Goal: Task Accomplishment & Management: Manage account settings

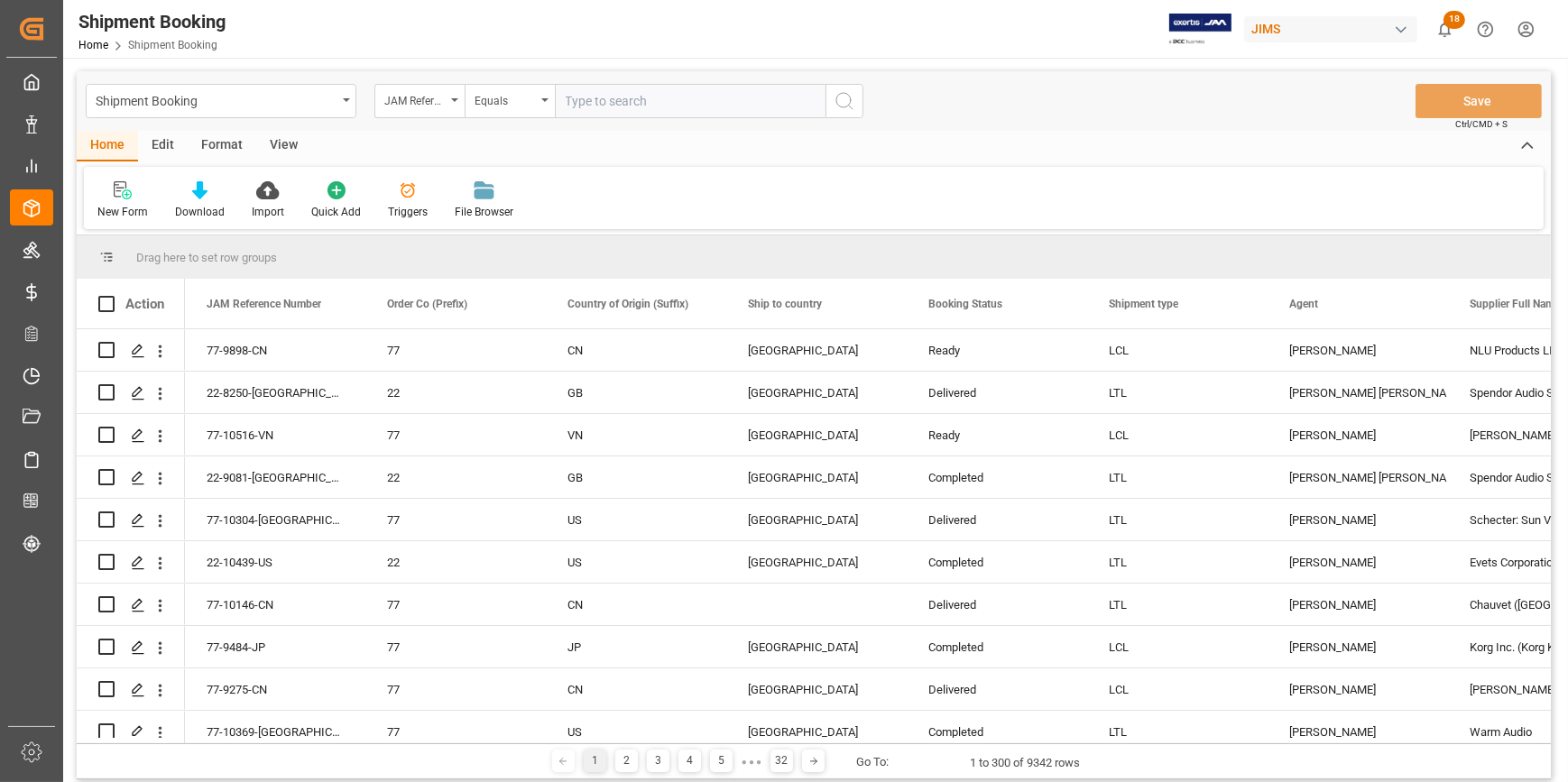
click at [610, 102] on input "text" at bounding box center [689, 101] width 271 height 34
paste input "22-10433-TW"
type input "22-10433-TW"
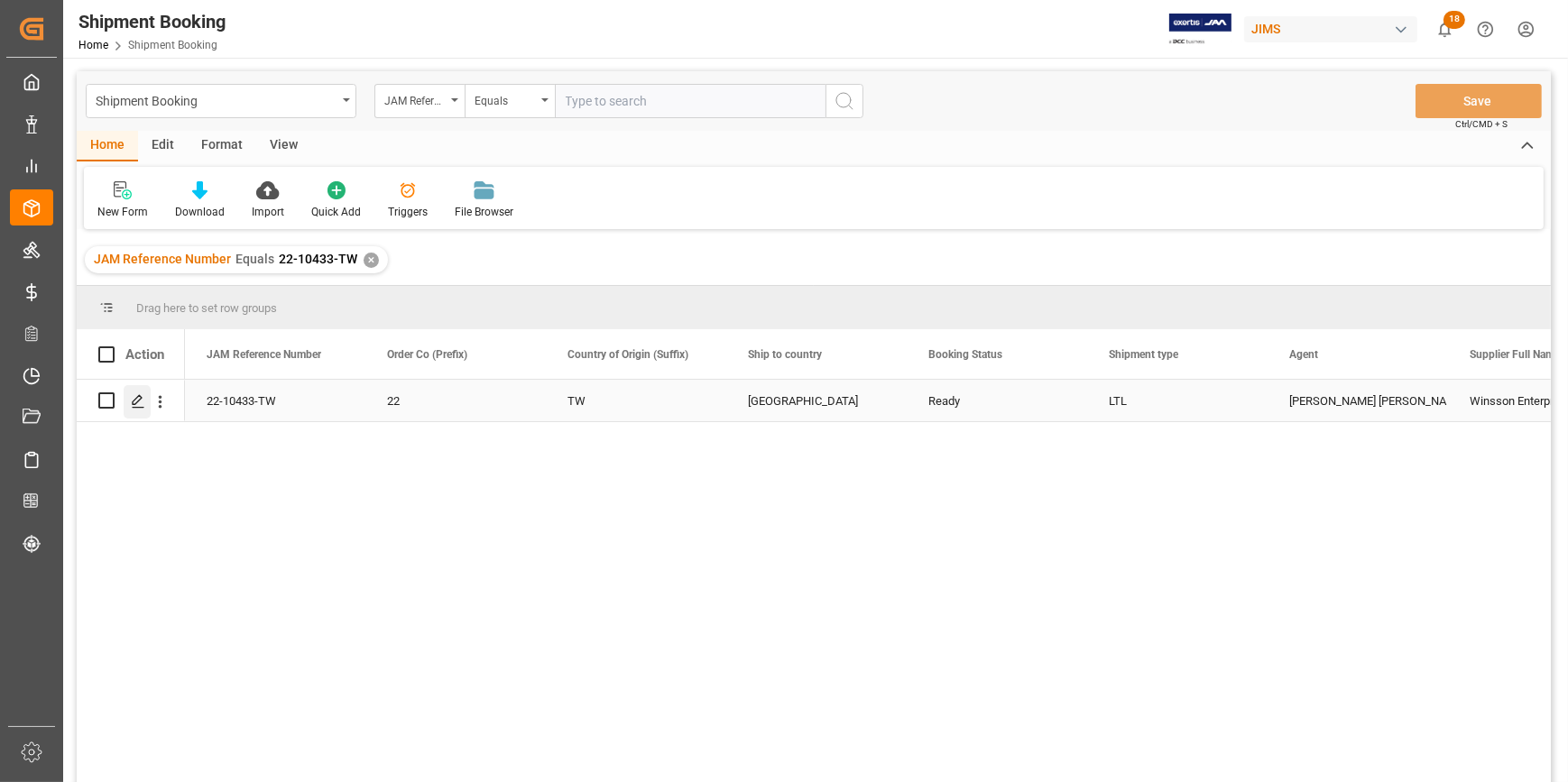
click at [140, 405] on icon "Press SPACE to select this row." at bounding box center [138, 400] width 14 height 14
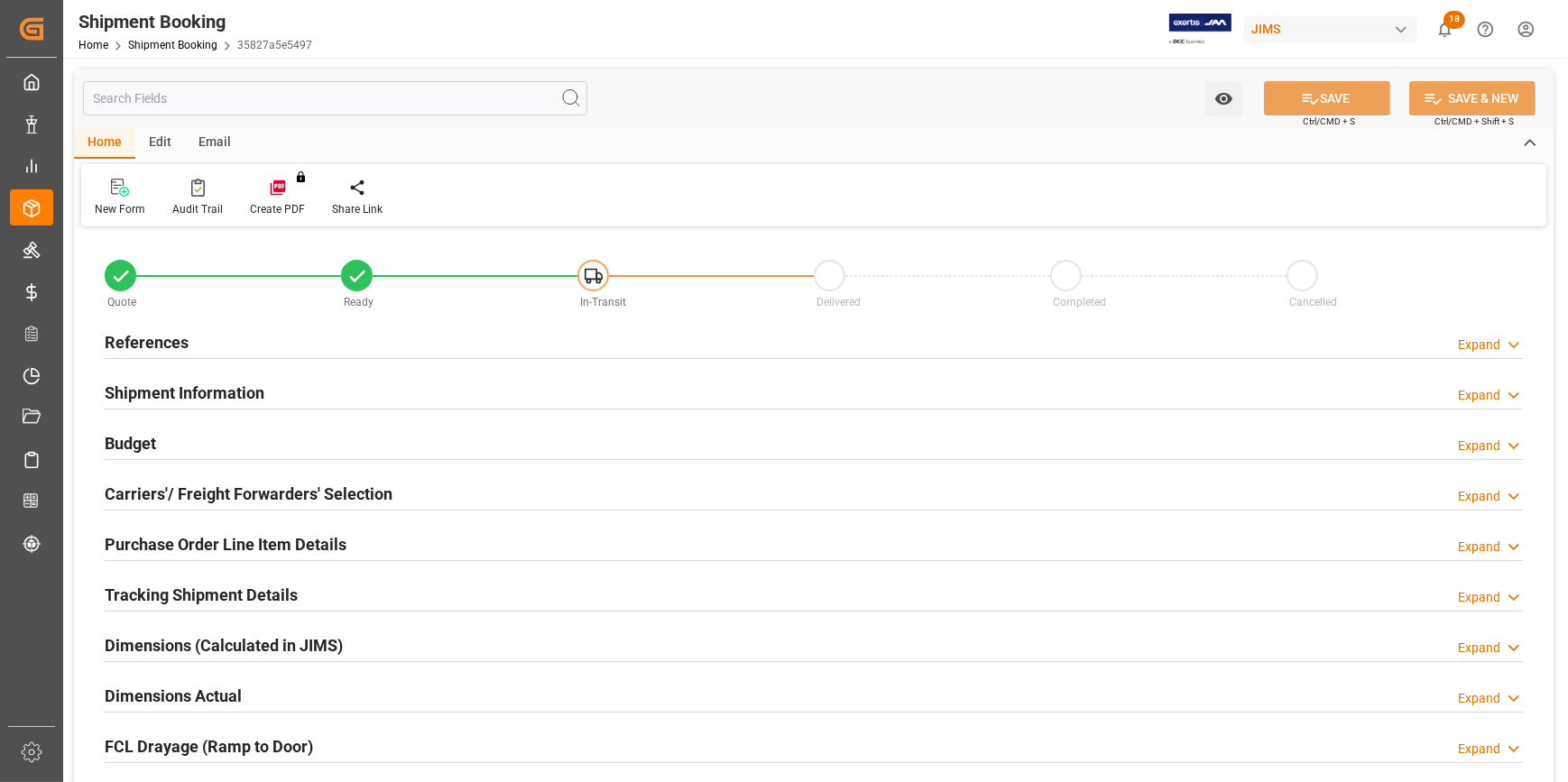
type input "0"
drag, startPoint x: 366, startPoint y: 340, endPoint x: 395, endPoint y: 359, distance: 34.7
click at [366, 340] on div "References Expand" at bounding box center [813, 341] width 1418 height 34
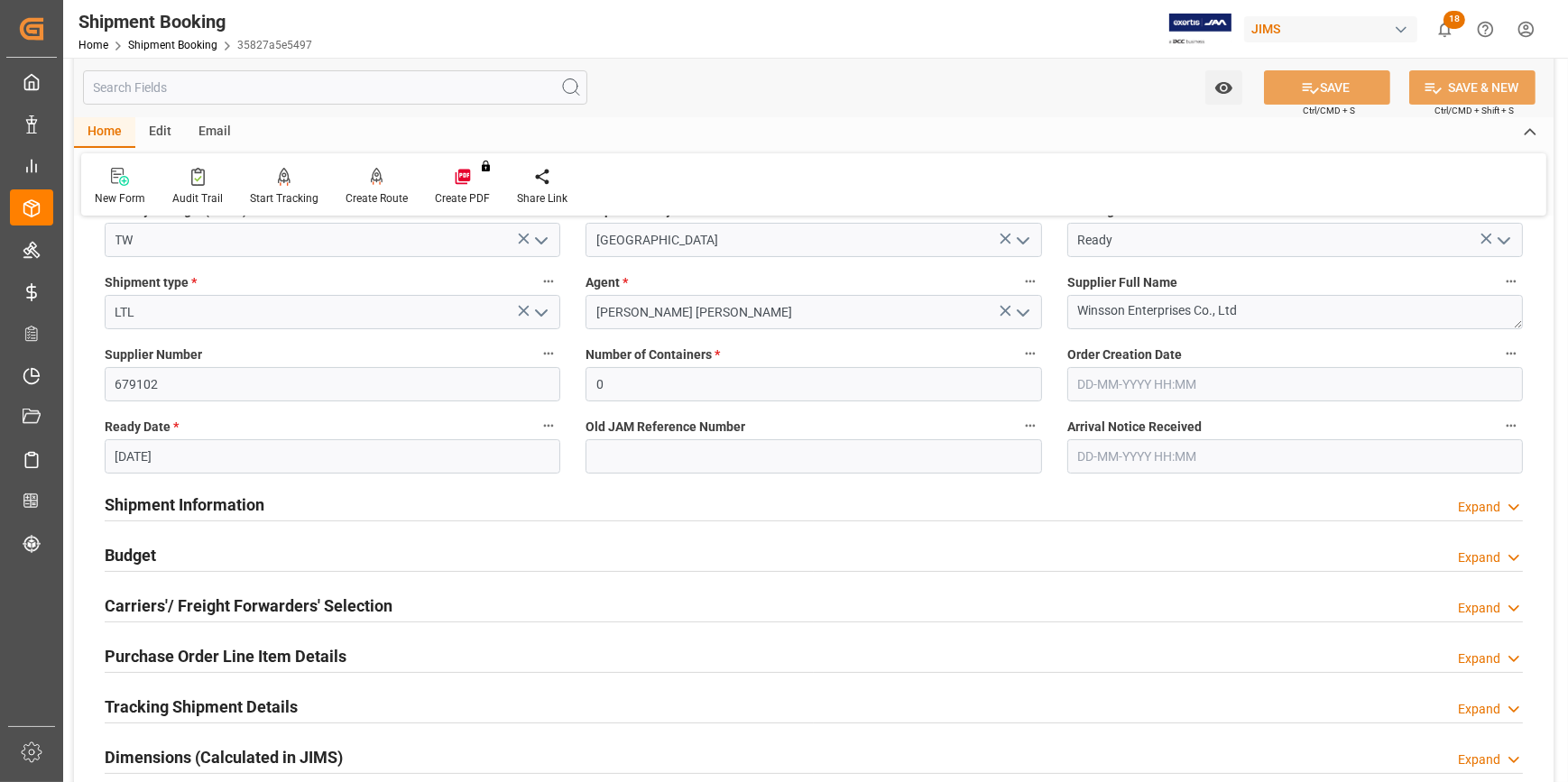
scroll to position [327, 0]
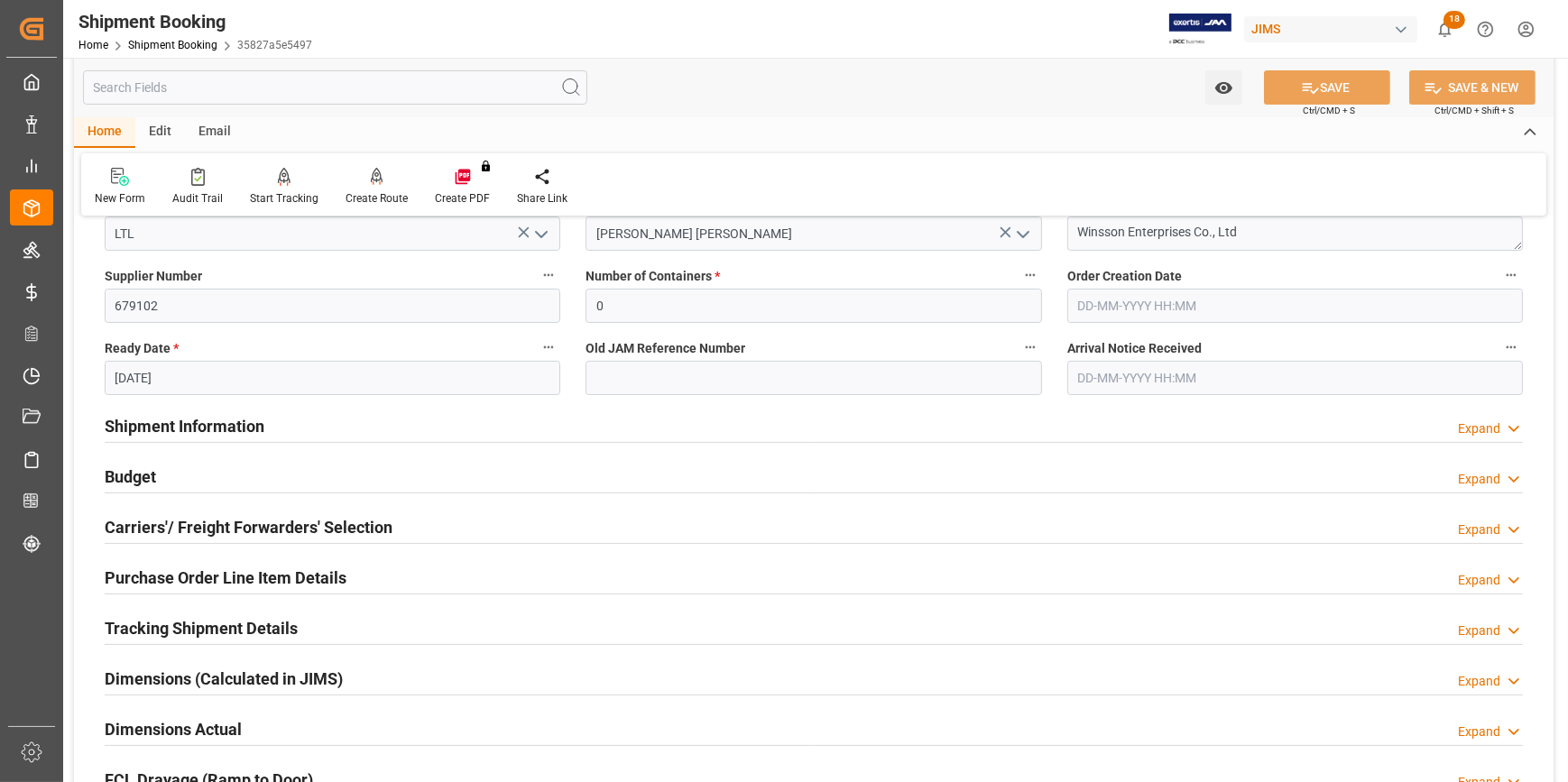
click at [327, 429] on div "Shipment Information Expand" at bounding box center [813, 425] width 1418 height 34
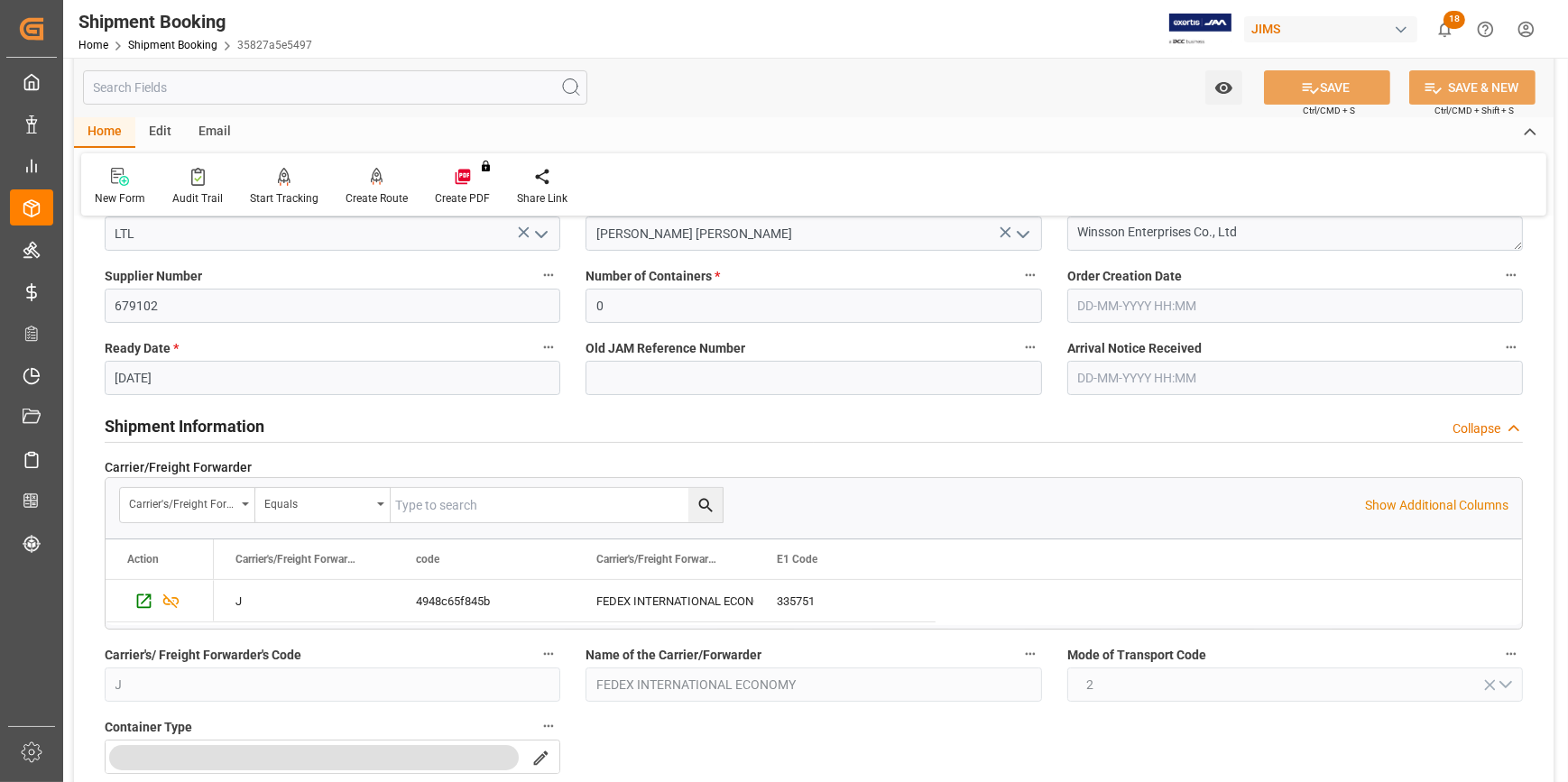
scroll to position [245, 0]
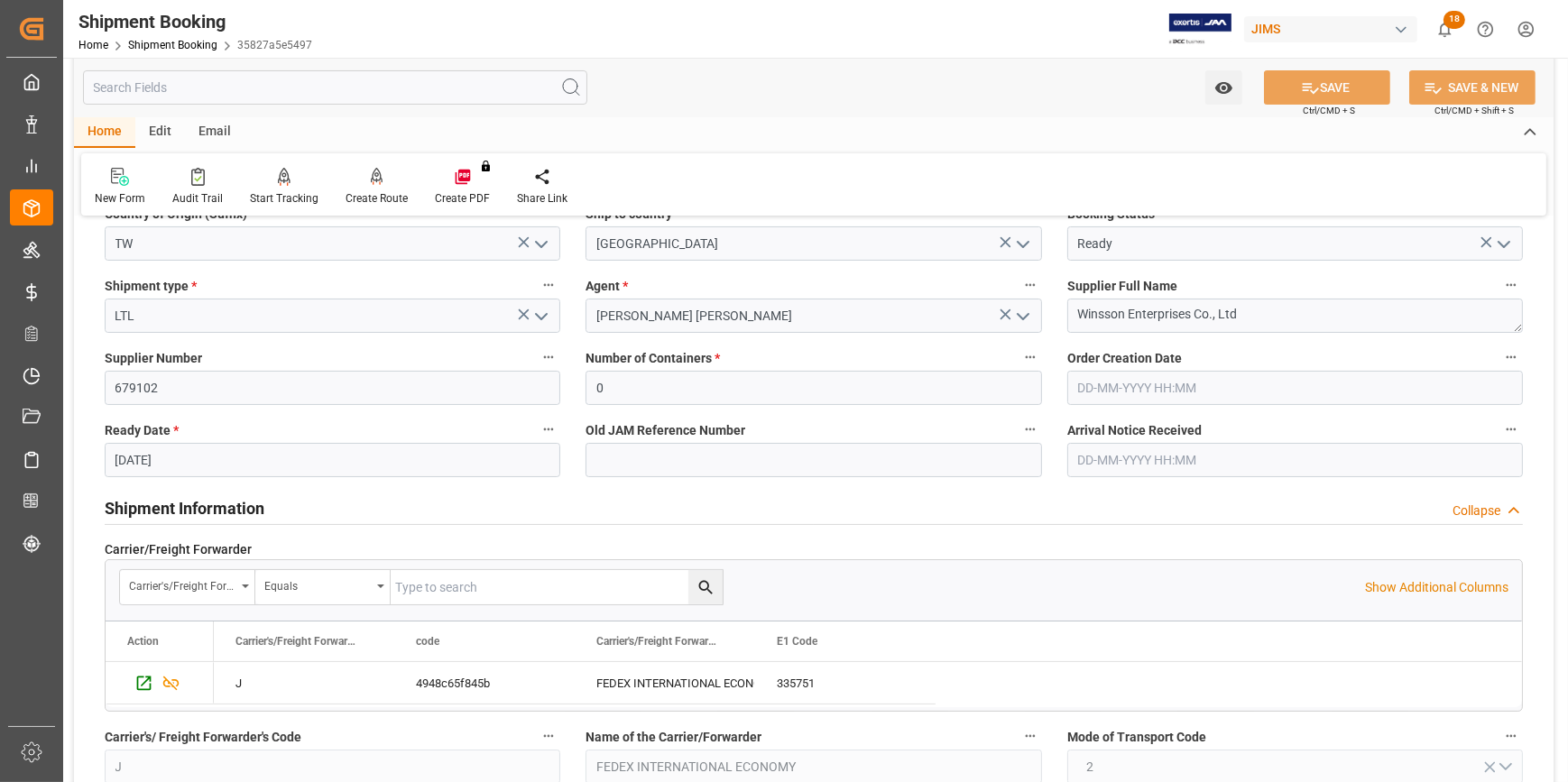
click at [192, 459] on input "[DATE]" at bounding box center [332, 460] width 456 height 34
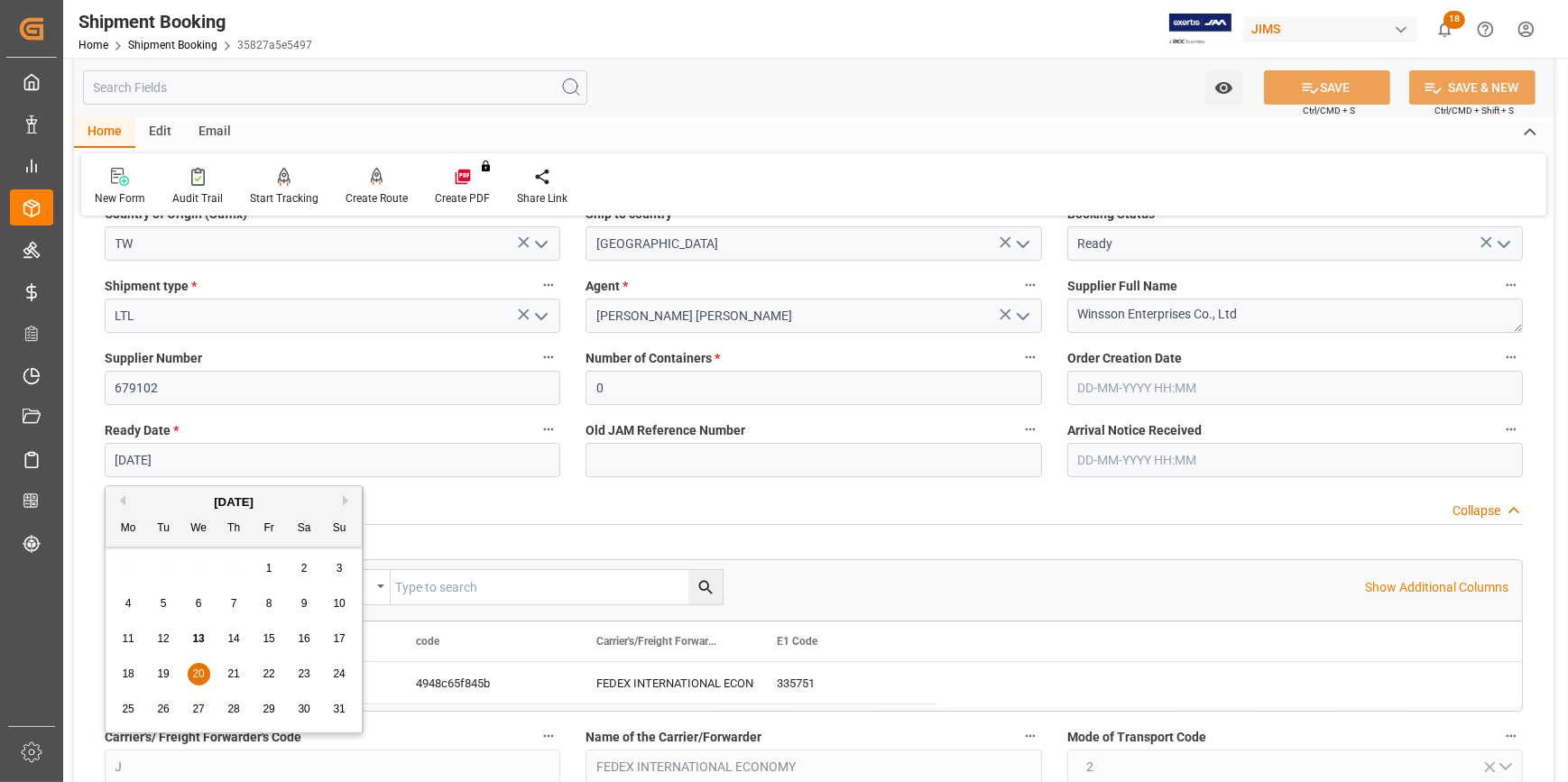
click at [203, 638] on span "13" at bounding box center [197, 638] width 11 height 12
type input "[DATE]"
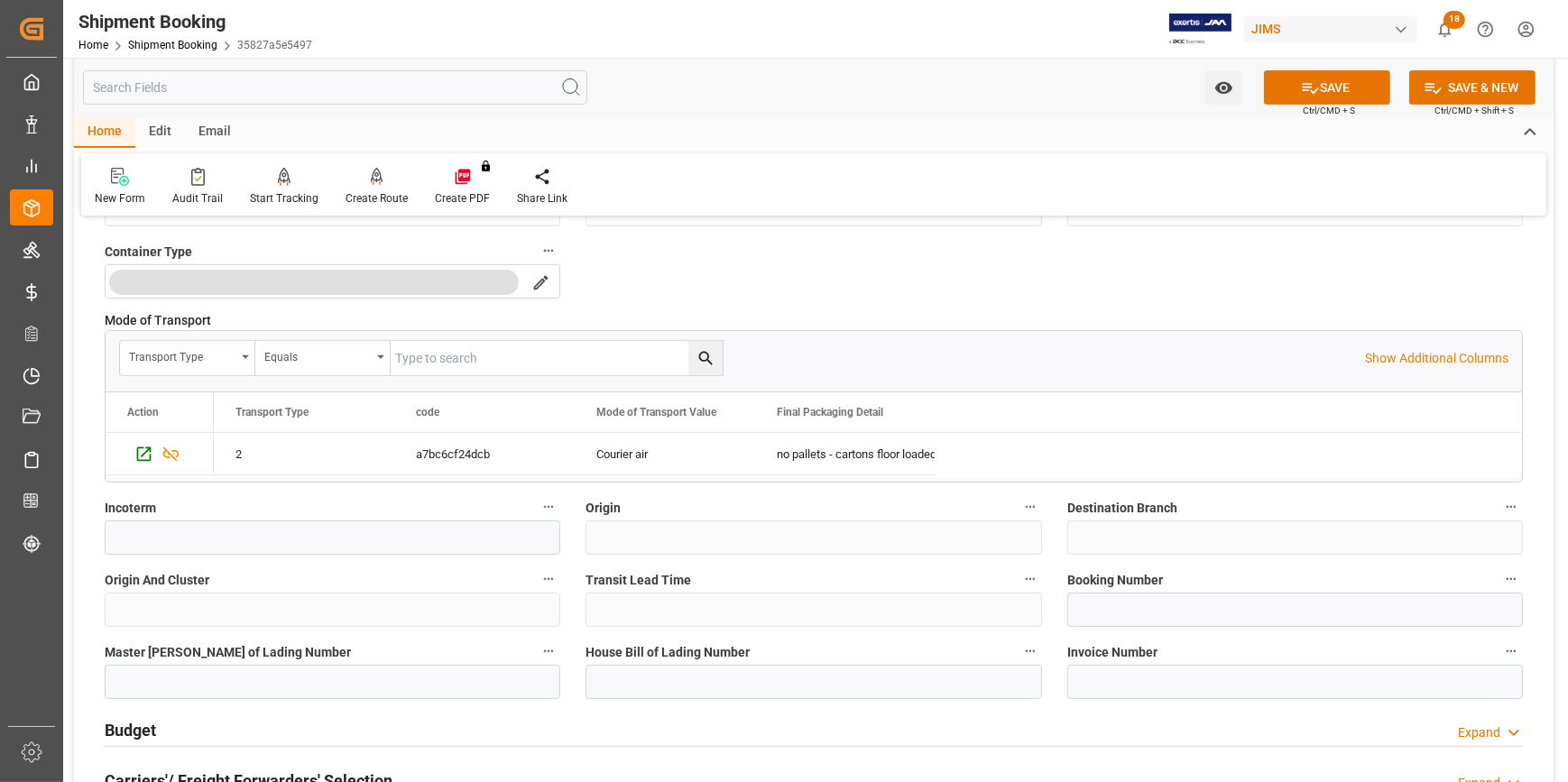
scroll to position [820, 0]
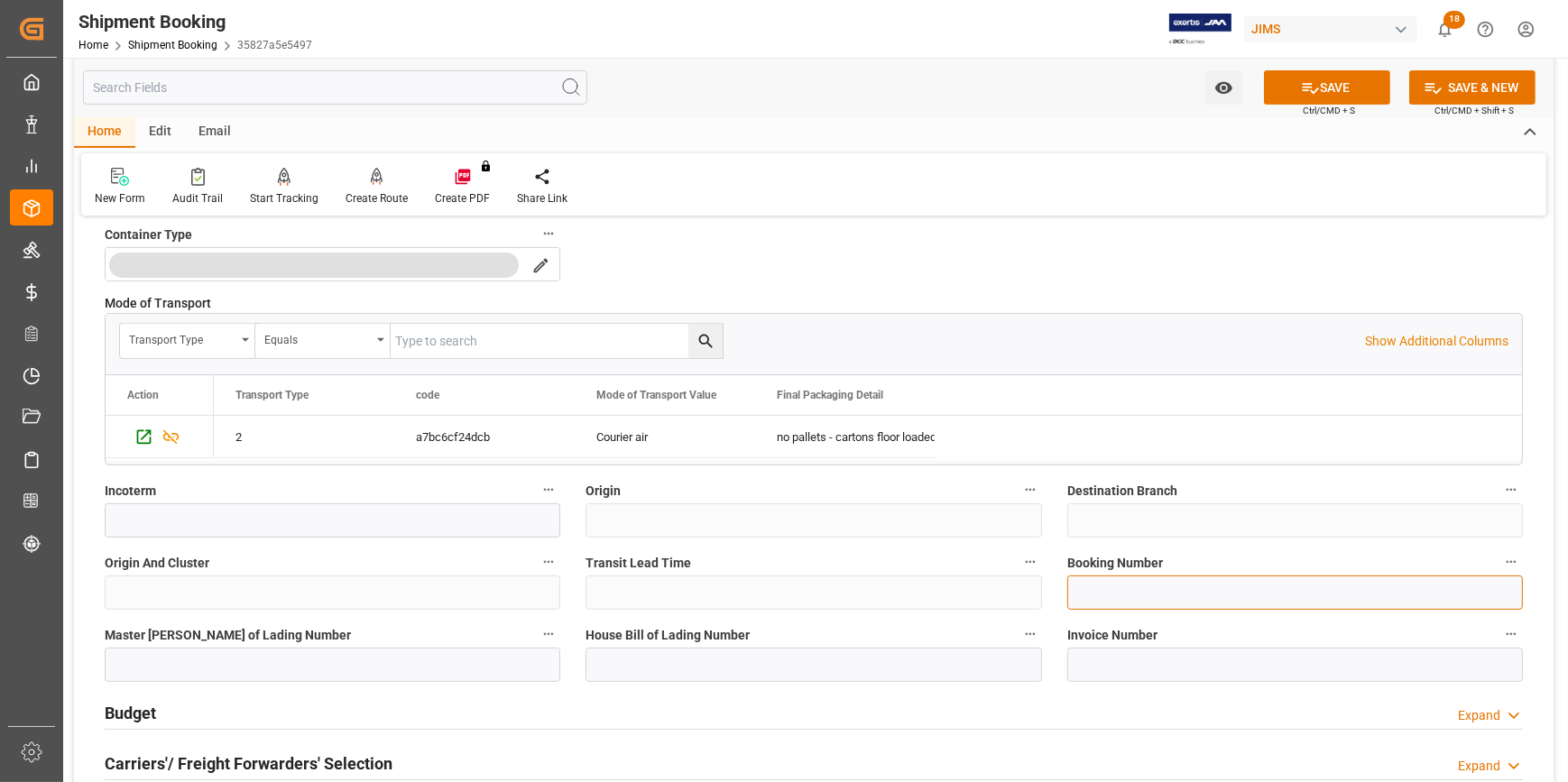
click at [1128, 599] on input at bounding box center [1295, 592] width 456 height 34
paste input "8835 2830 5152"
type input "8835 2830 5152"
click at [373, 514] on input at bounding box center [332, 520] width 456 height 34
type input "EXW [GEOGRAPHIC_DATA]"
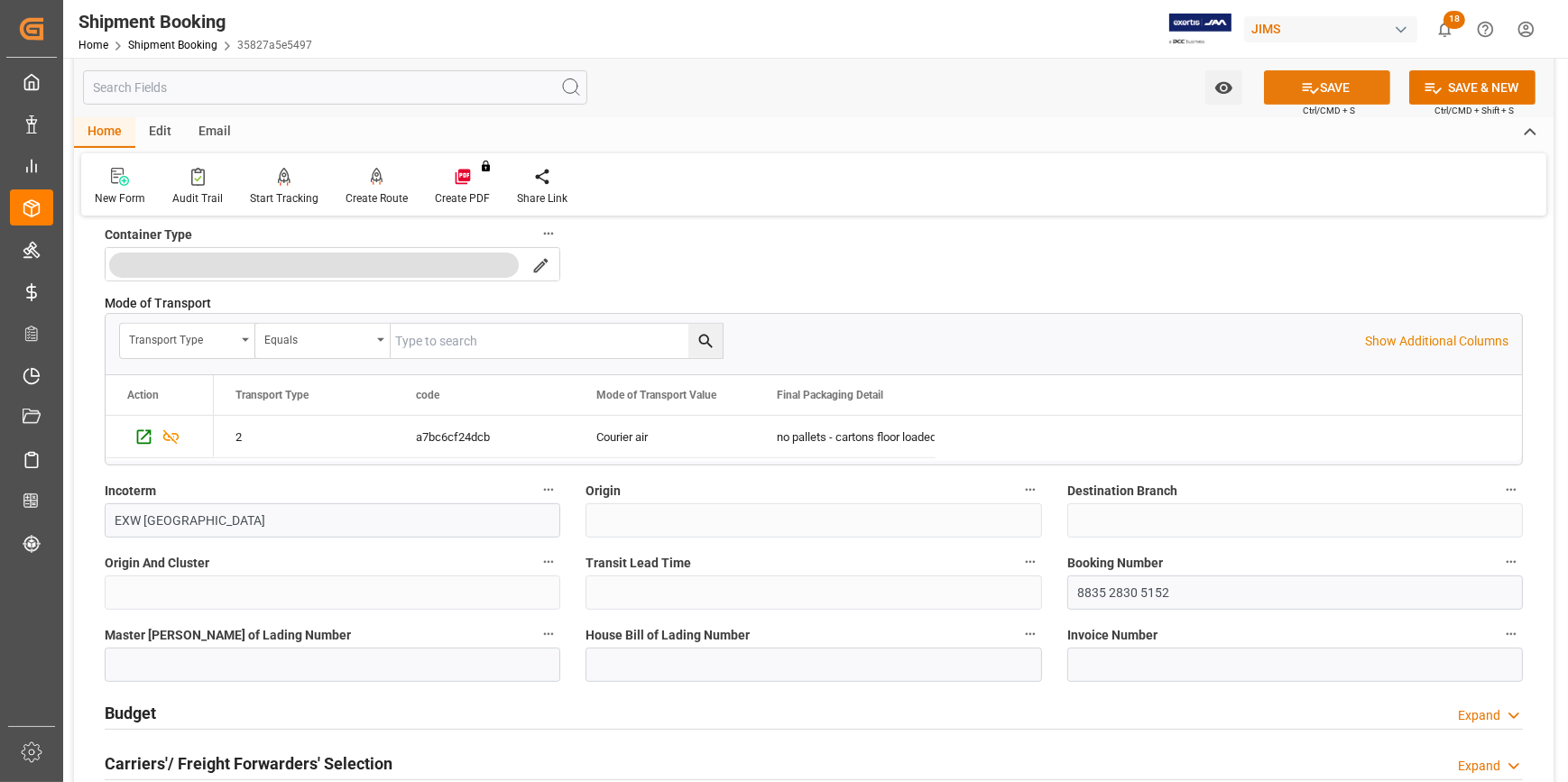
click at [1331, 83] on button "SAVE" at bounding box center [1326, 87] width 126 height 34
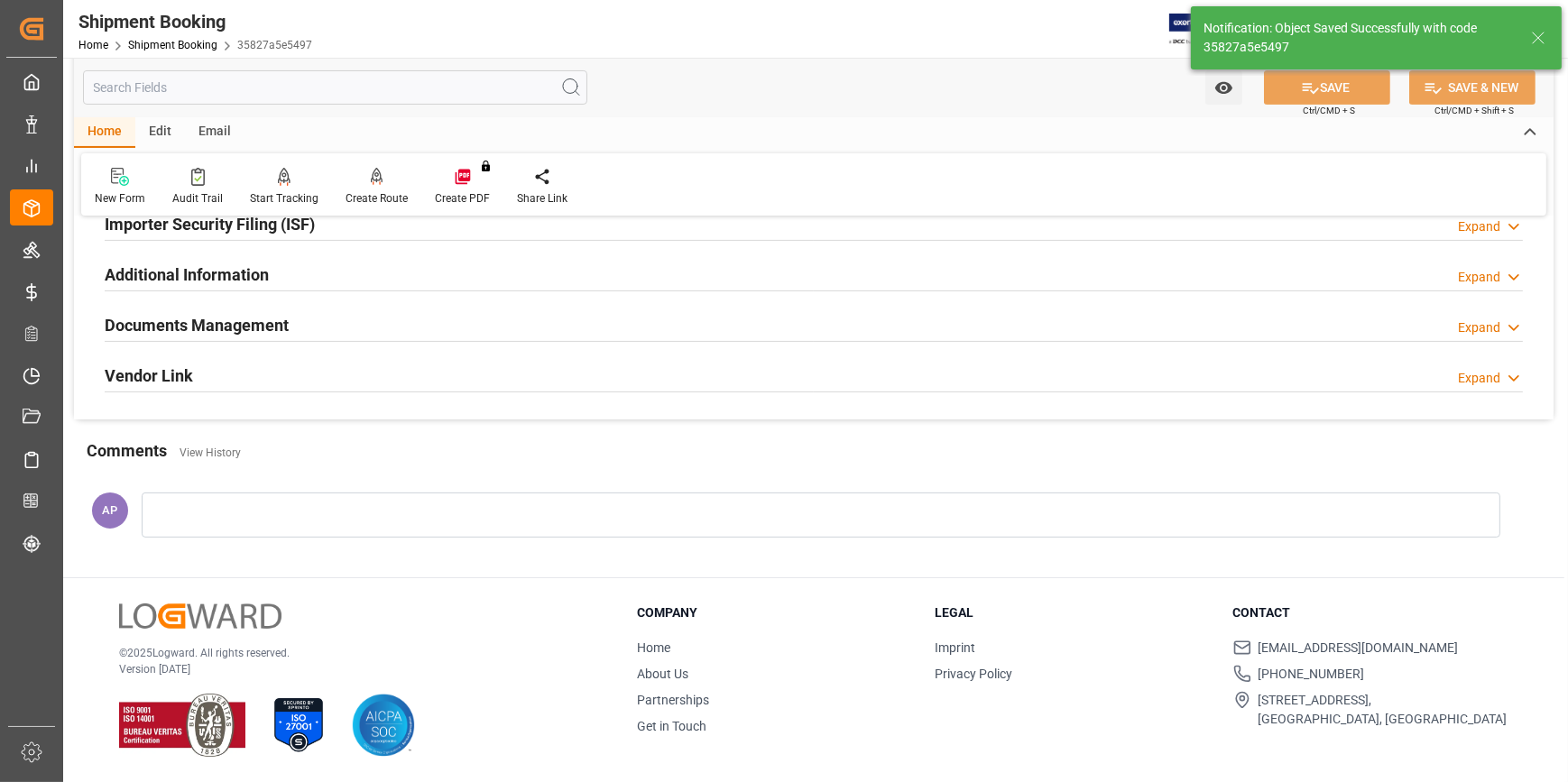
scroll to position [0, 0]
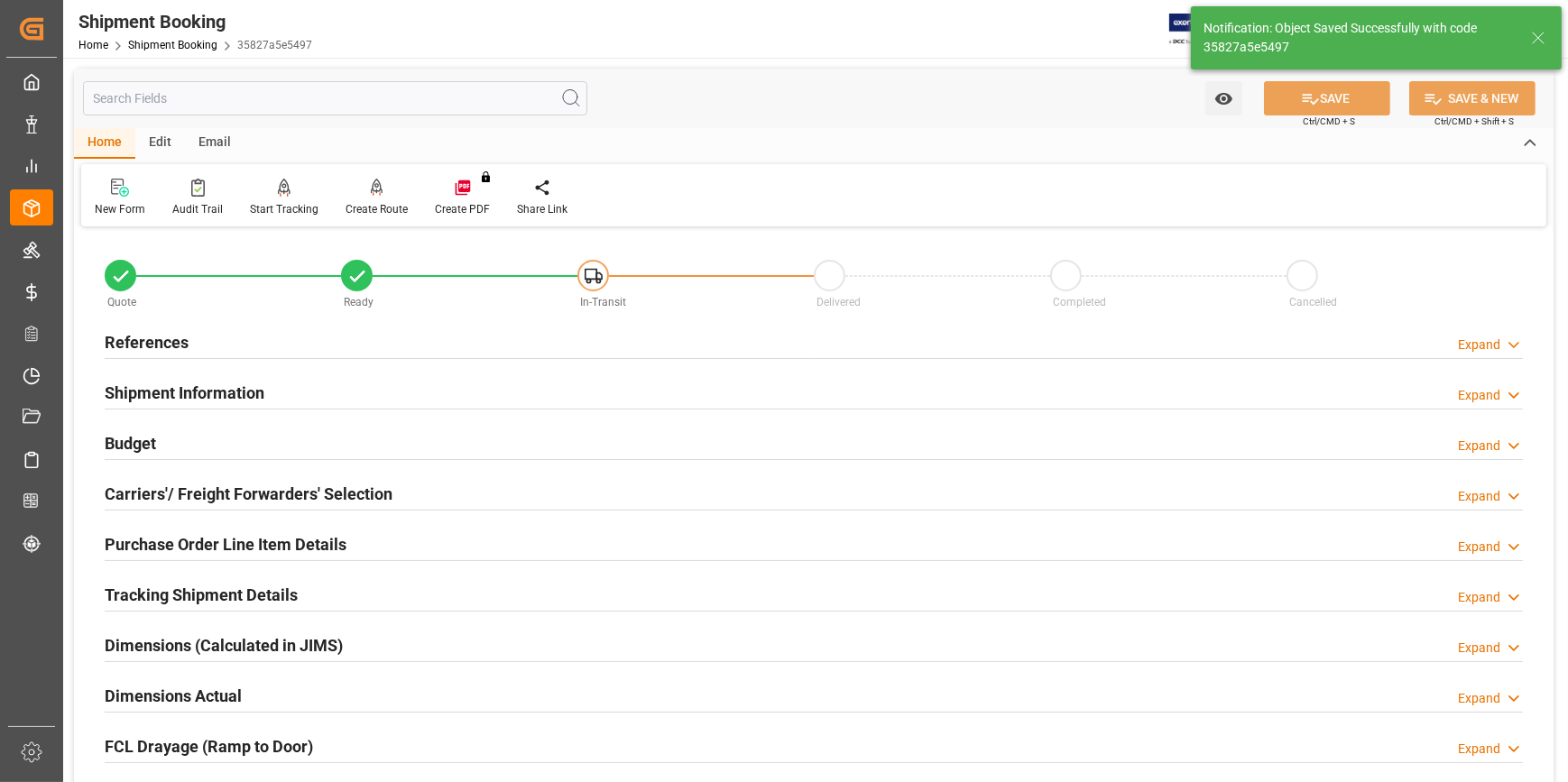
click at [399, 347] on div "References Expand" at bounding box center [813, 341] width 1418 height 34
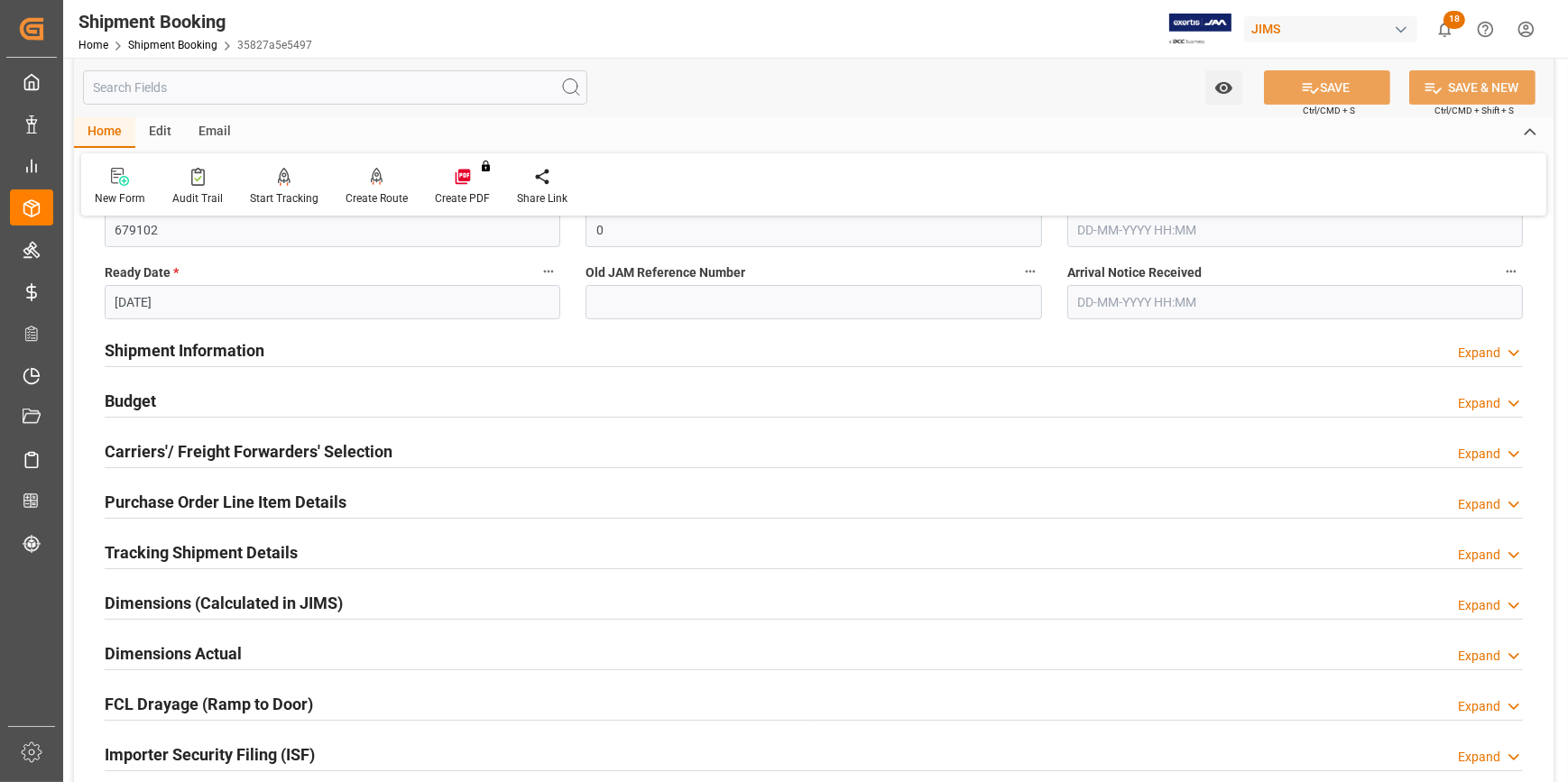
scroll to position [409, 0]
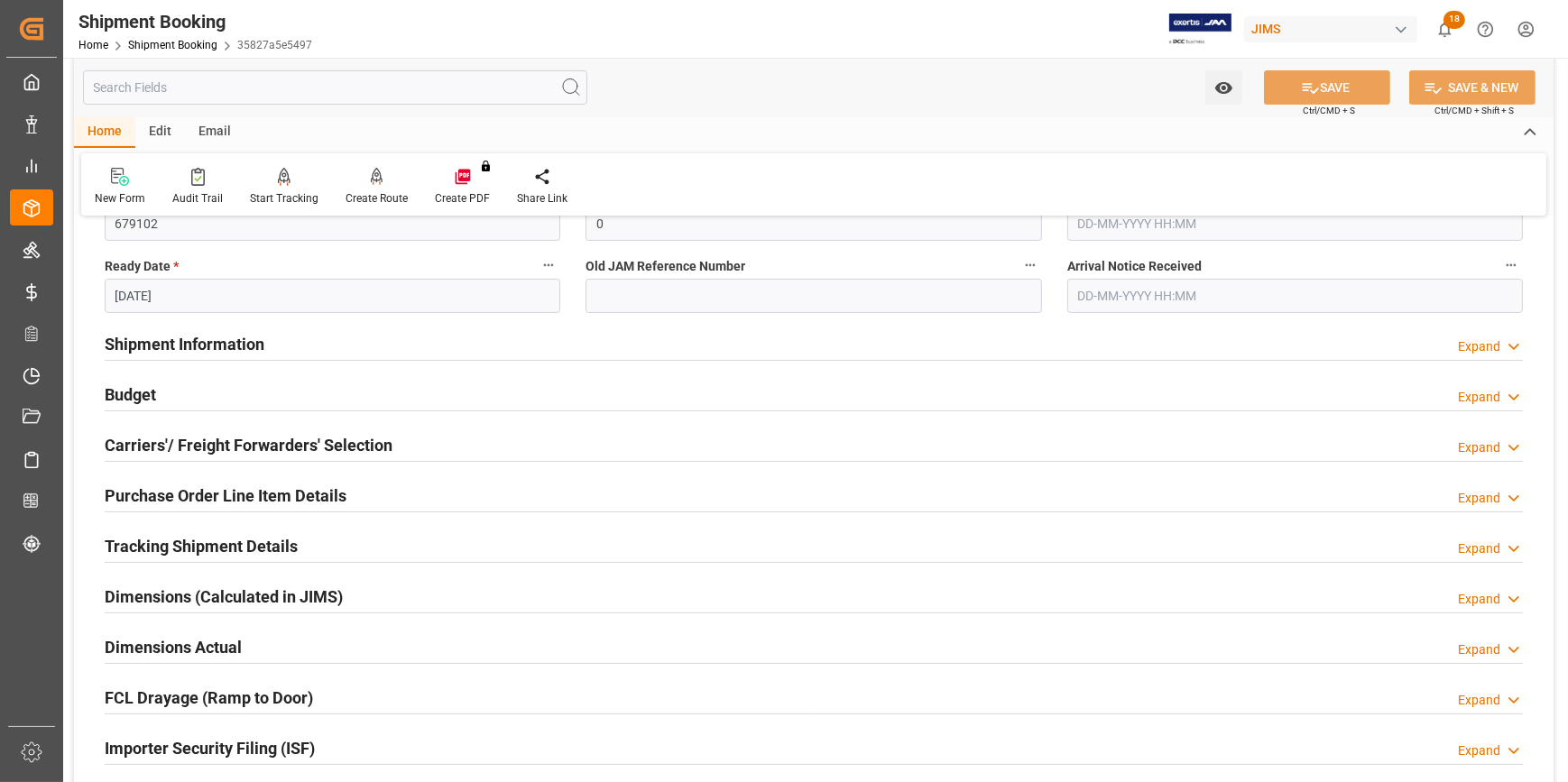
click at [383, 343] on div "Shipment Information Expand" at bounding box center [813, 343] width 1418 height 34
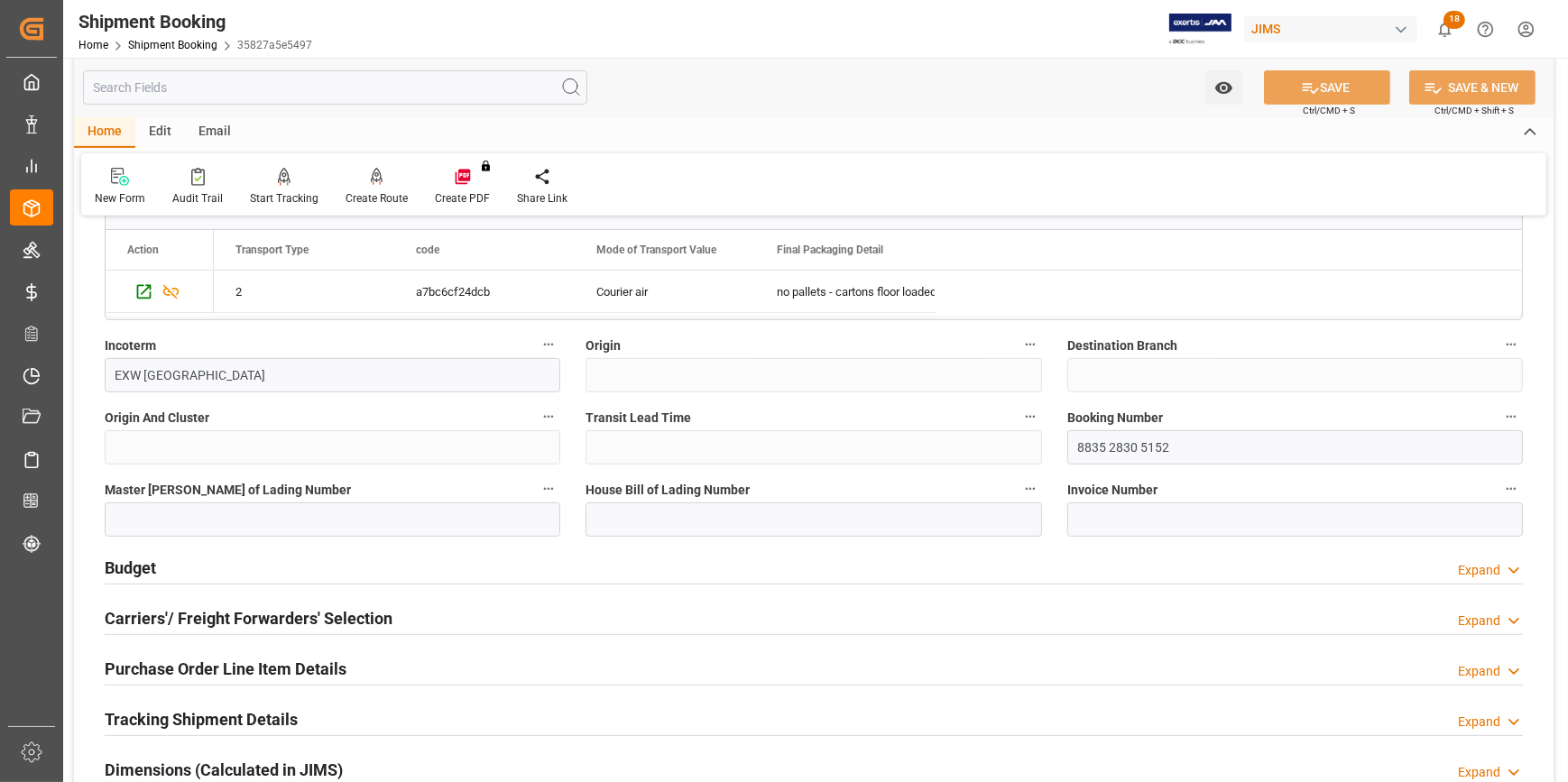
scroll to position [983, 0]
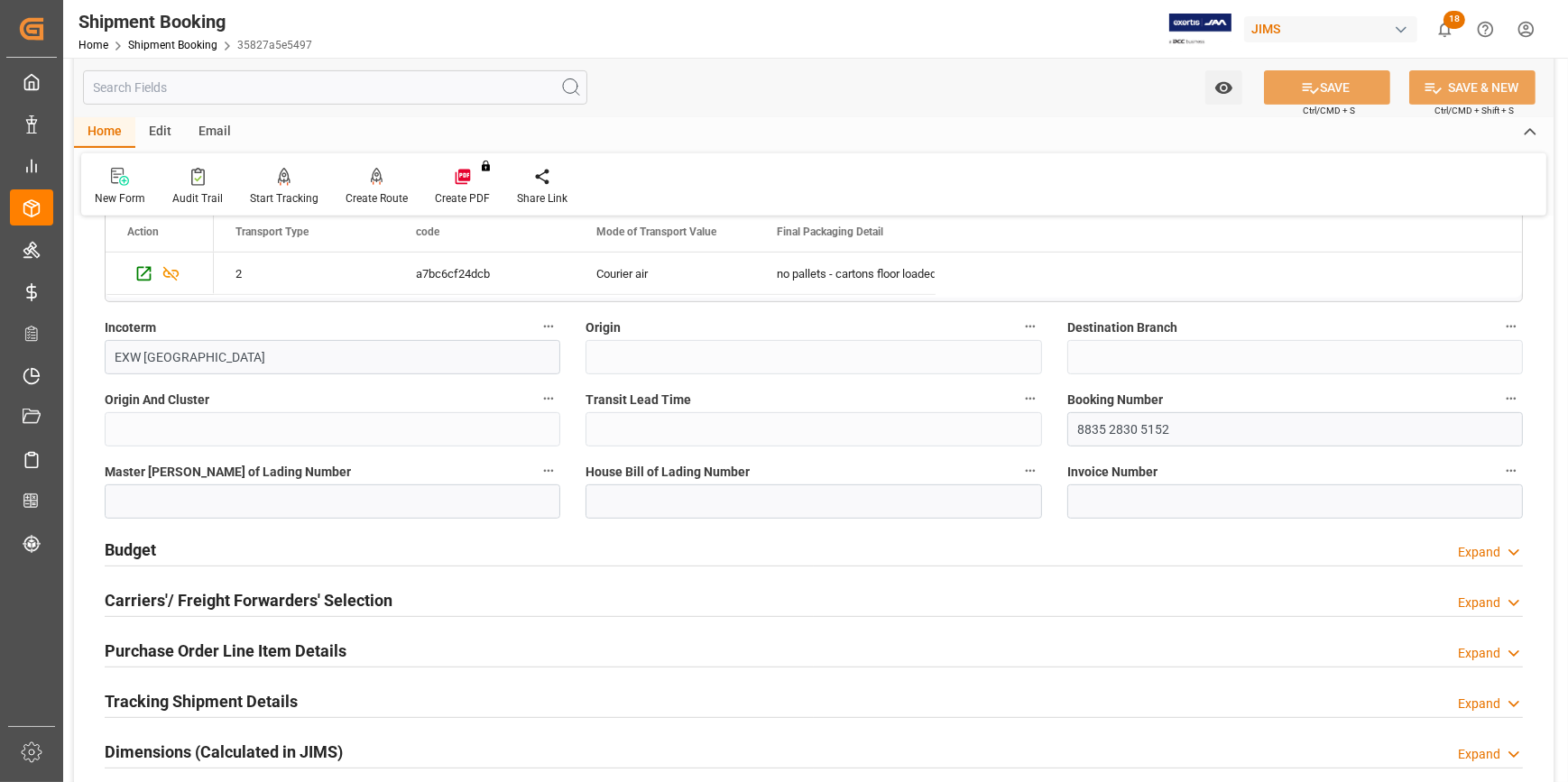
click at [396, 544] on div "Budget Expand" at bounding box center [813, 549] width 1418 height 34
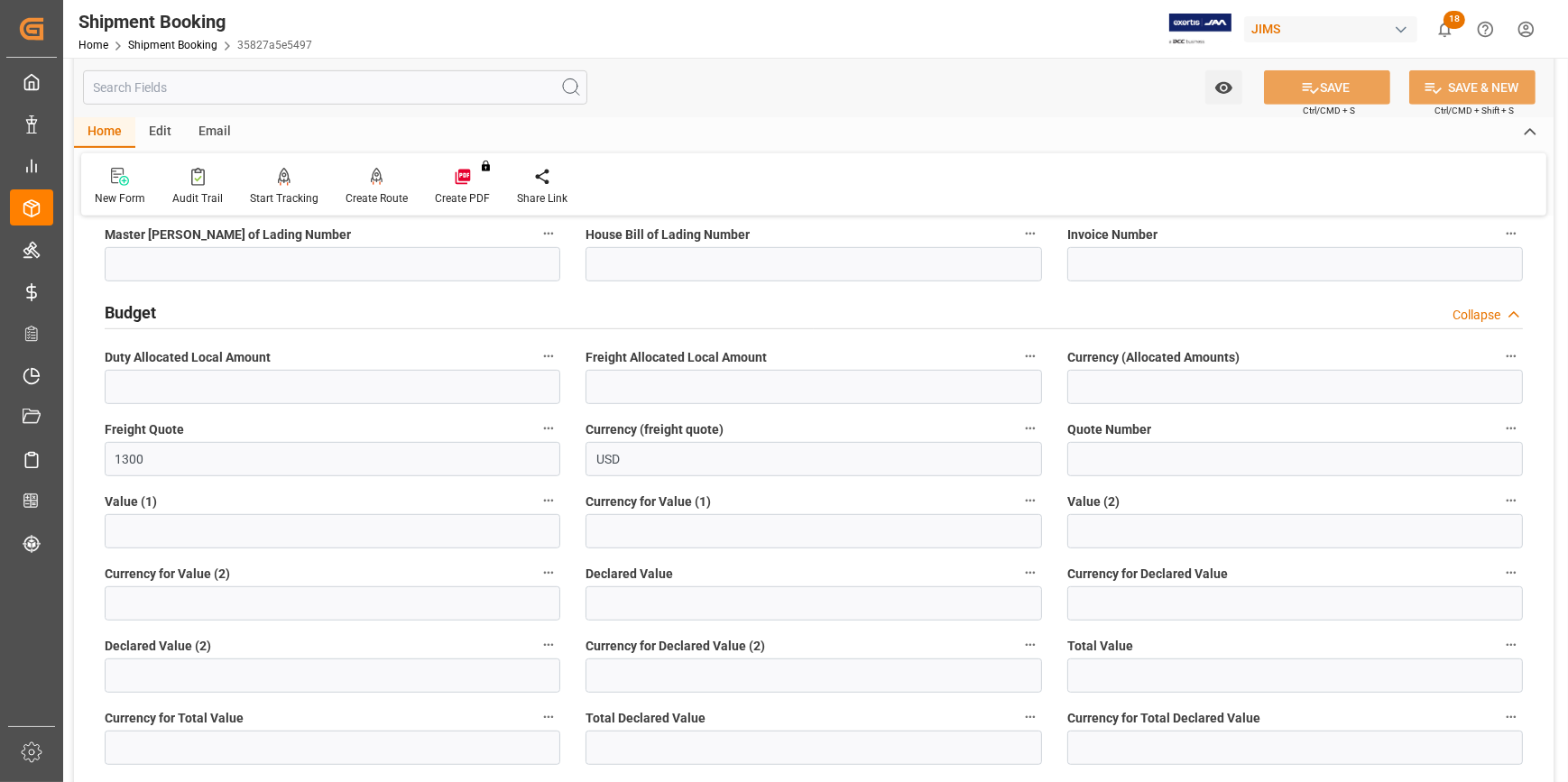
scroll to position [1229, 0]
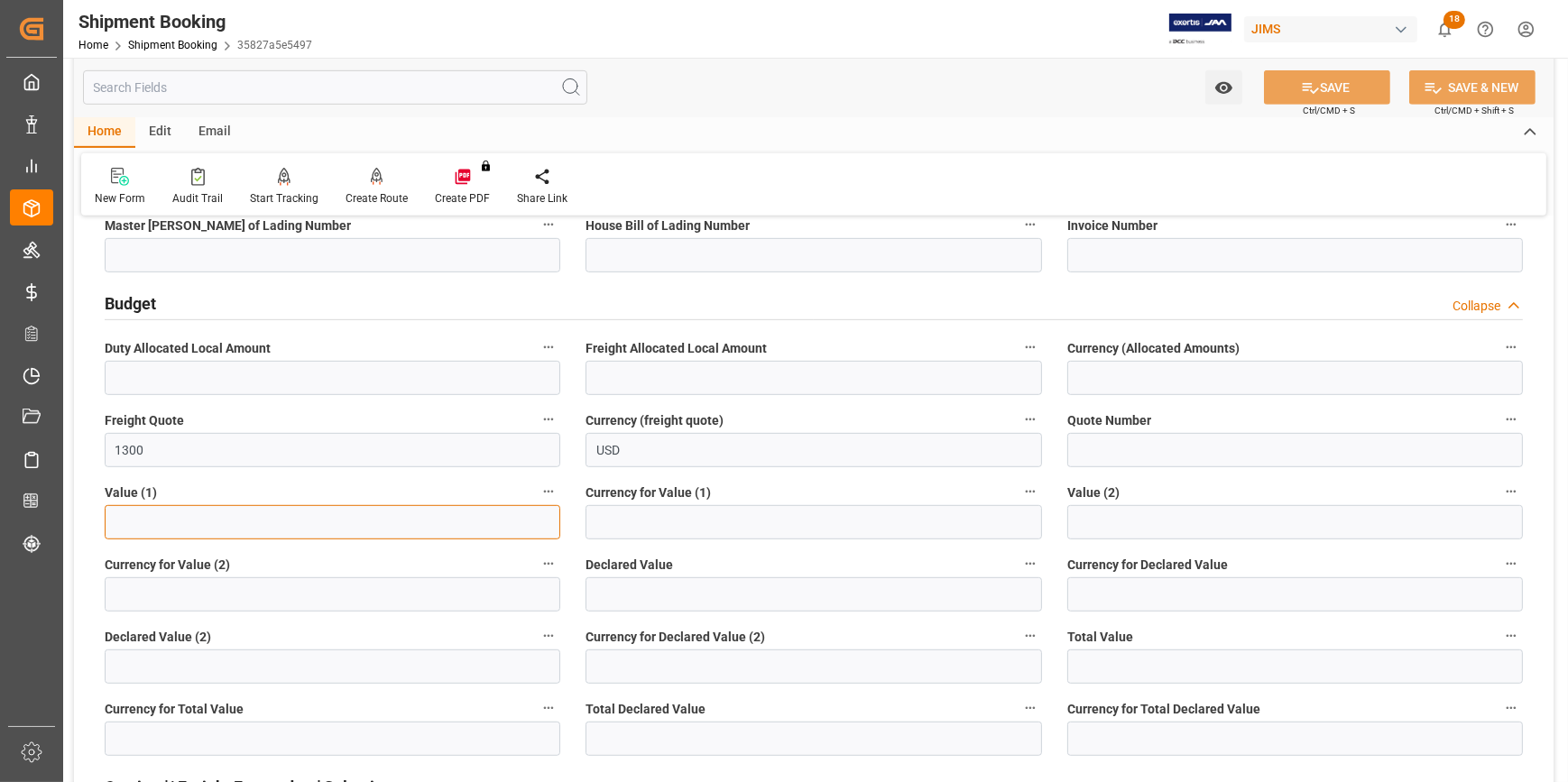
click at [237, 522] on input "text" at bounding box center [332, 522] width 456 height 34
type input "7440.85"
click at [631, 528] on input at bounding box center [813, 522] width 456 height 34
type input "USD"
click at [1318, 88] on button "SAVE" at bounding box center [1326, 87] width 126 height 34
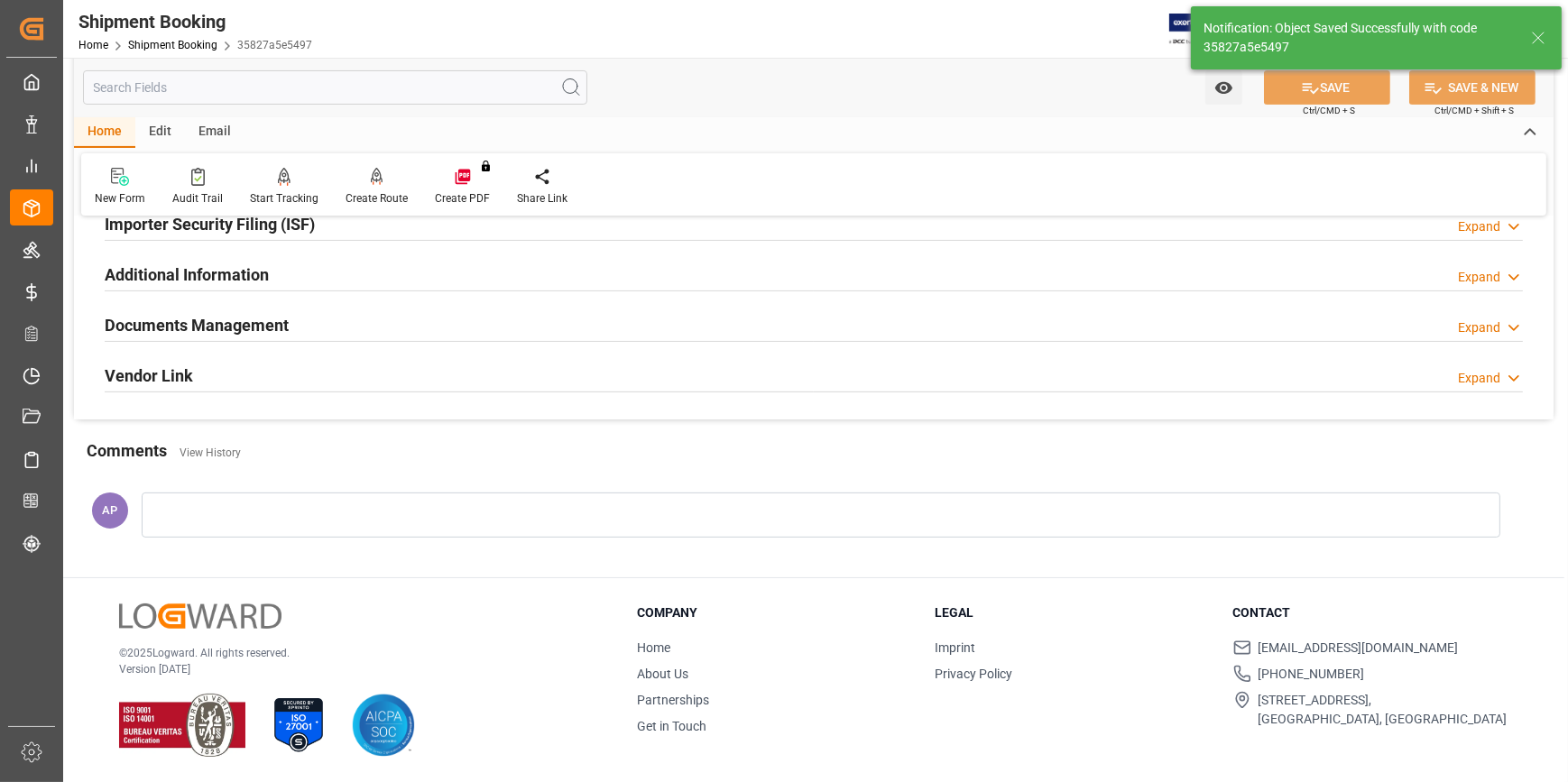
scroll to position [140, 0]
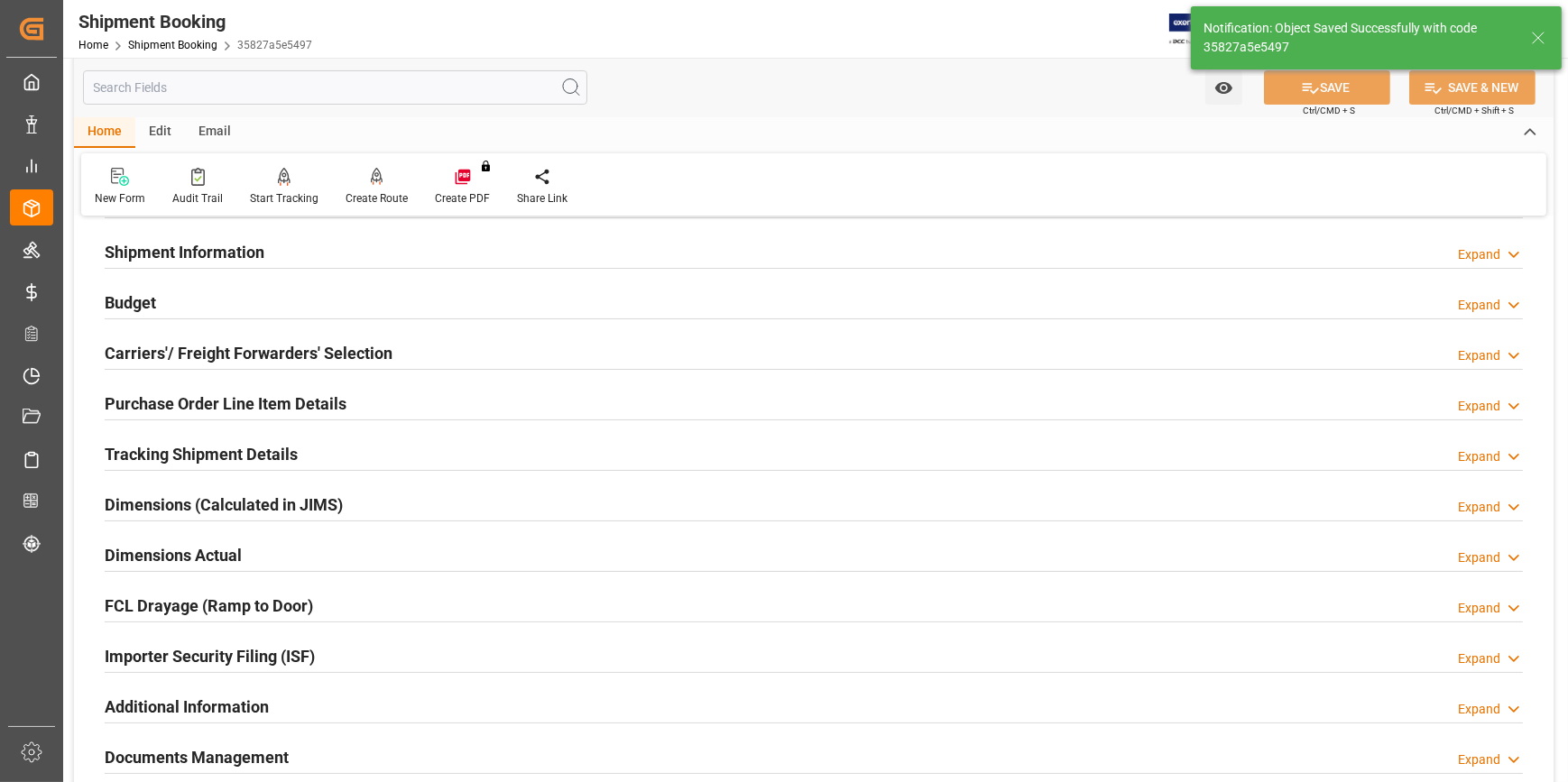
click at [386, 389] on div "Purchase Order Line Item Details Expand" at bounding box center [813, 402] width 1418 height 34
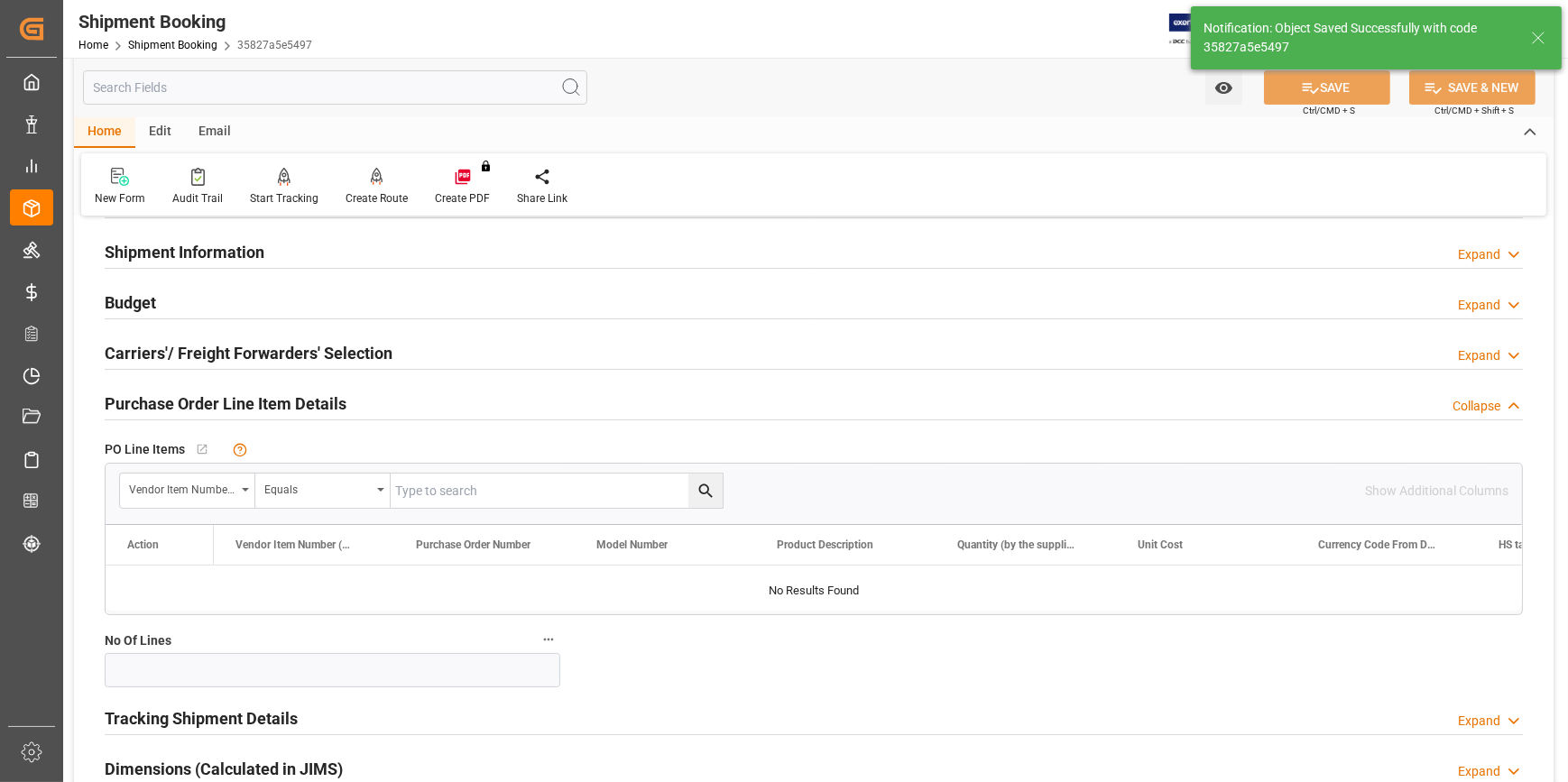
click at [409, 343] on div "Carriers'/ Freight Forwarders' Selection Expand" at bounding box center [813, 352] width 1418 height 34
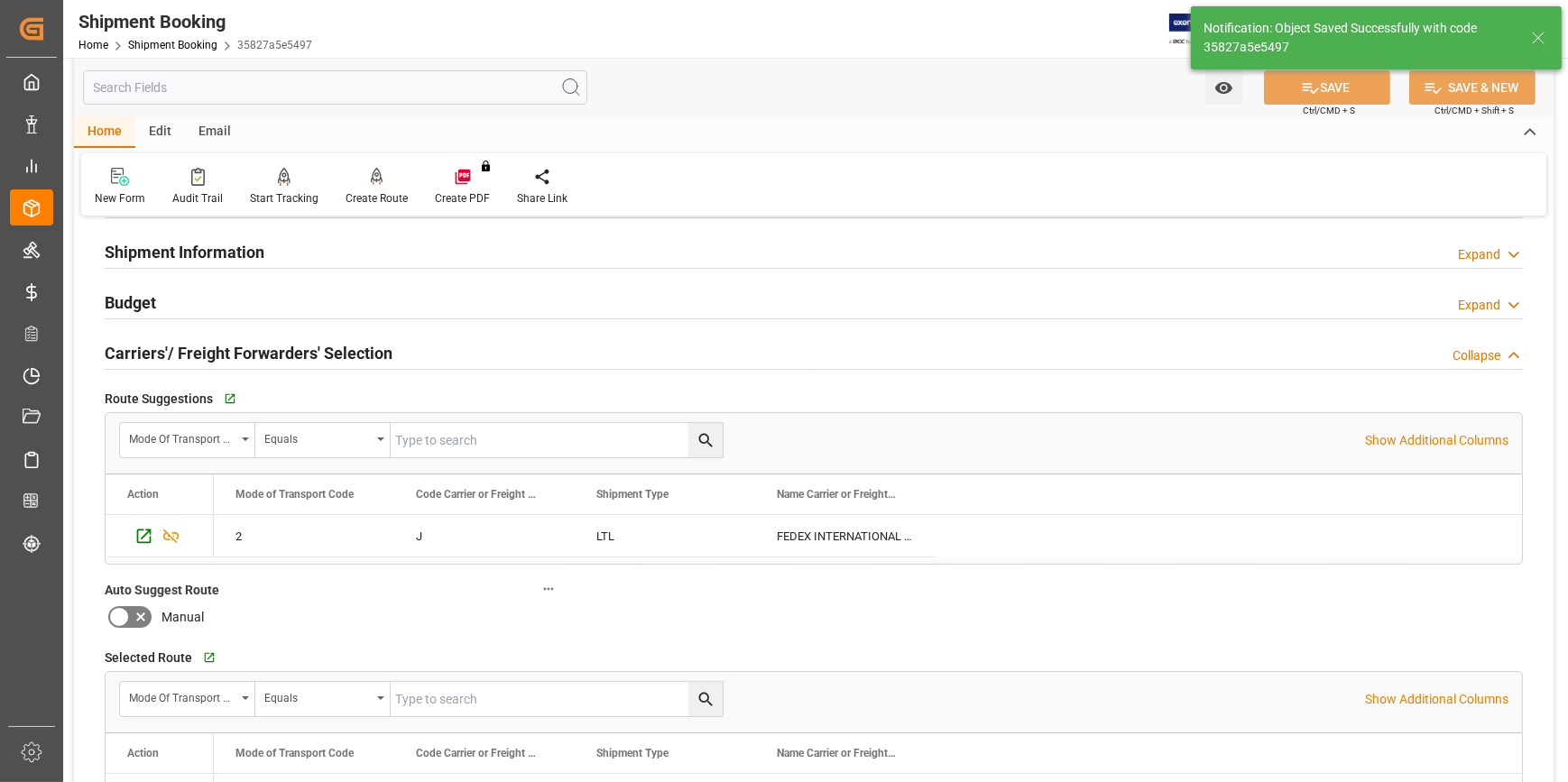
click at [380, 300] on div "Budget Expand" at bounding box center [813, 301] width 1418 height 34
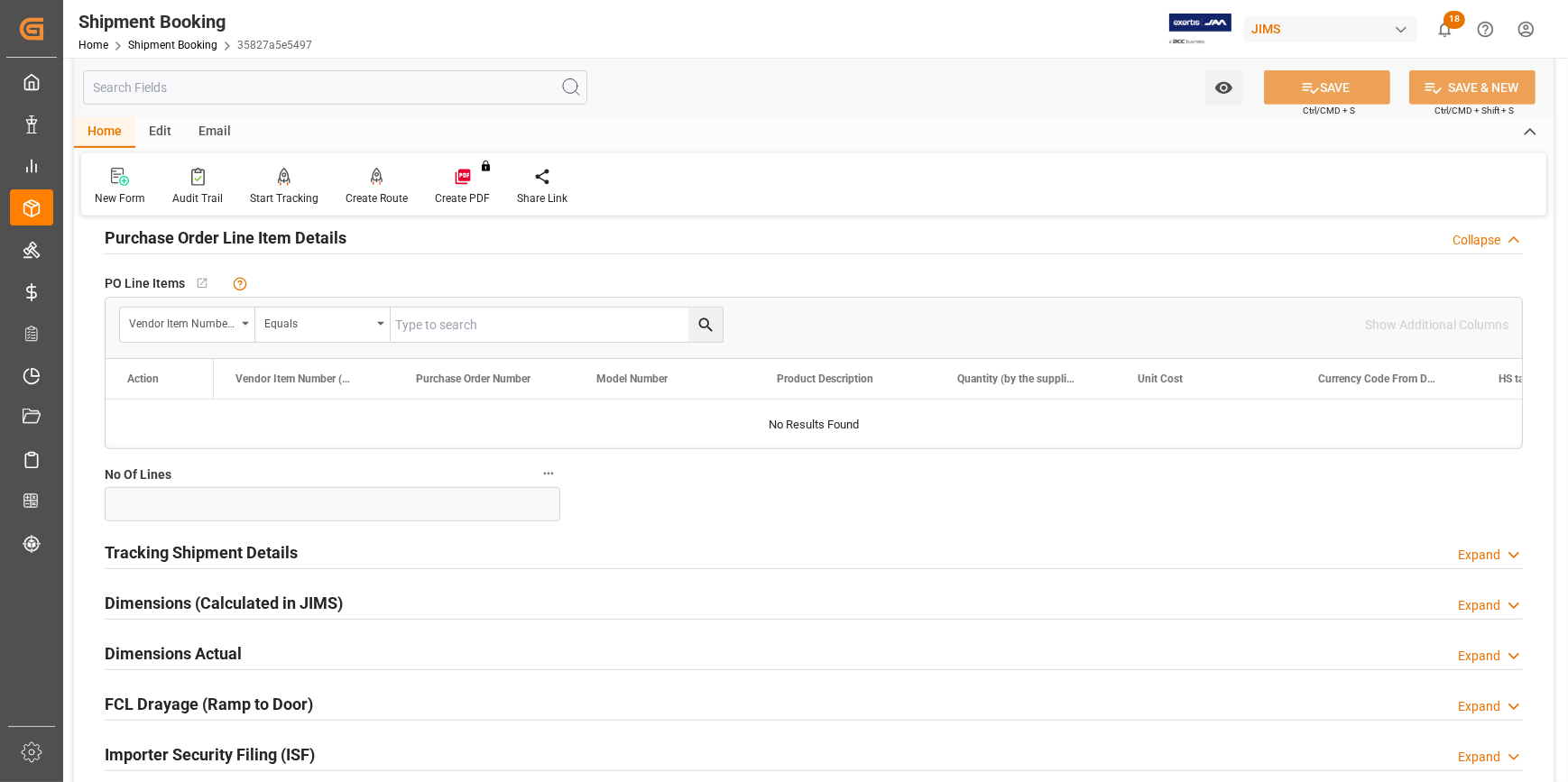
scroll to position [1206, 0]
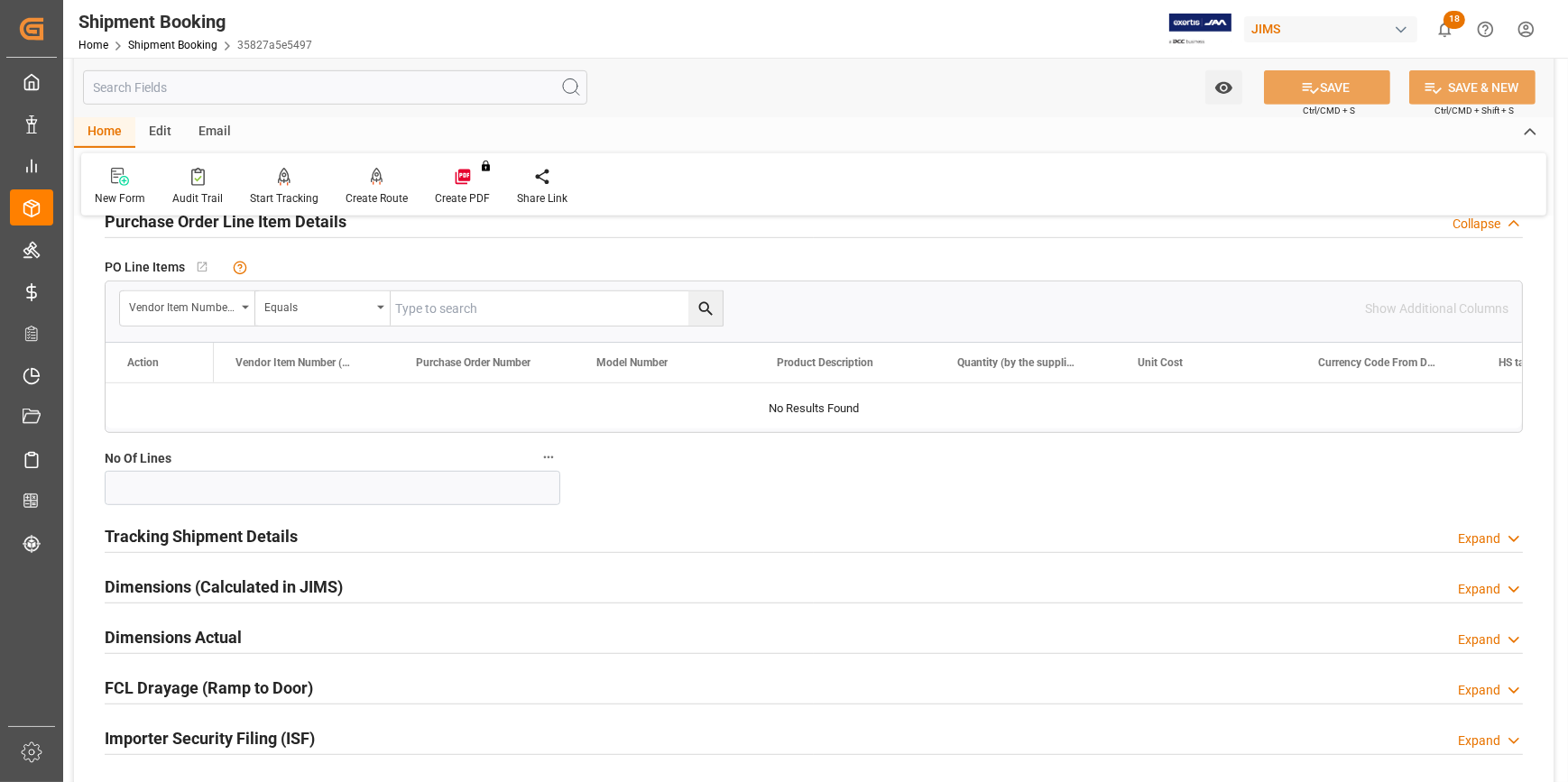
click at [359, 527] on div "Tracking Shipment Details Expand" at bounding box center [813, 534] width 1418 height 34
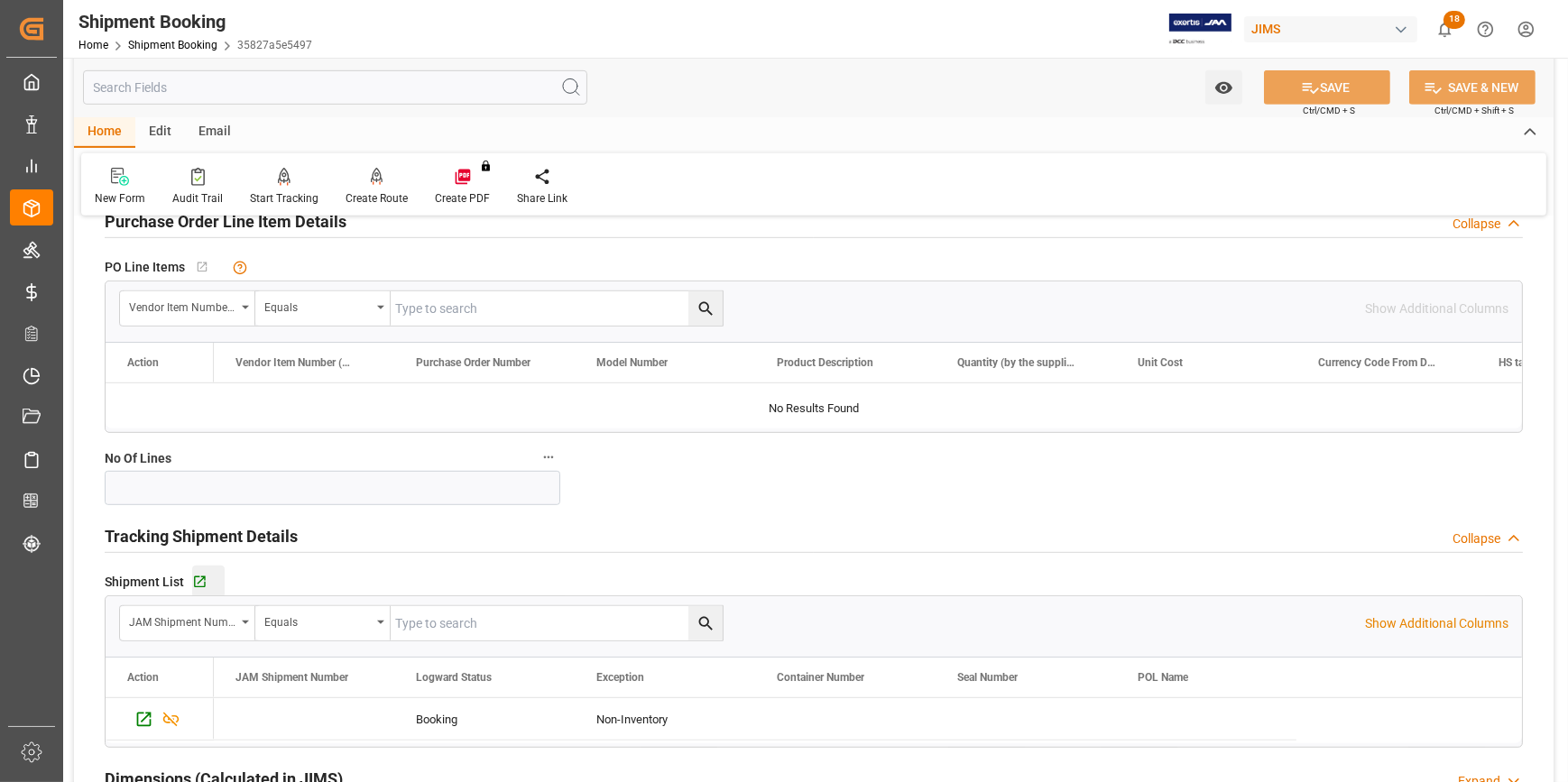
click at [197, 569] on button "Go to Shipment Tracking Grid" at bounding box center [208, 582] width 32 height 32
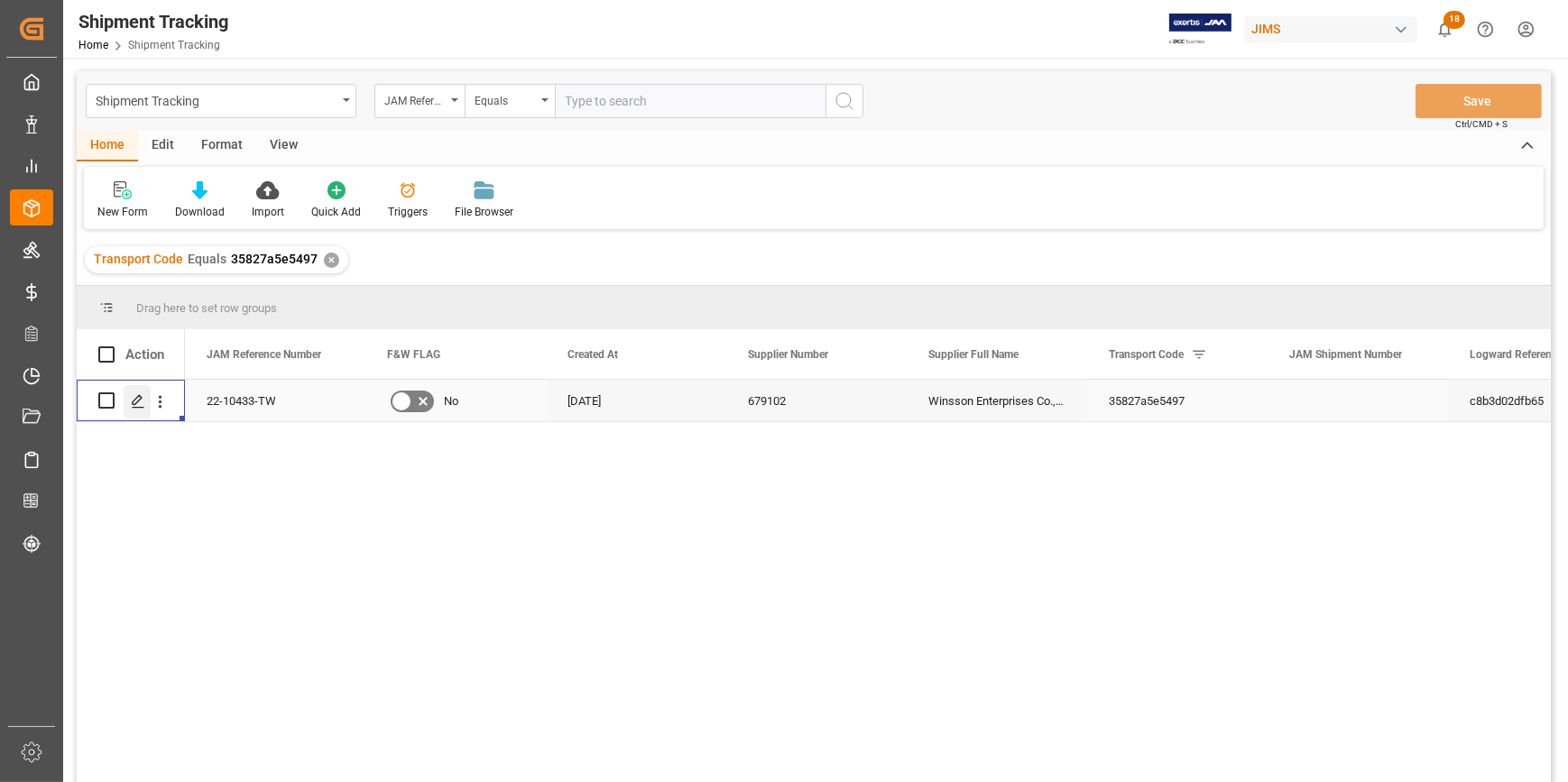
click at [139, 404] on icon "Press SPACE to select this row." at bounding box center [138, 400] width 14 height 14
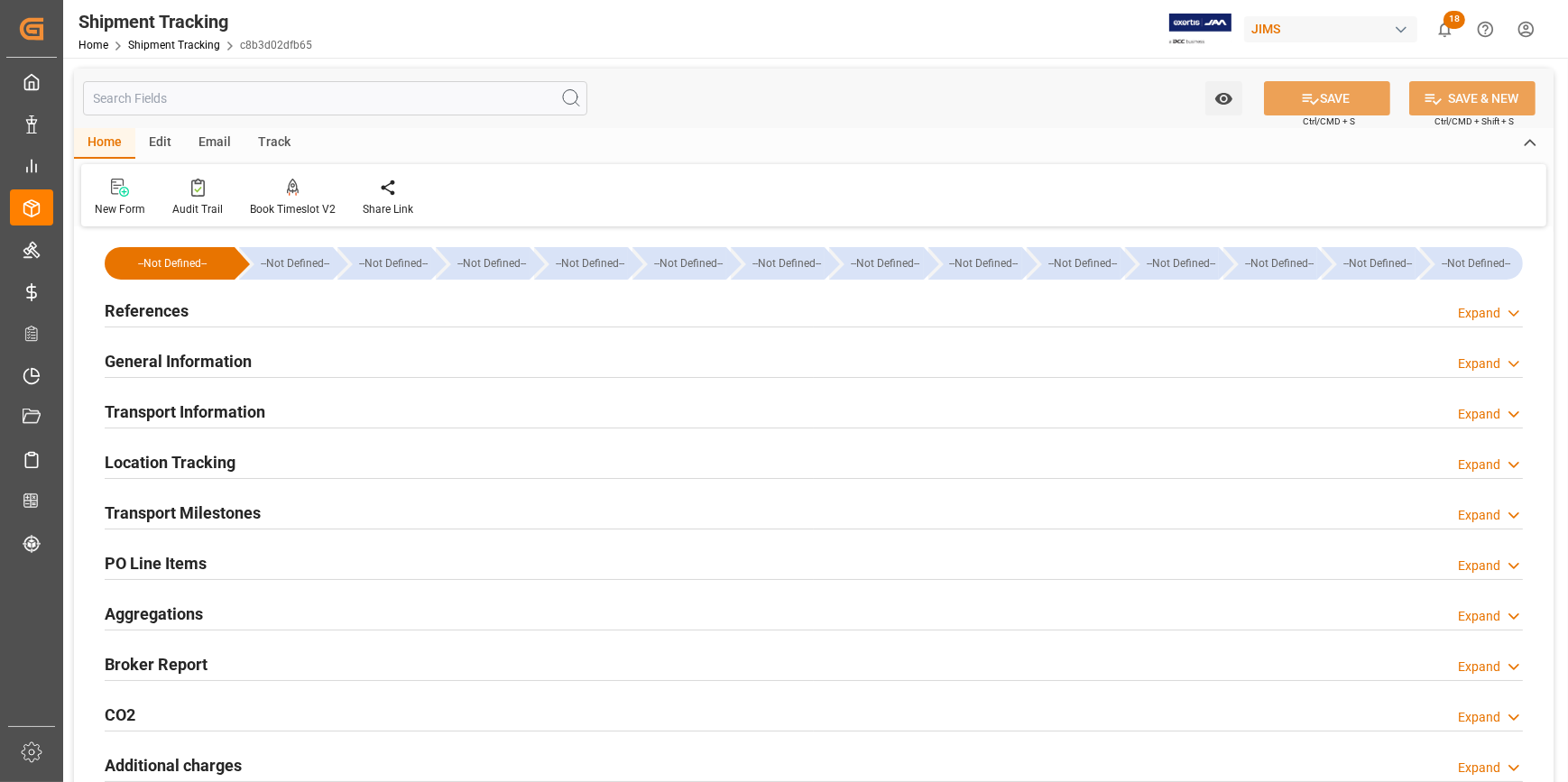
type input "05-08-2025"
click at [316, 319] on div "References Expand" at bounding box center [813, 309] width 1418 height 34
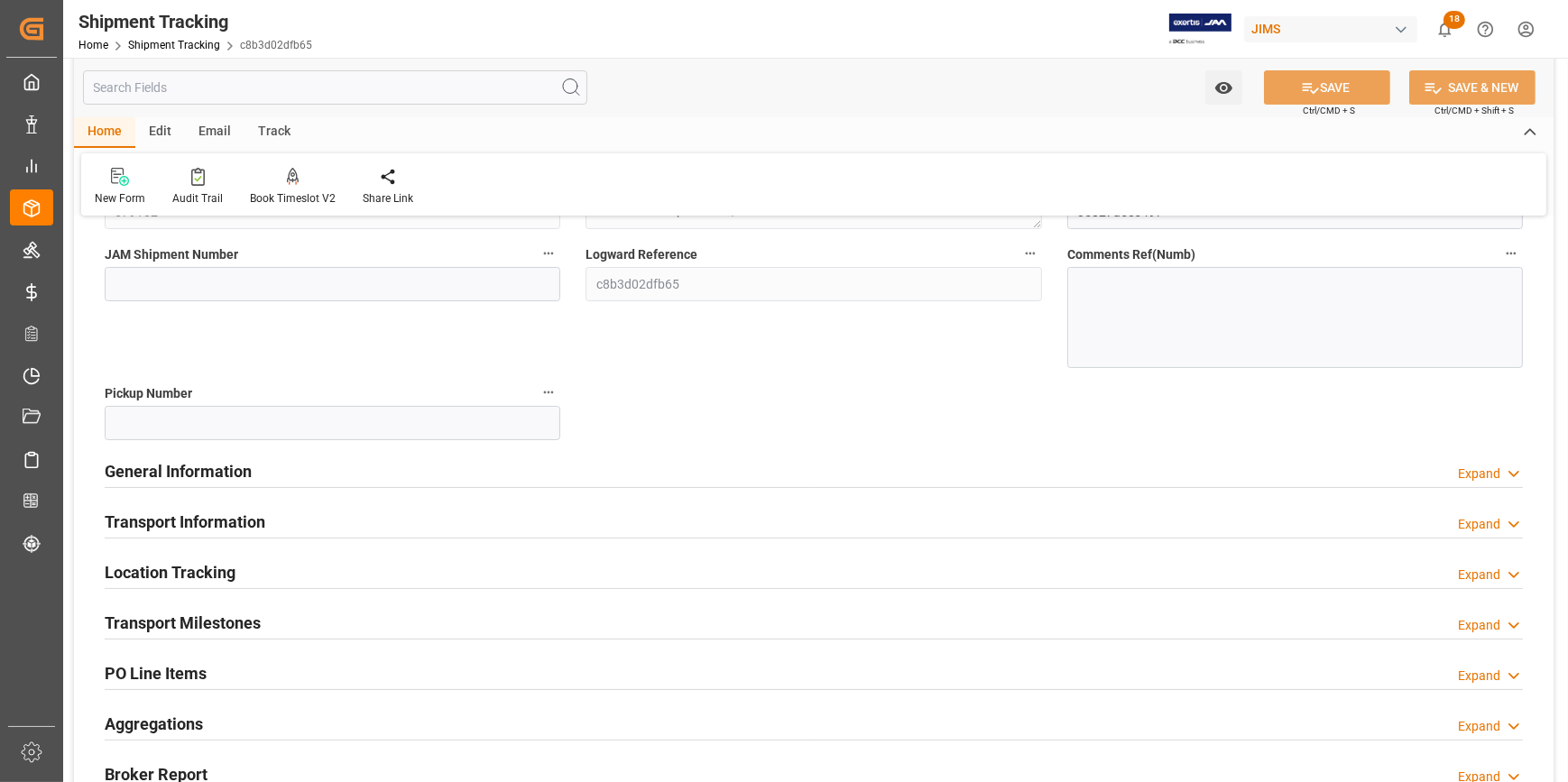
click at [419, 470] on div "General Information Expand" at bounding box center [813, 470] width 1418 height 34
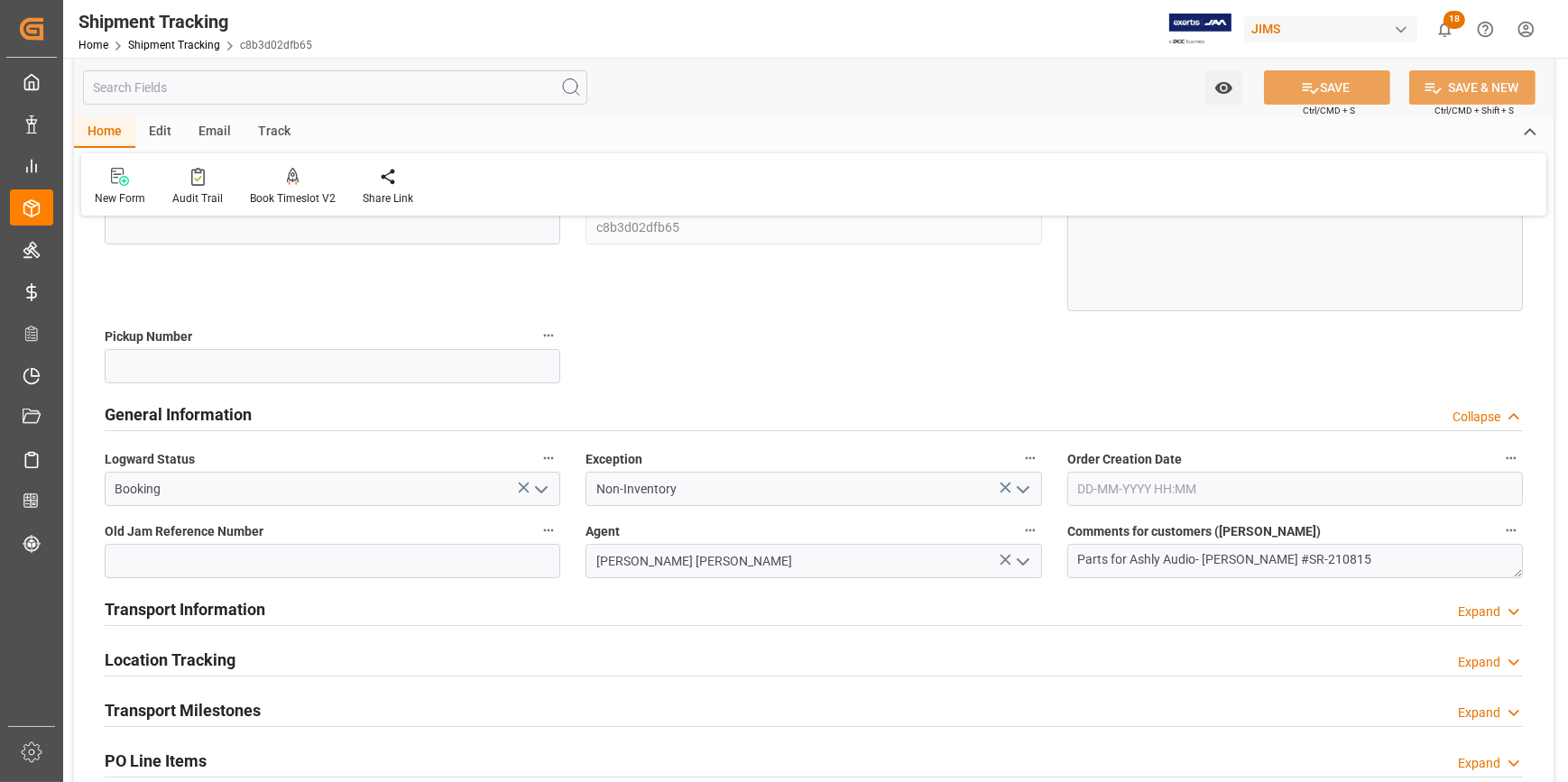
scroll to position [409, 0]
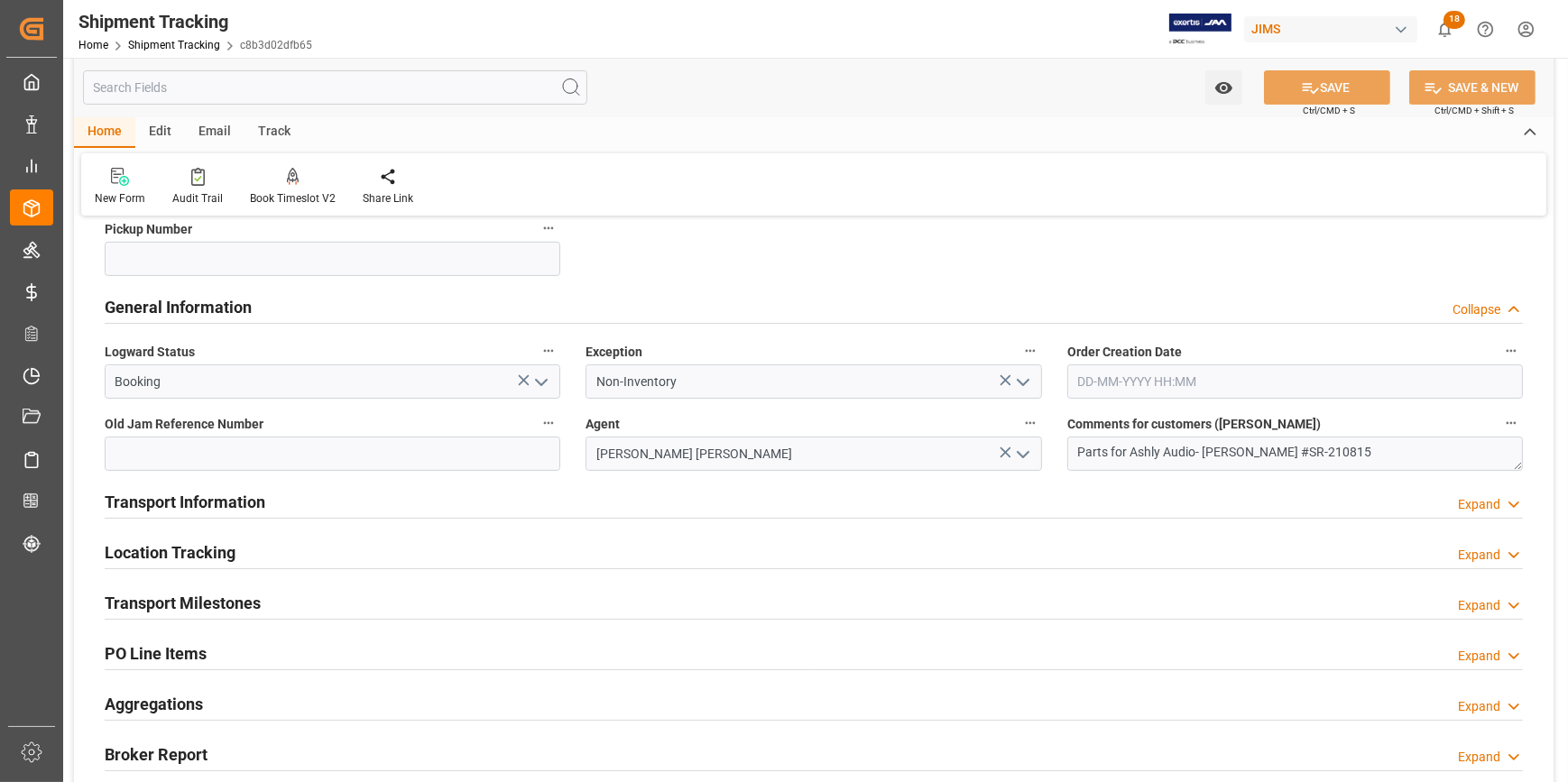
click at [626, 494] on div "Transport Information Expand" at bounding box center [813, 500] width 1418 height 34
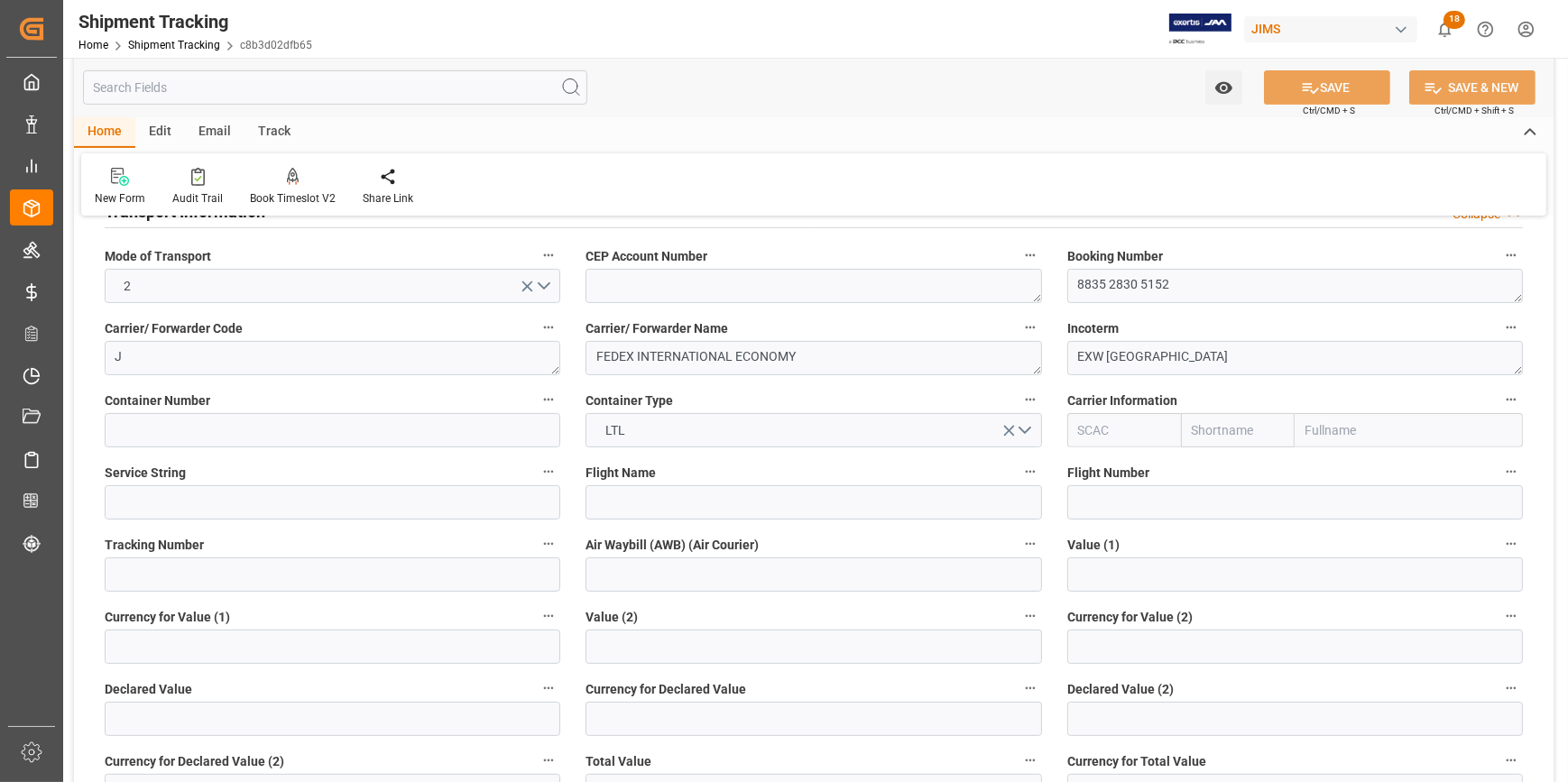
scroll to position [737, 0]
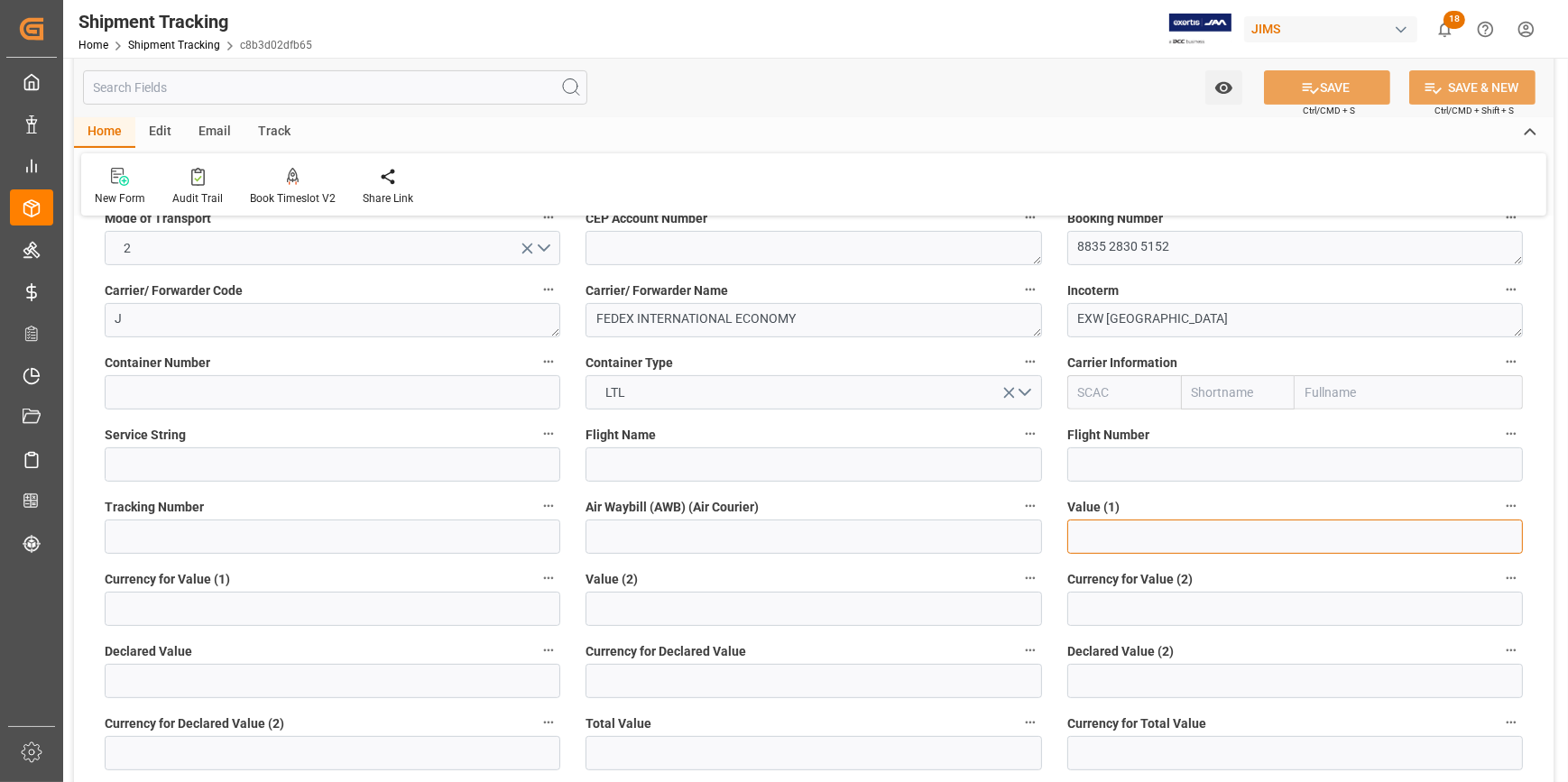
click at [1098, 528] on input "text" at bounding box center [1295, 536] width 456 height 34
type input "7440.85"
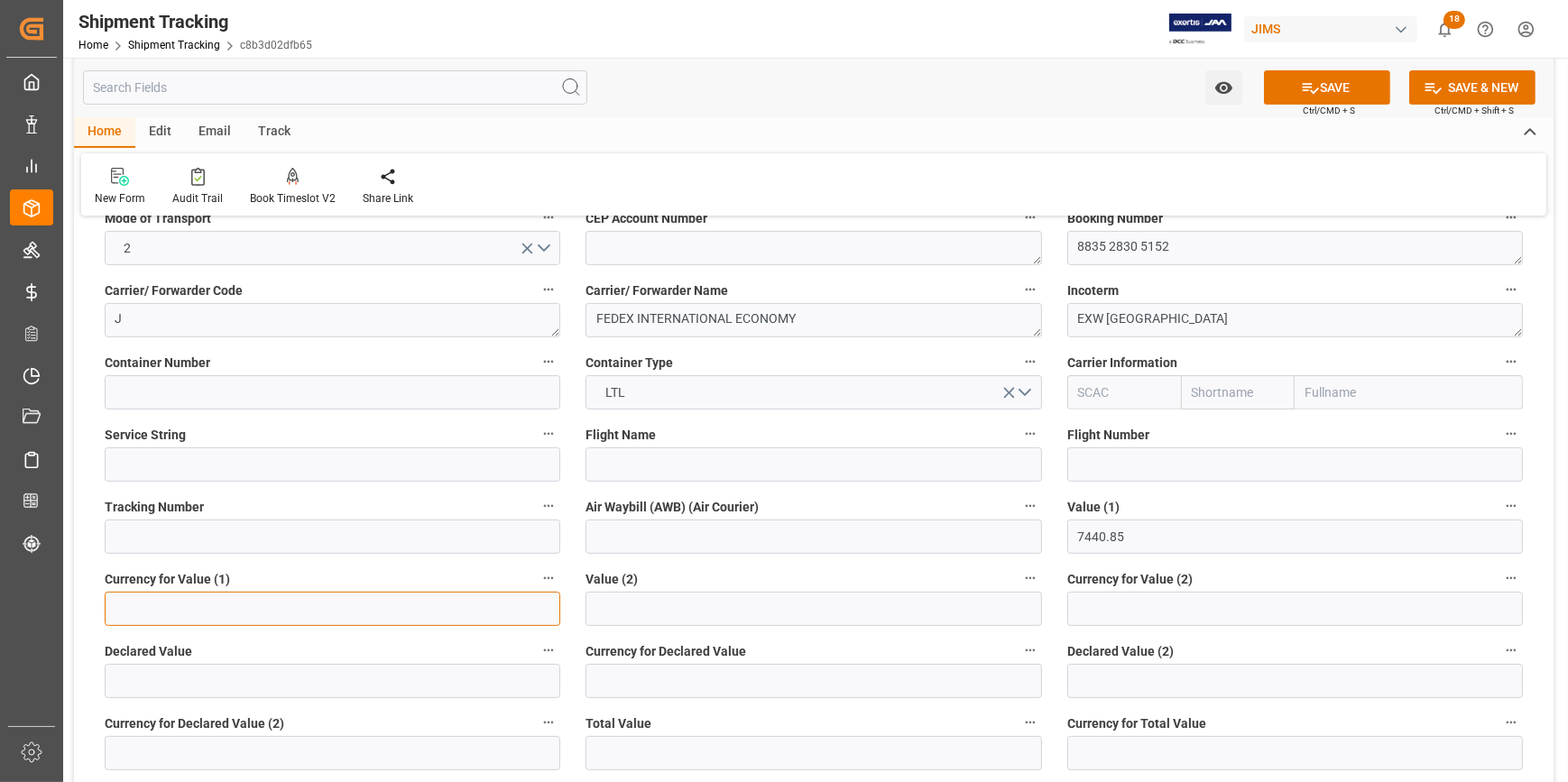
click at [371, 595] on input at bounding box center [332, 608] width 456 height 34
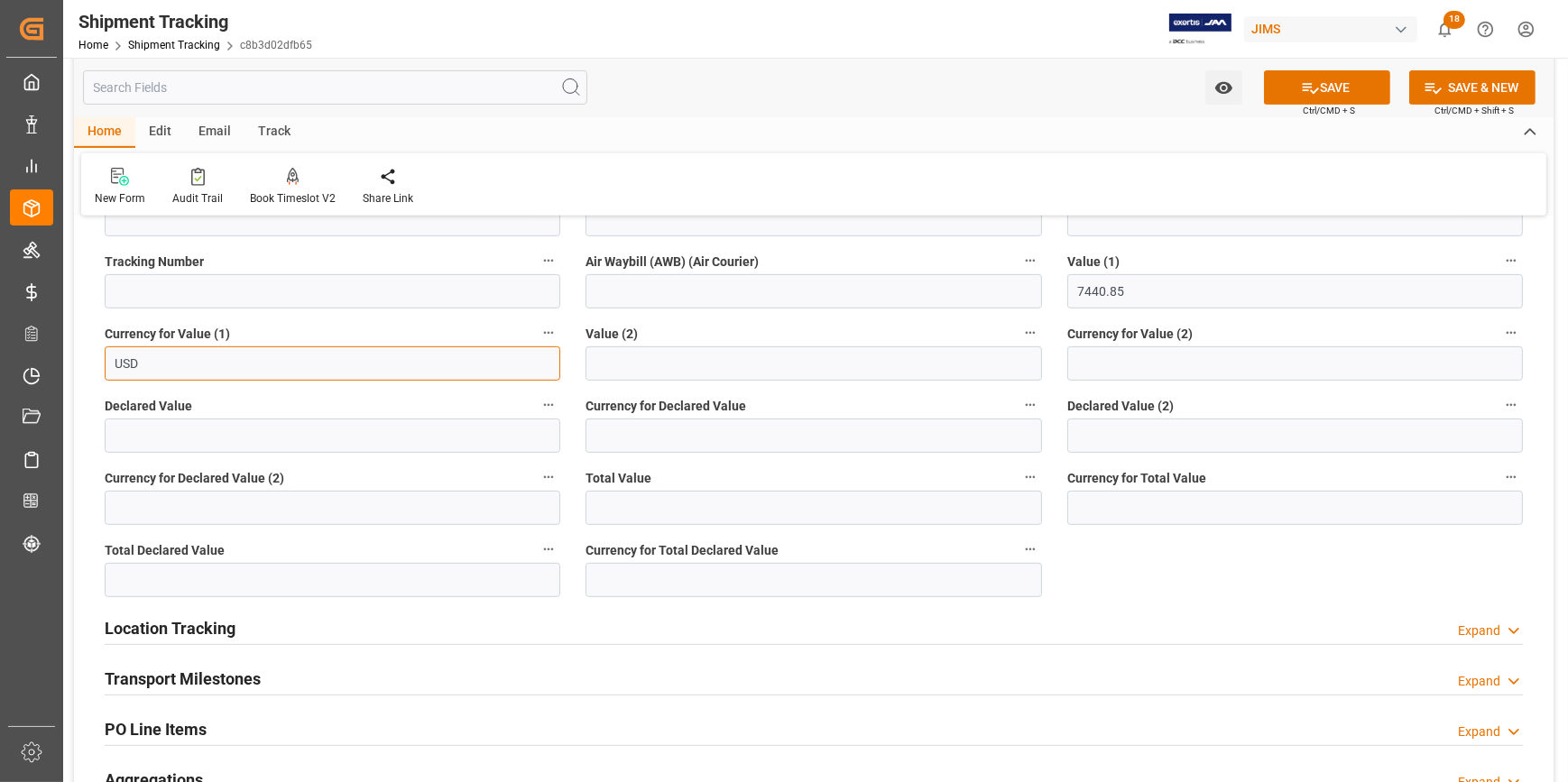
scroll to position [1065, 0]
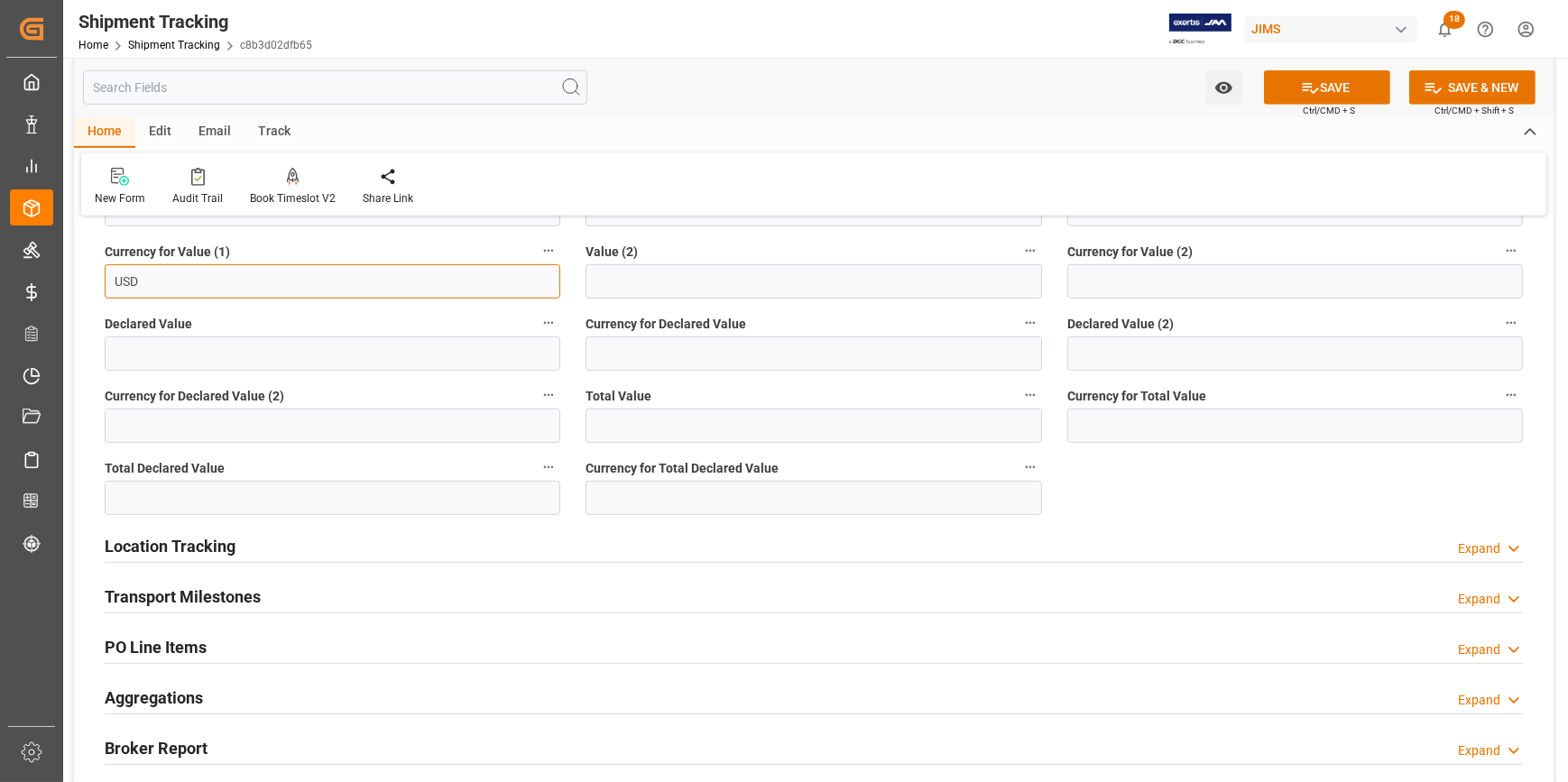
type input "USD"
click at [444, 588] on div "Transport Milestones Expand" at bounding box center [813, 595] width 1418 height 34
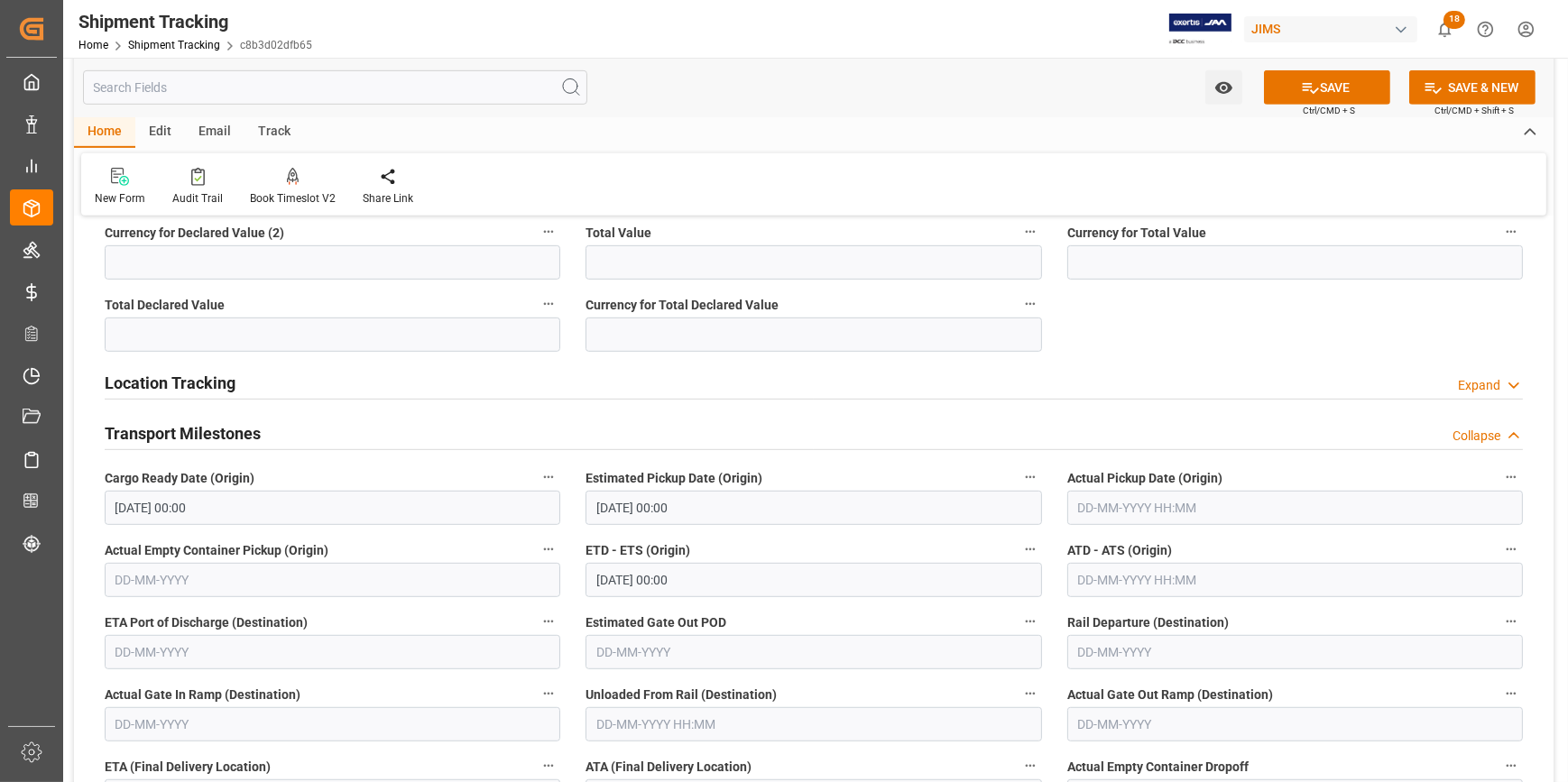
scroll to position [1229, 0]
click at [275, 496] on input "20-08-2025 00:00" at bounding box center [332, 507] width 456 height 34
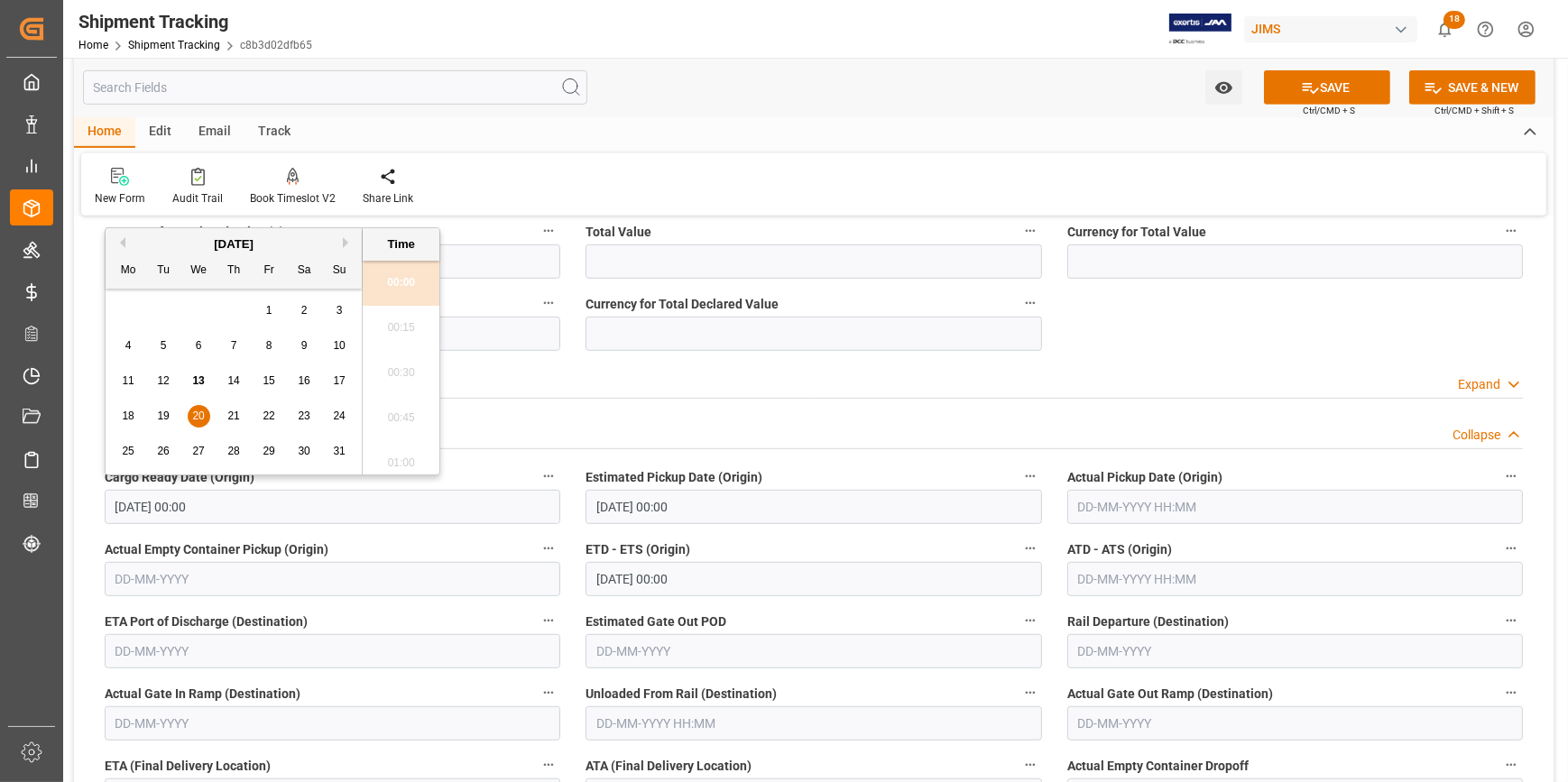
click at [200, 379] on span "13" at bounding box center [197, 380] width 11 height 12
type input "13-08-2025 00:00"
click at [647, 515] on input "25-08-2025 00:00" at bounding box center [813, 507] width 456 height 34
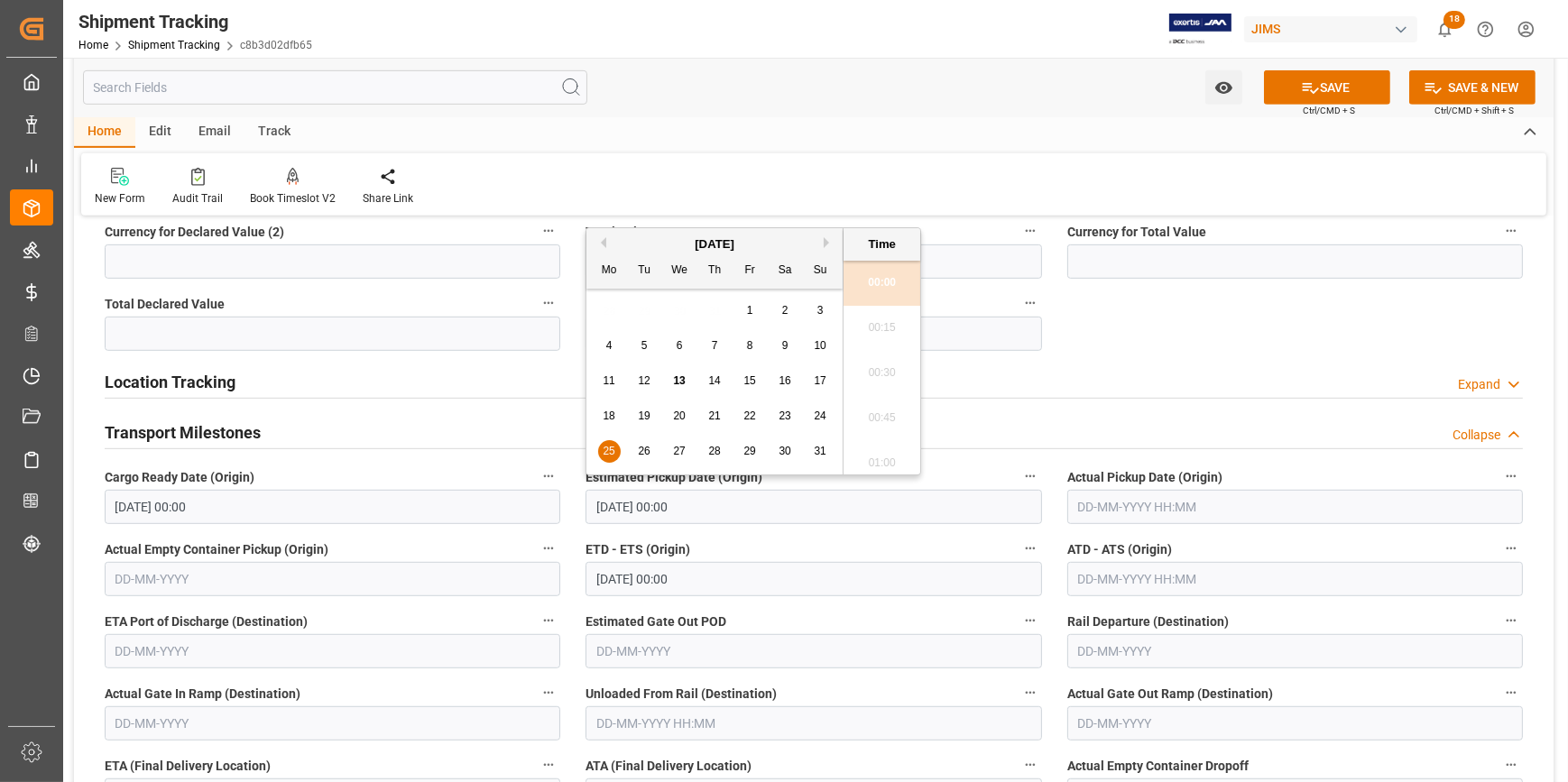
click at [677, 383] on span "13" at bounding box center [679, 380] width 11 height 12
type input "13-08-2025 00:00"
click at [1120, 515] on input "text" at bounding box center [1295, 507] width 456 height 34
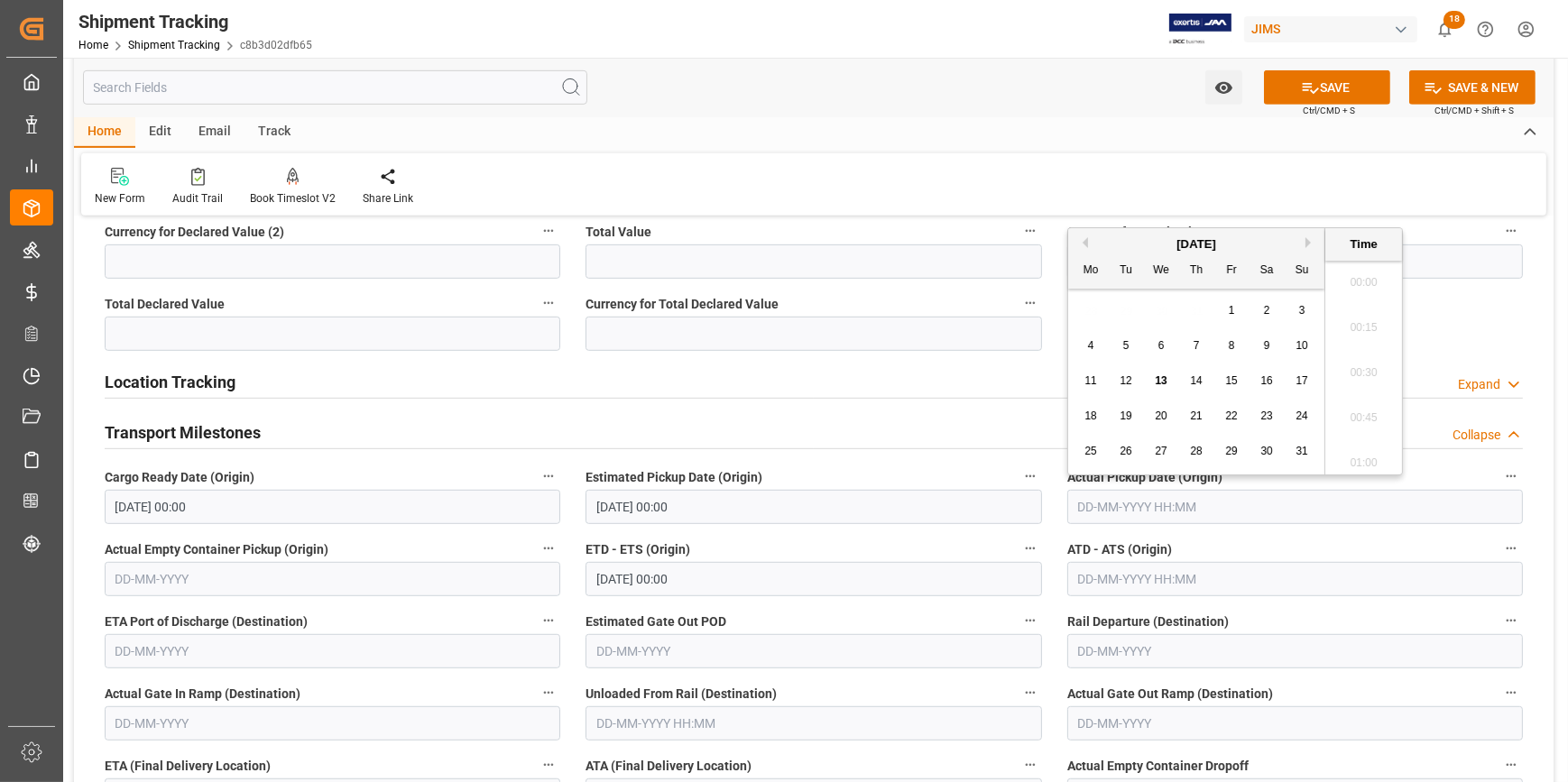
scroll to position [1629, 0]
click at [1165, 380] on span "13" at bounding box center [1160, 380] width 11 height 12
type input "13-08-2025 00:00"
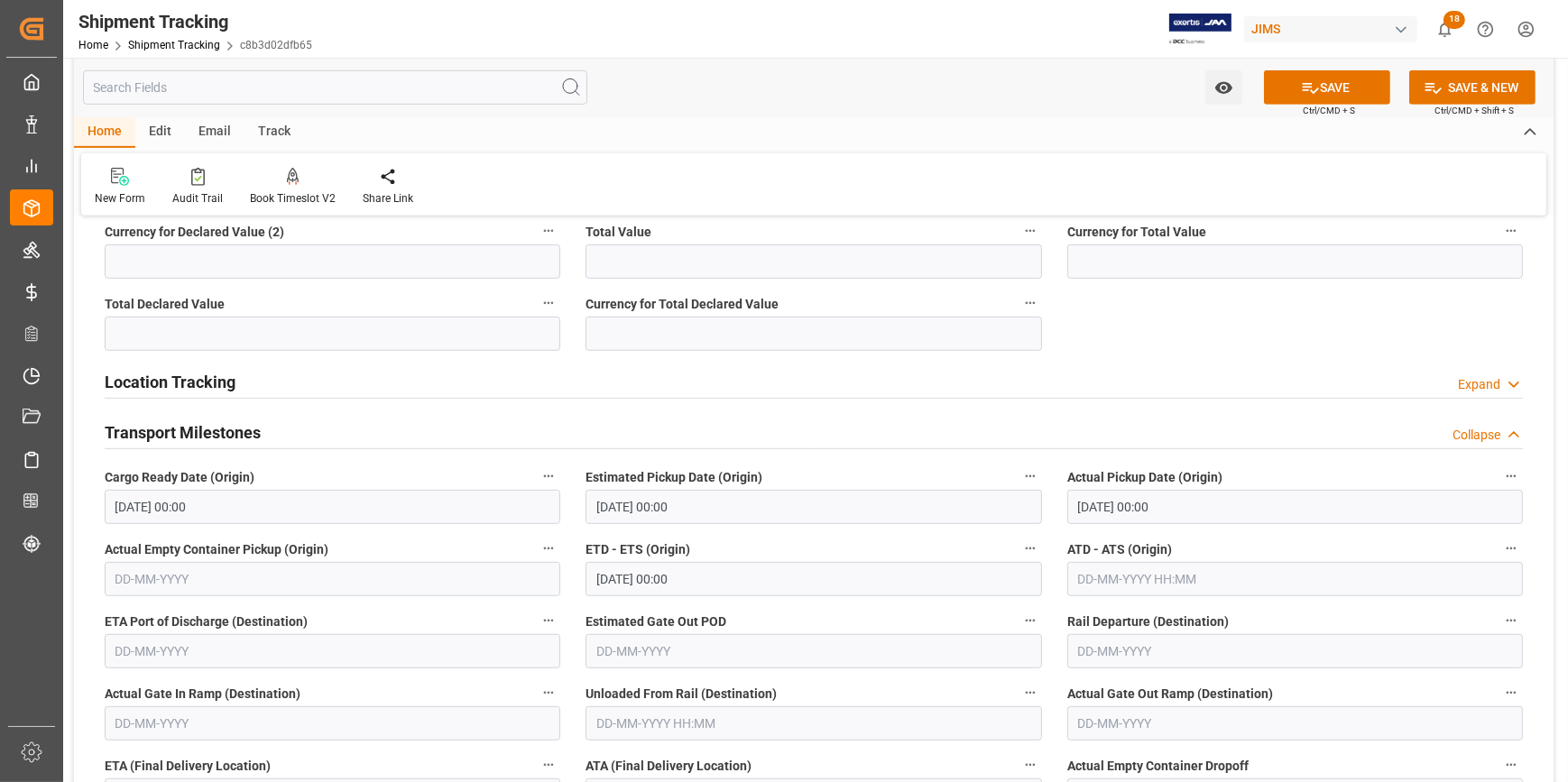
click at [879, 547] on label "ETD - ETS (Origin)" at bounding box center [813, 549] width 456 height 26
click at [1018, 547] on button "ETD - ETS (Origin)" at bounding box center [1030, 548] width 24 height 24
click at [627, 577] on div at bounding box center [784, 391] width 1568 height 782
click at [629, 572] on input "30-08-2025 00:00" at bounding box center [813, 579] width 456 height 34
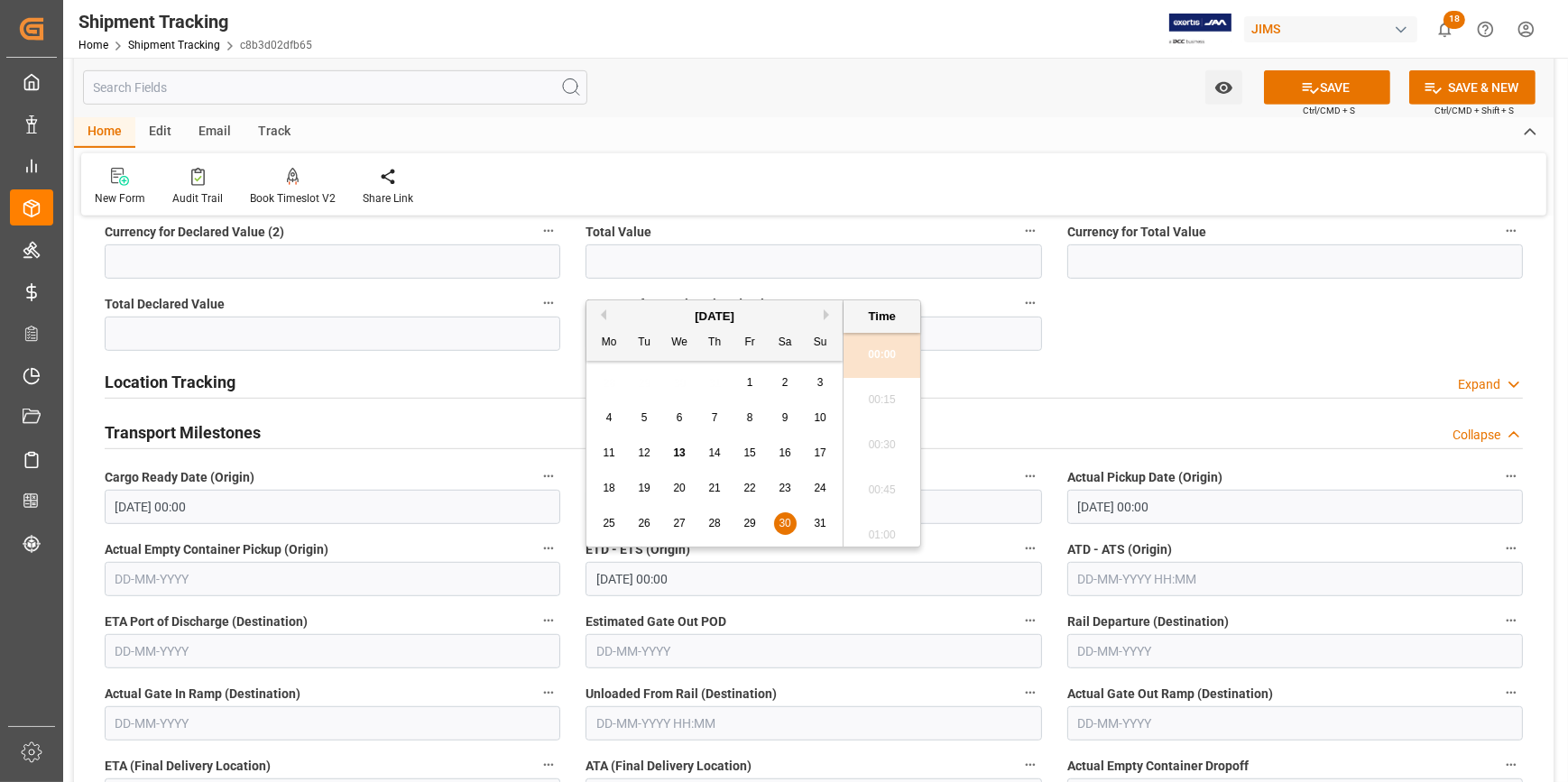
click at [685, 445] on div "13" at bounding box center [680, 454] width 23 height 22
type input "13-08-2025 00:00"
click at [1099, 579] on input "text" at bounding box center [1295, 579] width 456 height 34
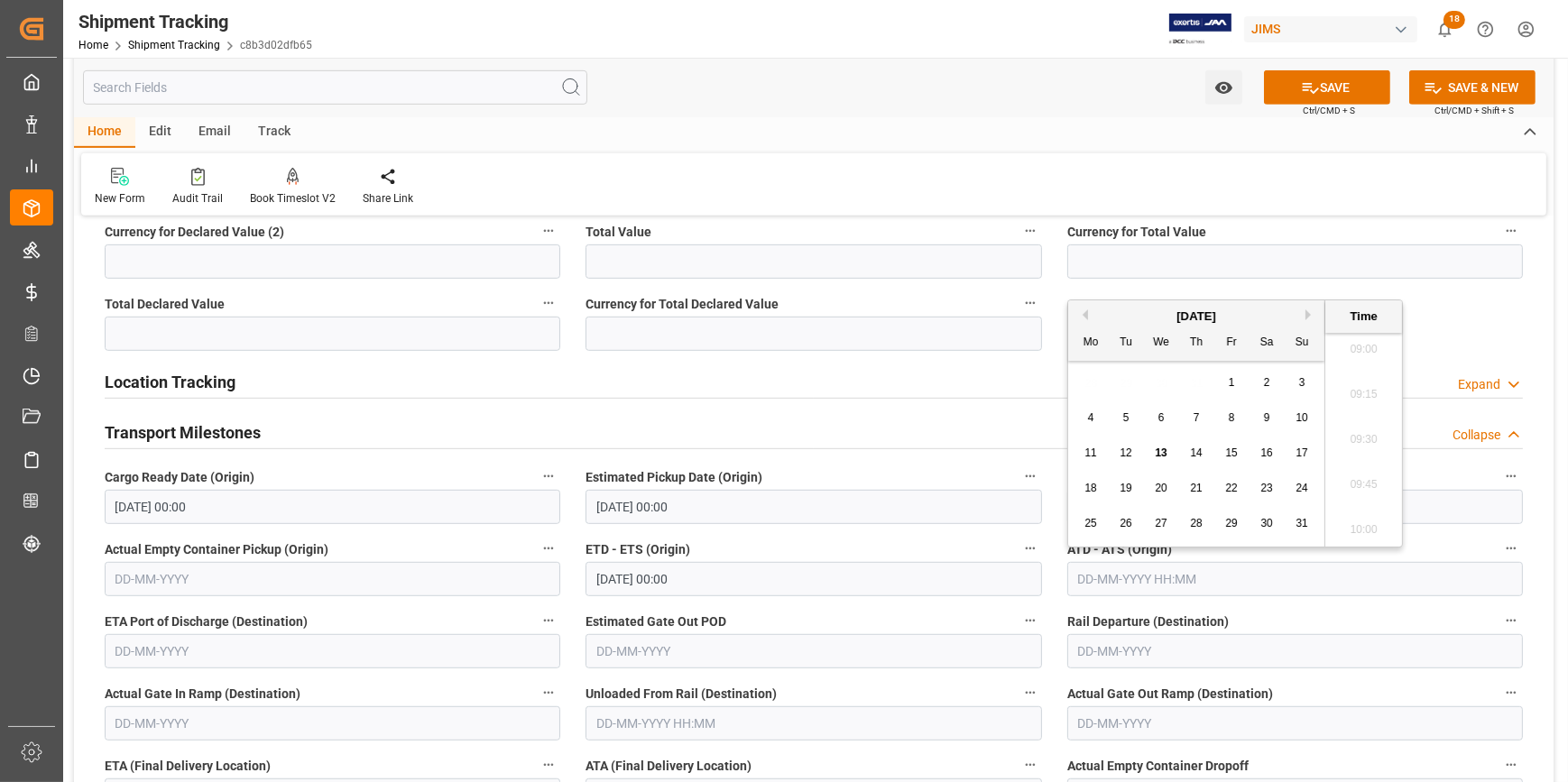
click at [1167, 448] on span "13" at bounding box center [1160, 452] width 11 height 12
type input "13-08-2025 00:00"
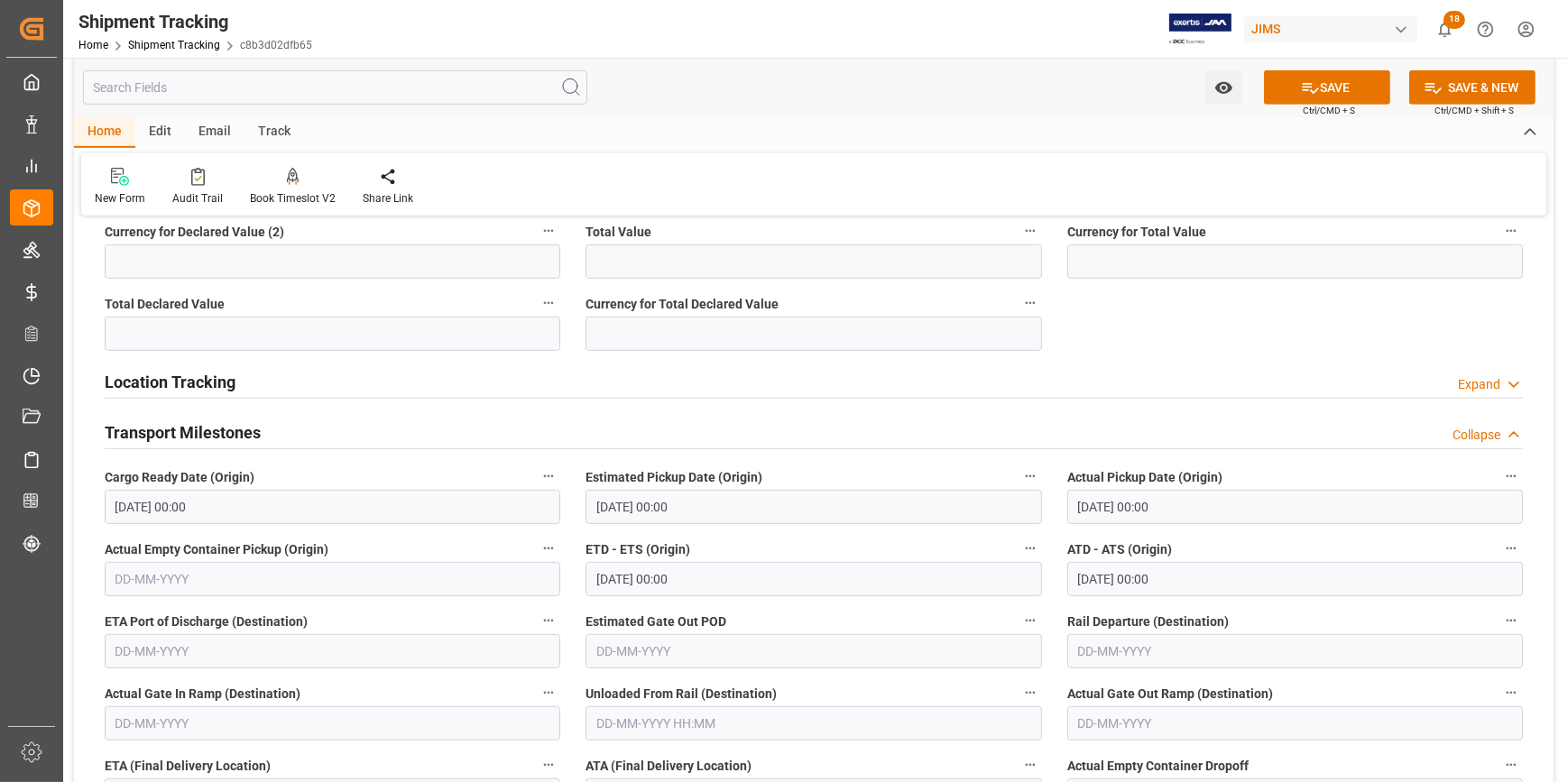
click at [888, 536] on label "ETD - ETS (Origin)" at bounding box center [813, 549] width 456 height 26
click at [1018, 536] on button "ETD - ETS (Origin)" at bounding box center [1030, 548] width 24 height 24
click at [875, 532] on div at bounding box center [784, 391] width 1568 height 782
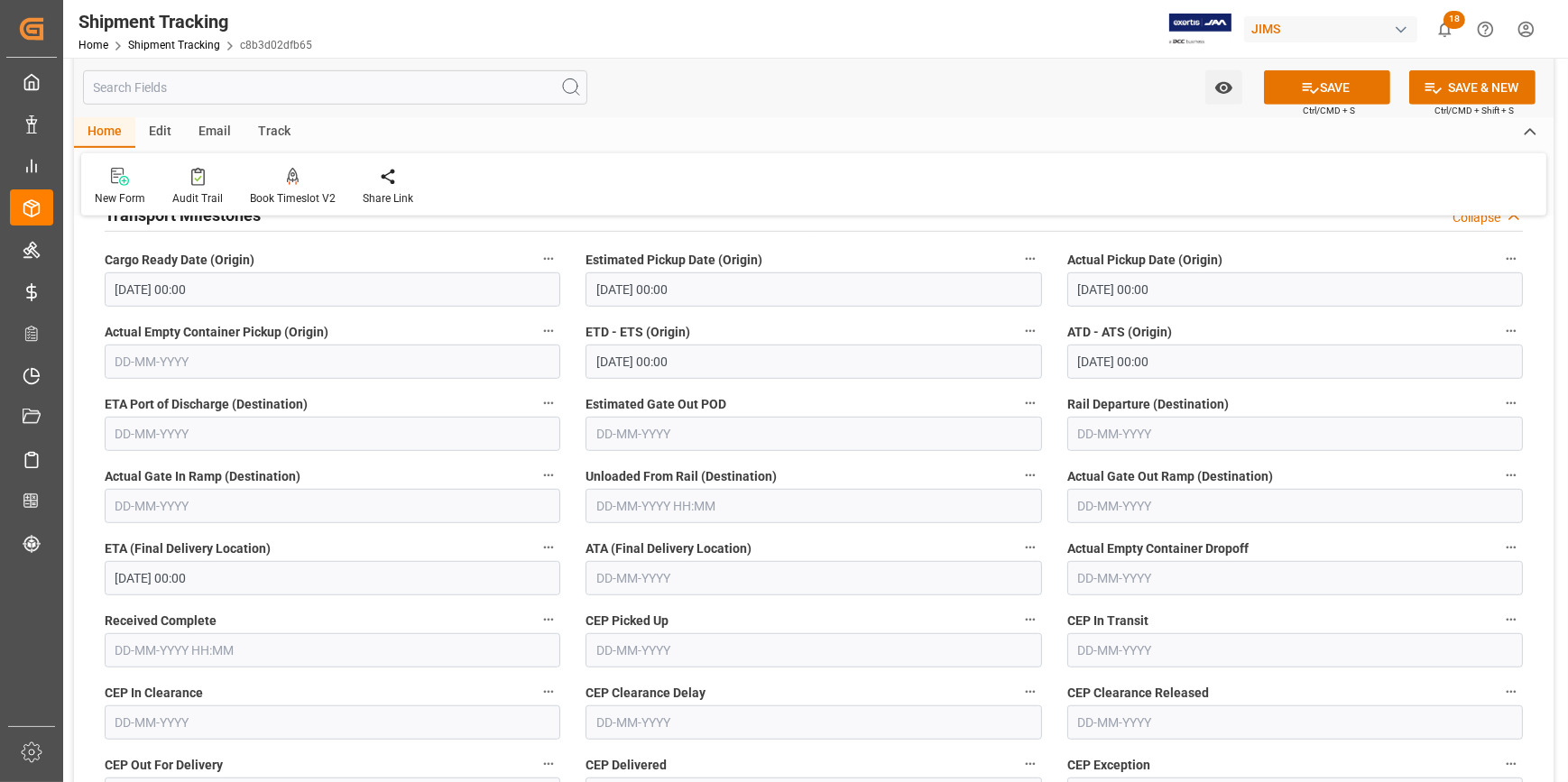
scroll to position [1476, 0]
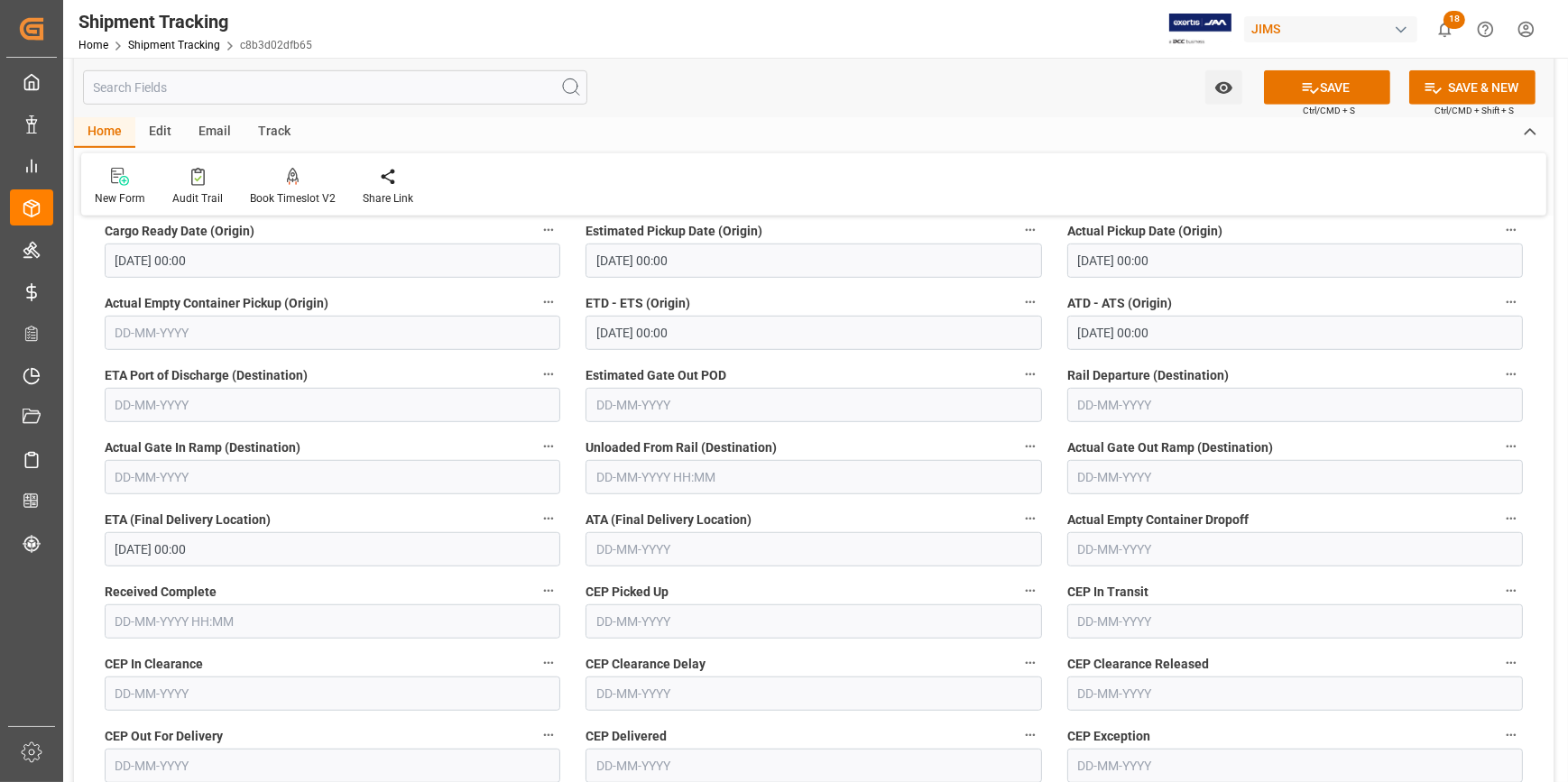
click at [207, 549] on input "10-09-2025 00:00" at bounding box center [332, 549] width 456 height 34
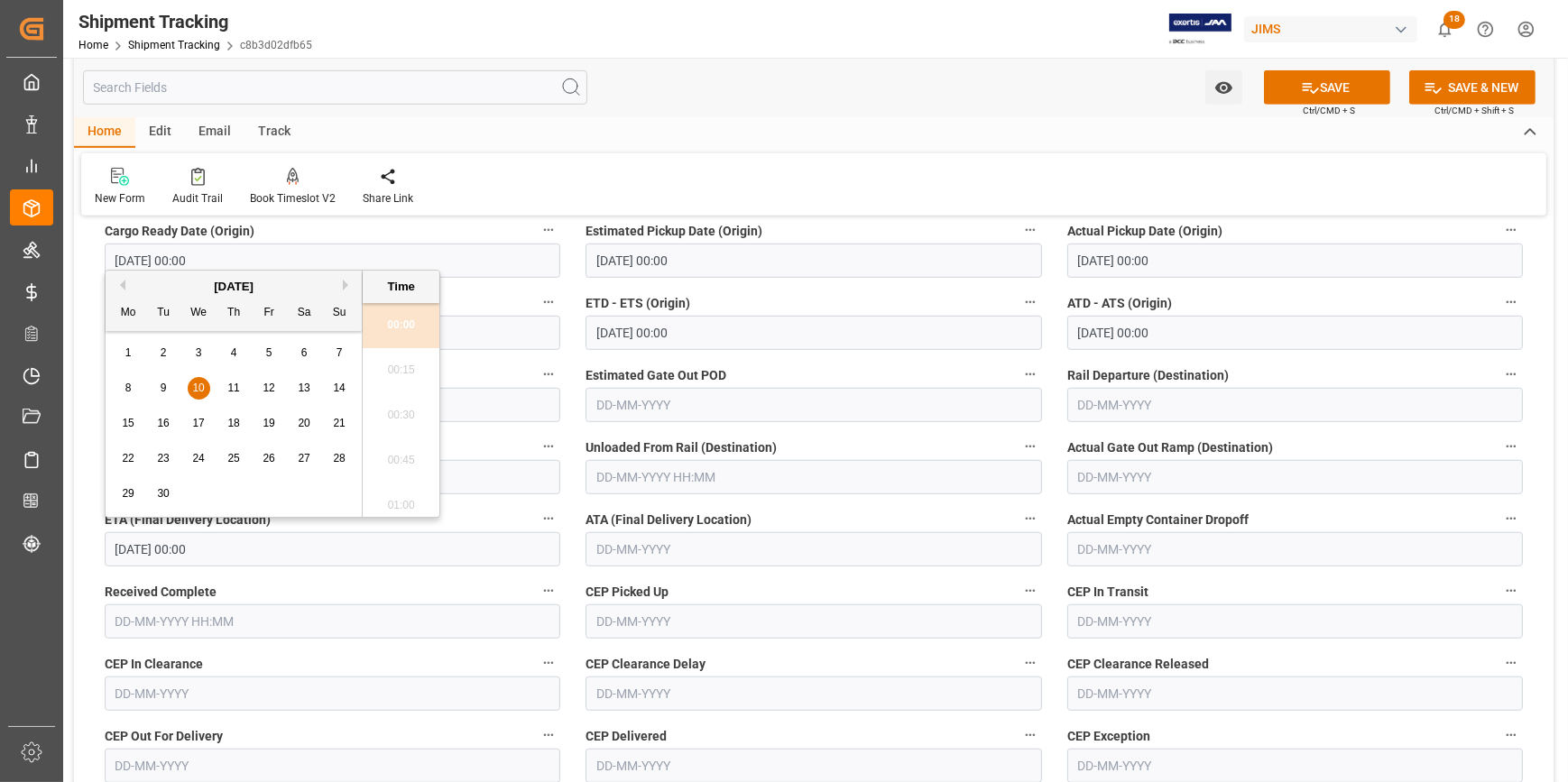
click at [123, 283] on button "Previous Month" at bounding box center [120, 285] width 10 height 10
click at [229, 423] on span "14" at bounding box center [233, 422] width 11 height 12
type input "14-08-2025 00:00"
click at [466, 523] on label "ETA (Final Delivery Location)" at bounding box center [332, 519] width 456 height 26
click at [536, 523] on button "ETA (Final Delivery Location)" at bounding box center [548, 518] width 24 height 24
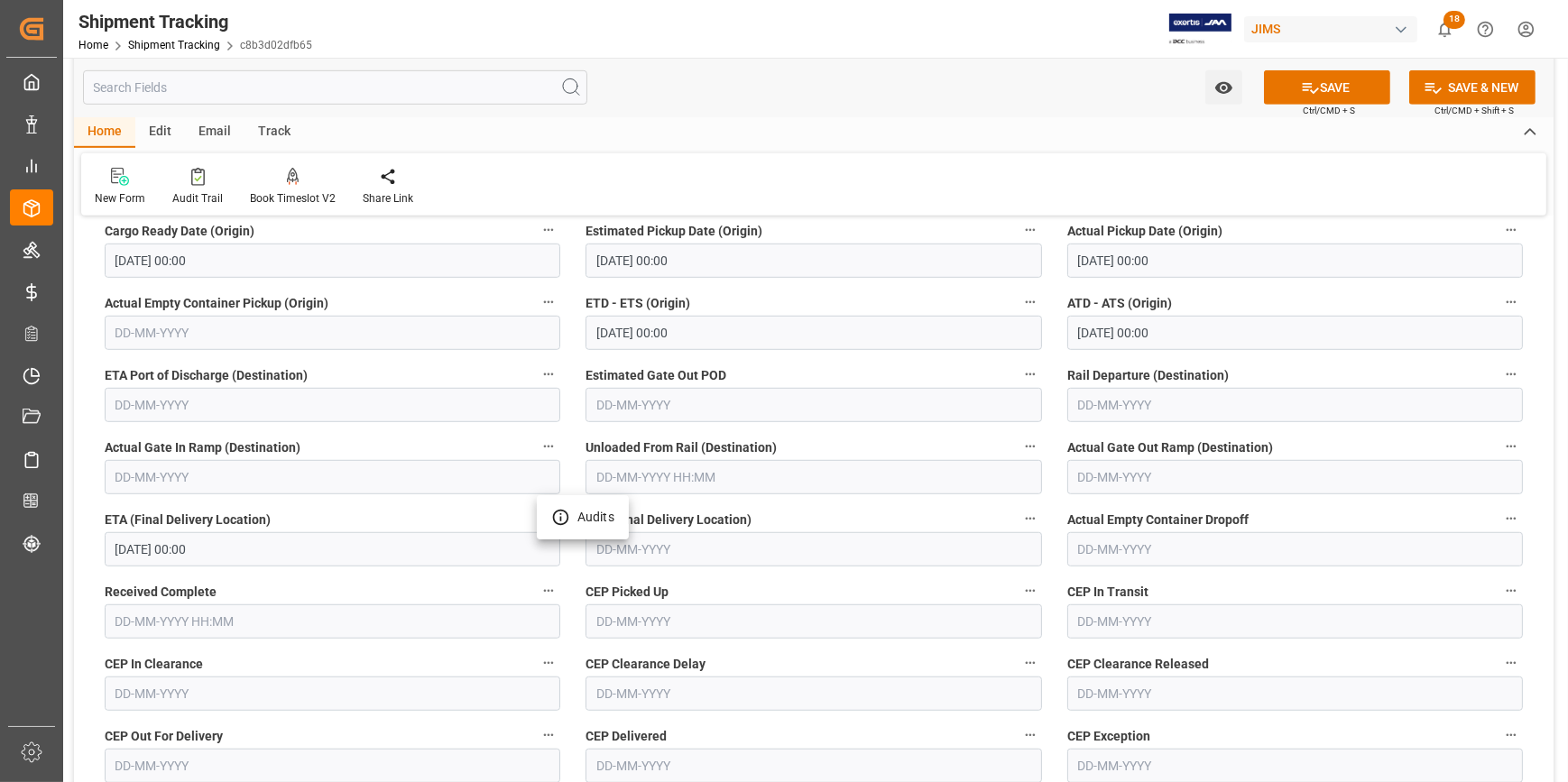
click at [1342, 87] on div at bounding box center [784, 391] width 1568 height 782
click at [1331, 93] on button "SAVE" at bounding box center [1326, 87] width 126 height 34
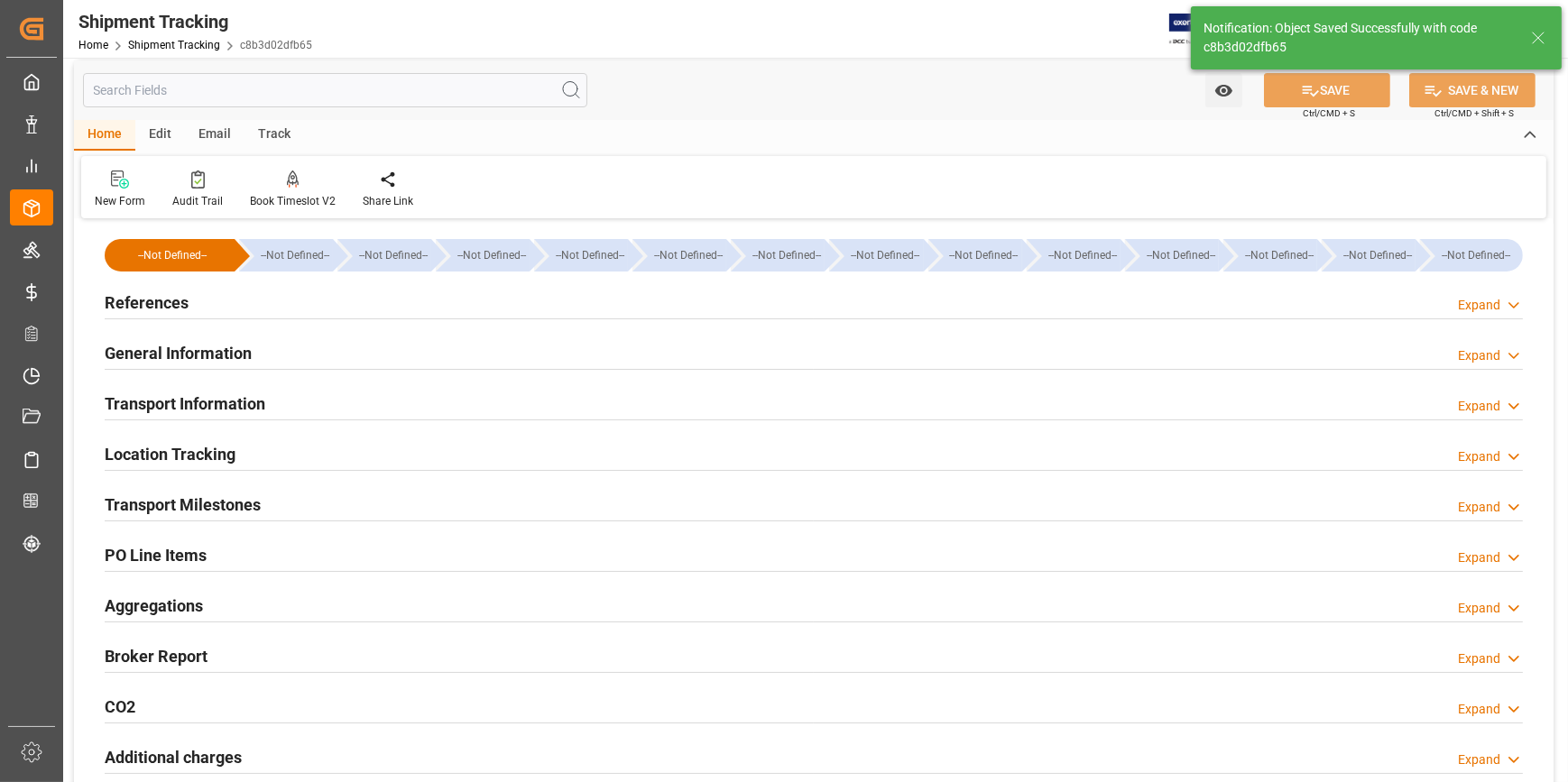
scroll to position [0, 0]
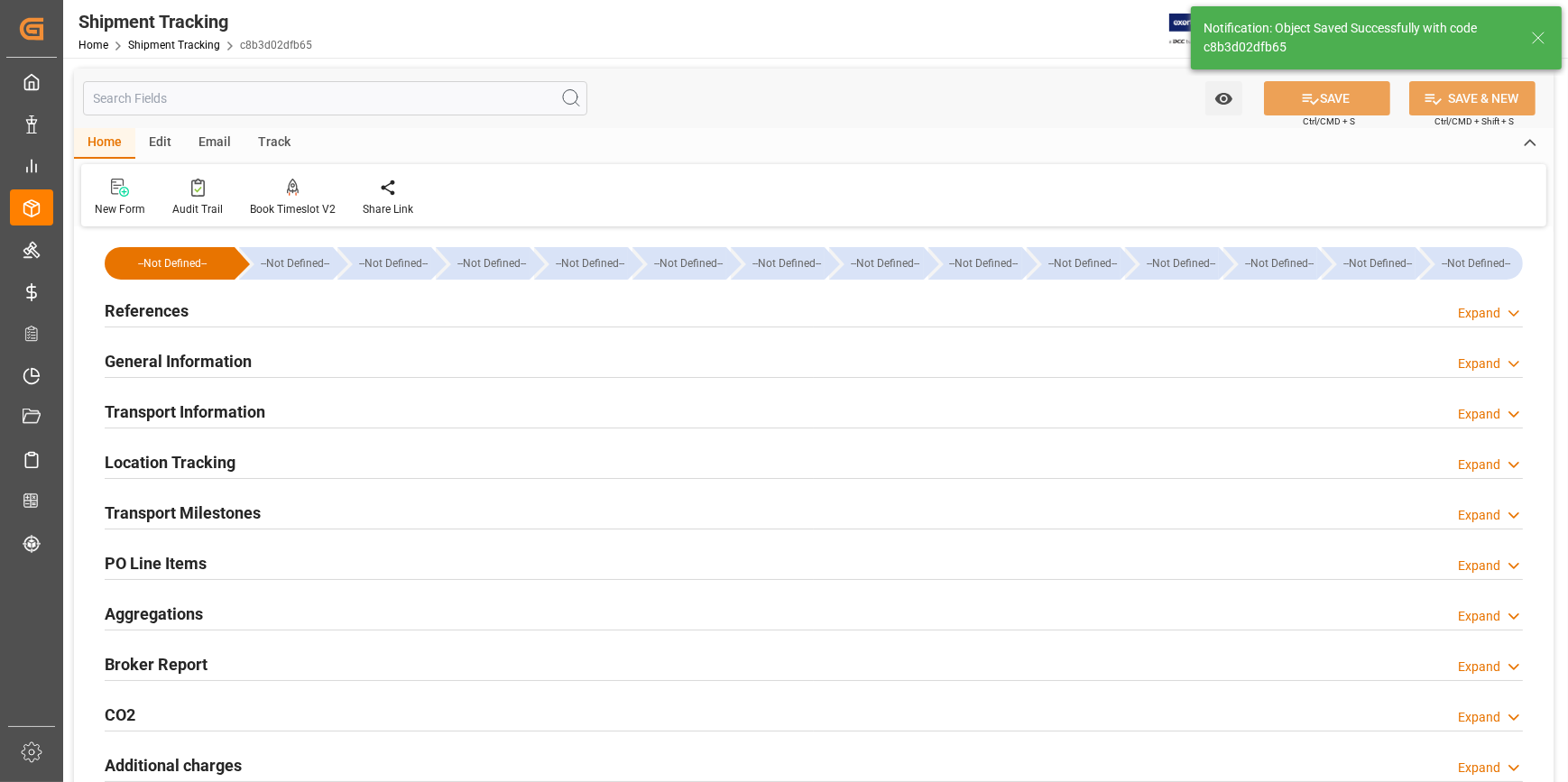
click at [355, 318] on div "References Expand" at bounding box center [813, 309] width 1418 height 34
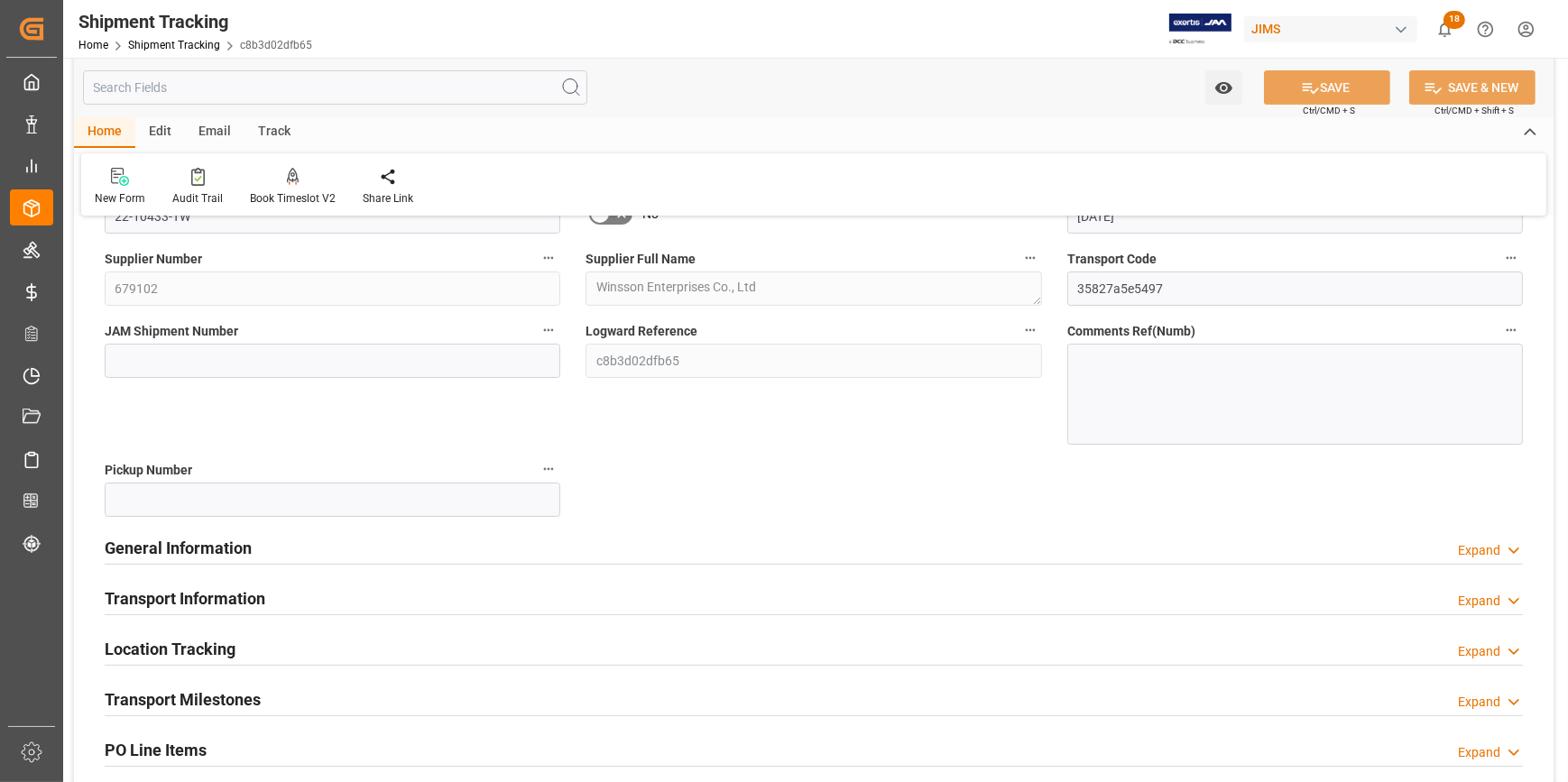
scroll to position [327, 0]
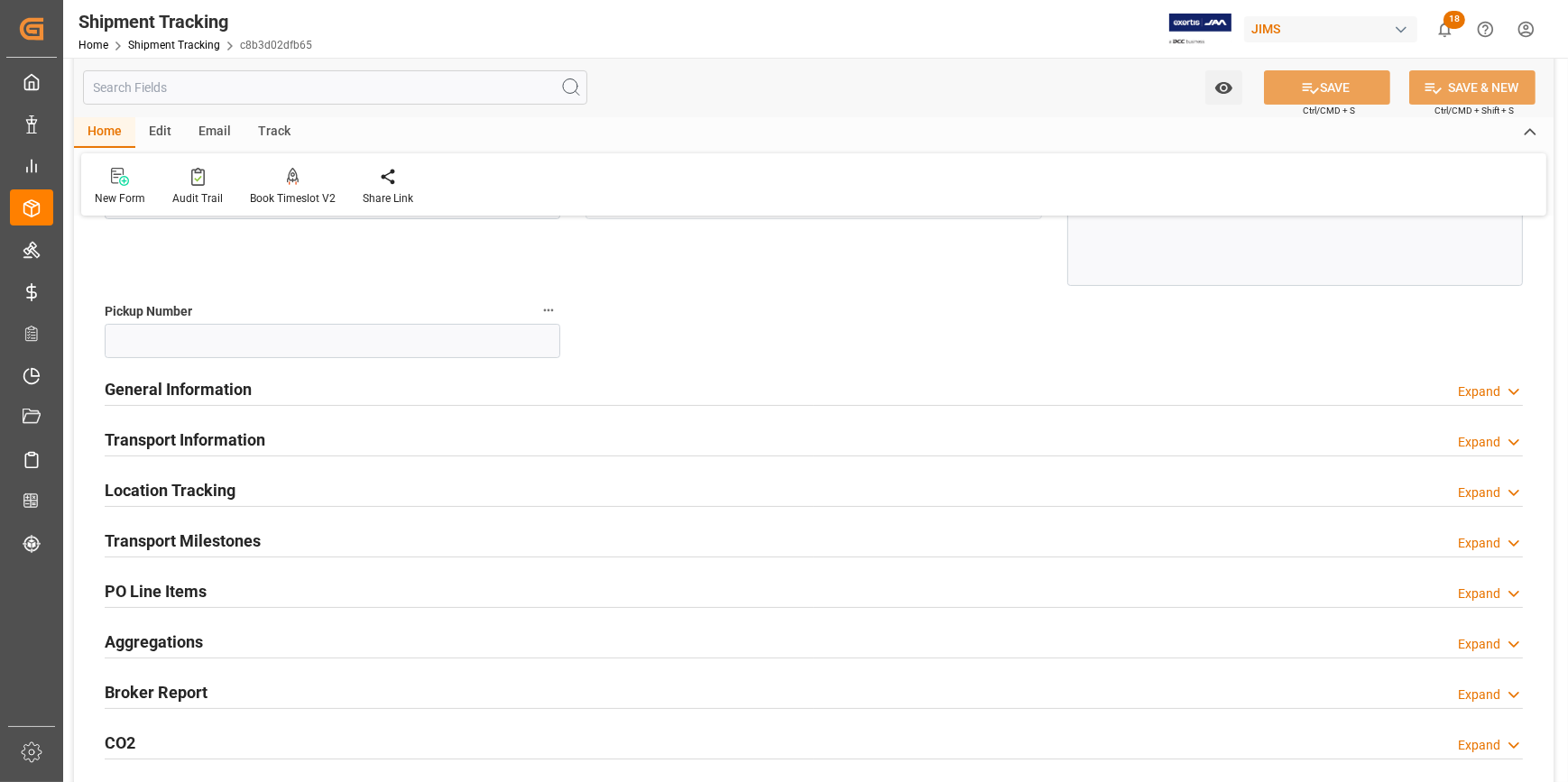
click at [327, 386] on div "General Information Expand" at bounding box center [813, 388] width 1418 height 34
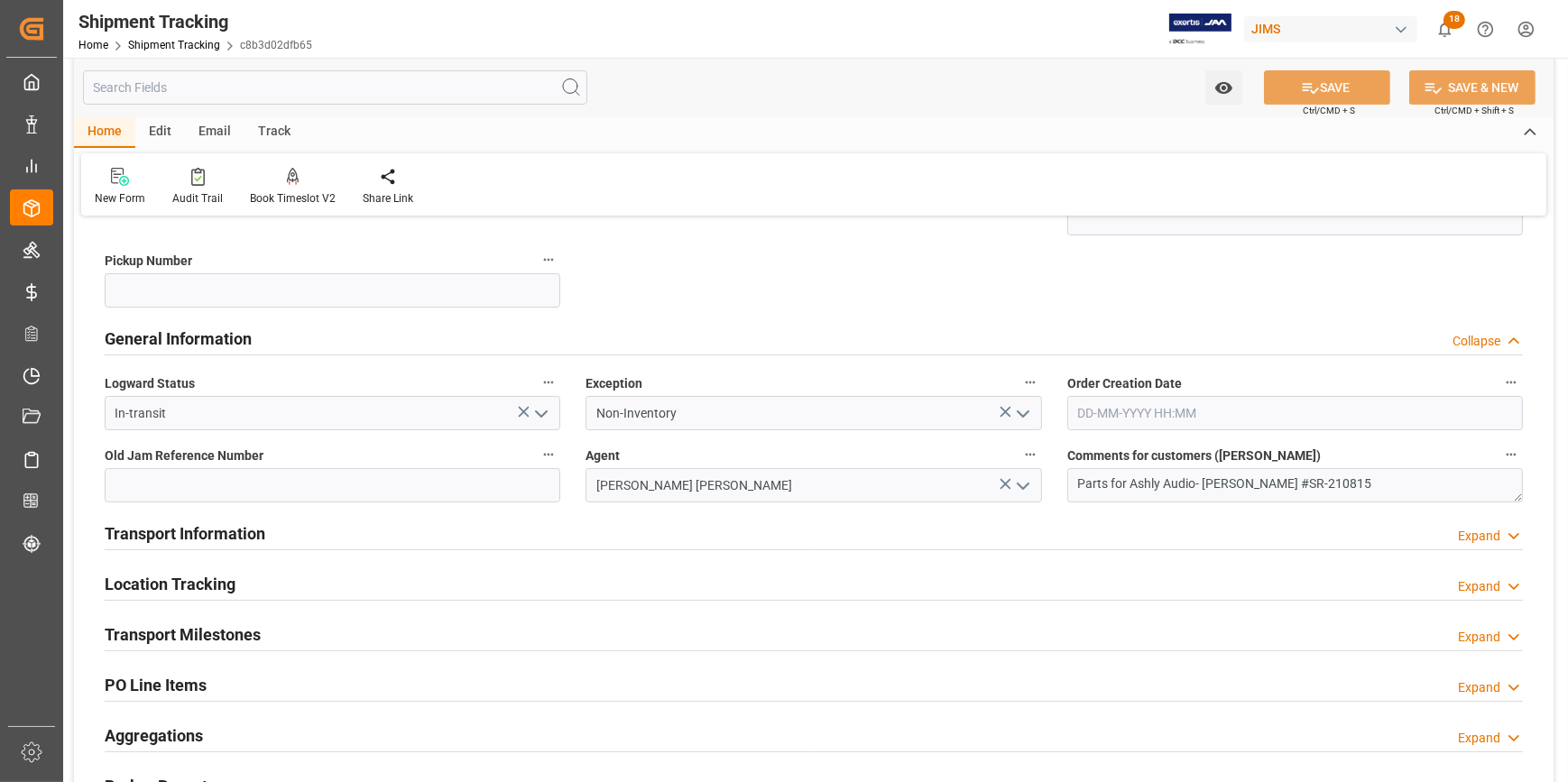
scroll to position [492, 0]
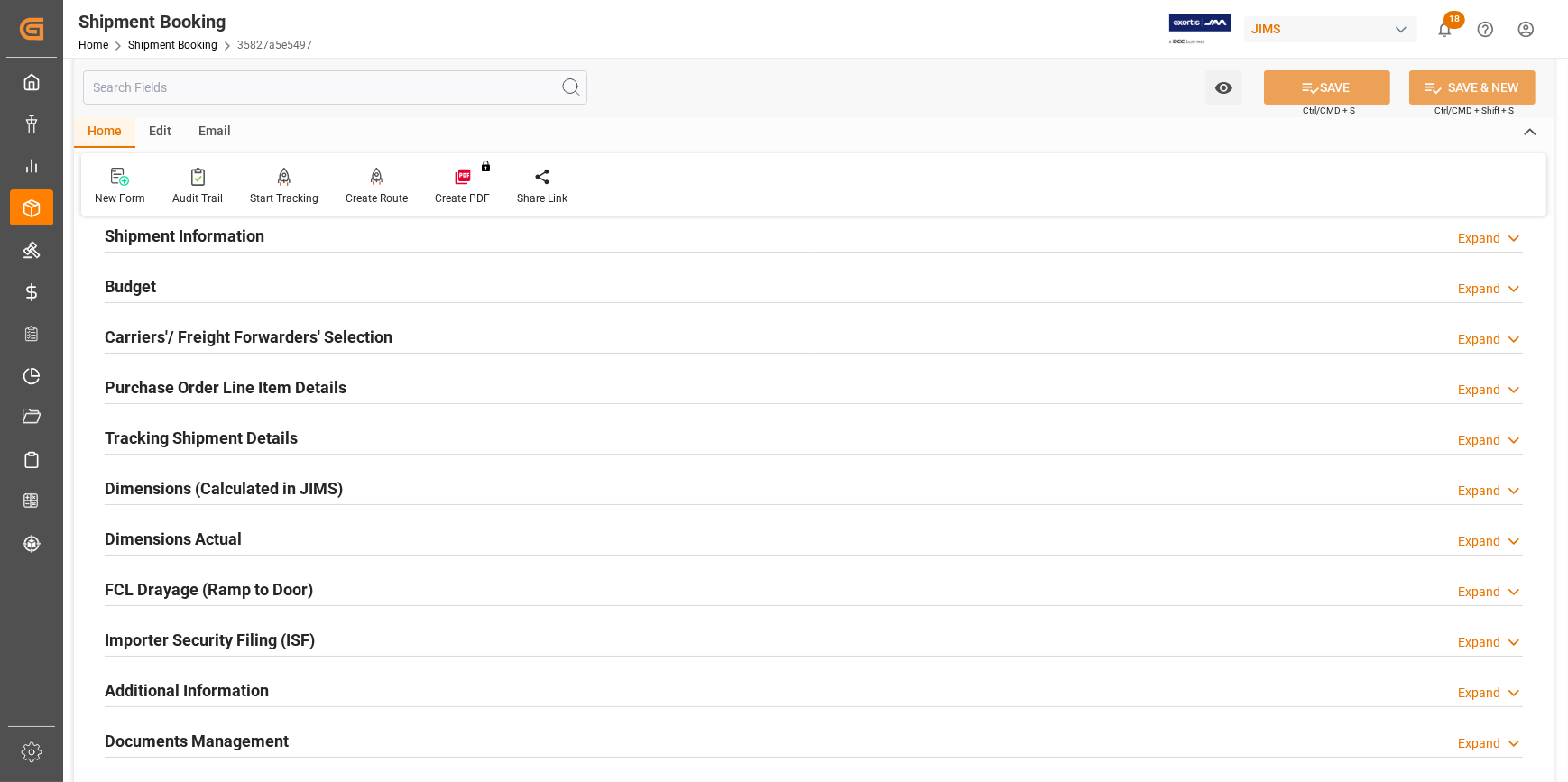
scroll to position [163, 0]
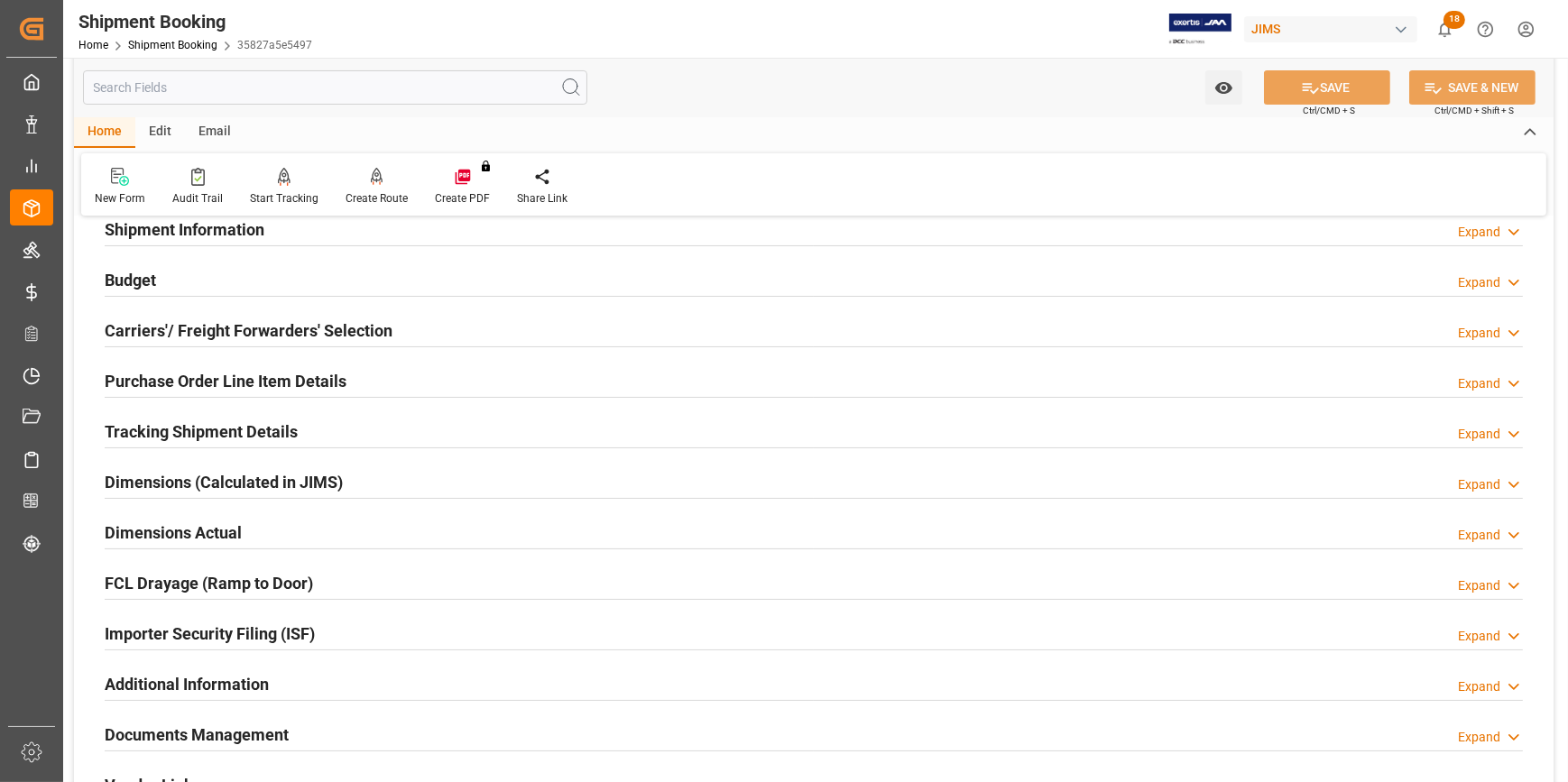
click at [351, 516] on div "Dimensions Actual Expand" at bounding box center [813, 531] width 1418 height 34
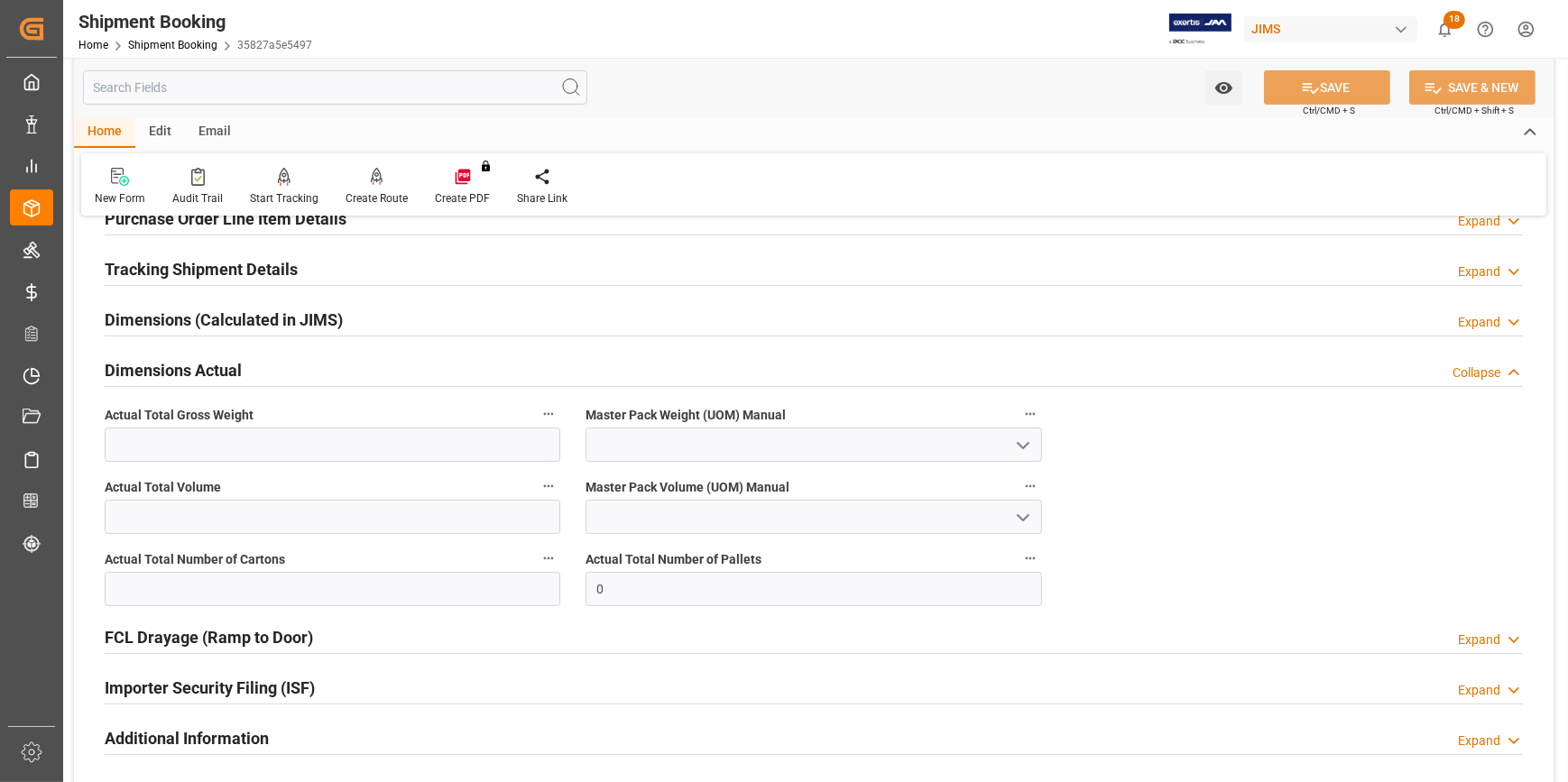
scroll to position [327, 0]
click at [239, 447] on input "text" at bounding box center [332, 443] width 456 height 34
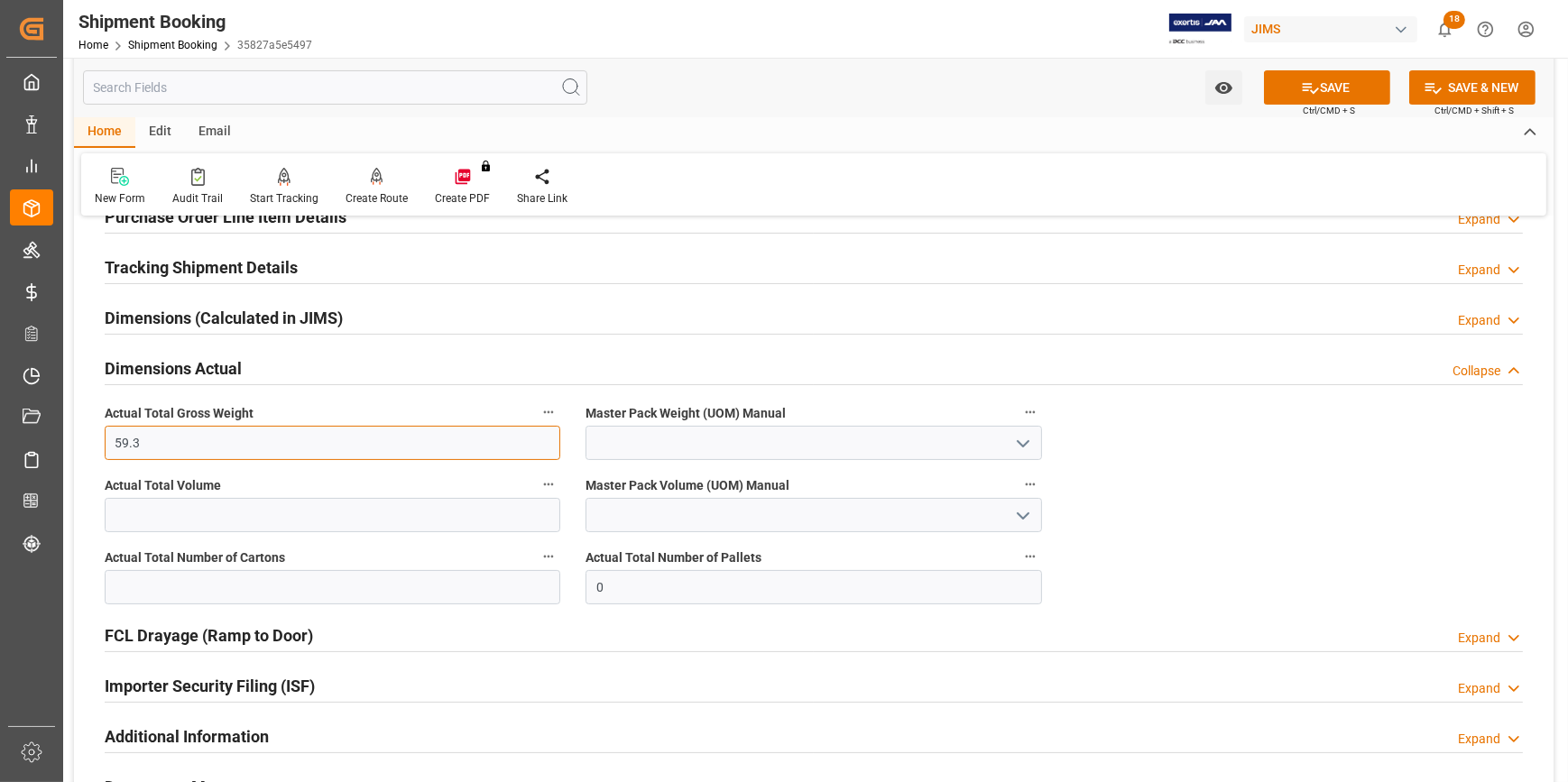
type input "59.3"
click at [1021, 436] on icon "open menu" at bounding box center [1022, 443] width 22 height 22
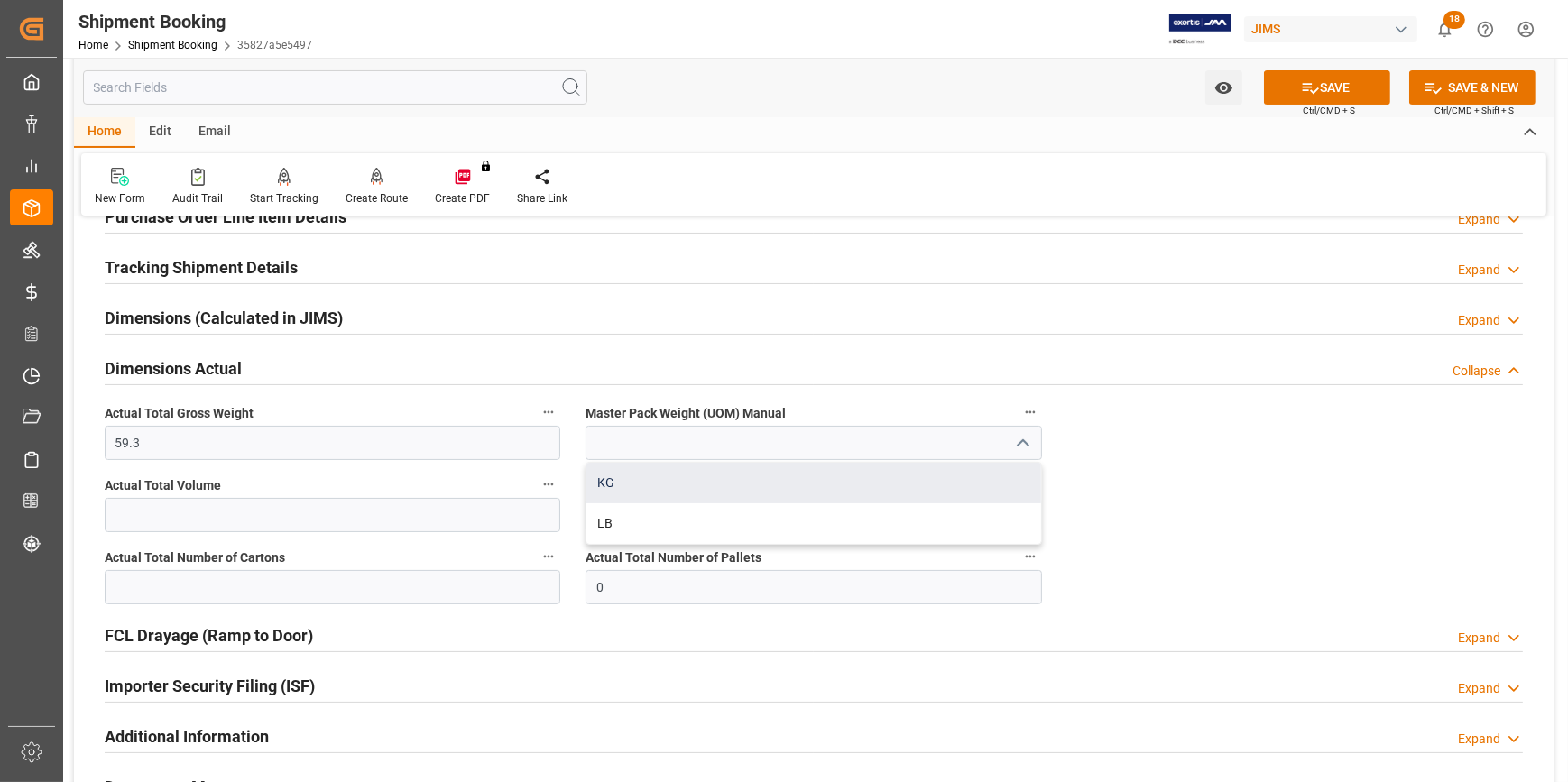
click at [739, 487] on div "KG" at bounding box center [813, 483] width 454 height 41
type input "KG"
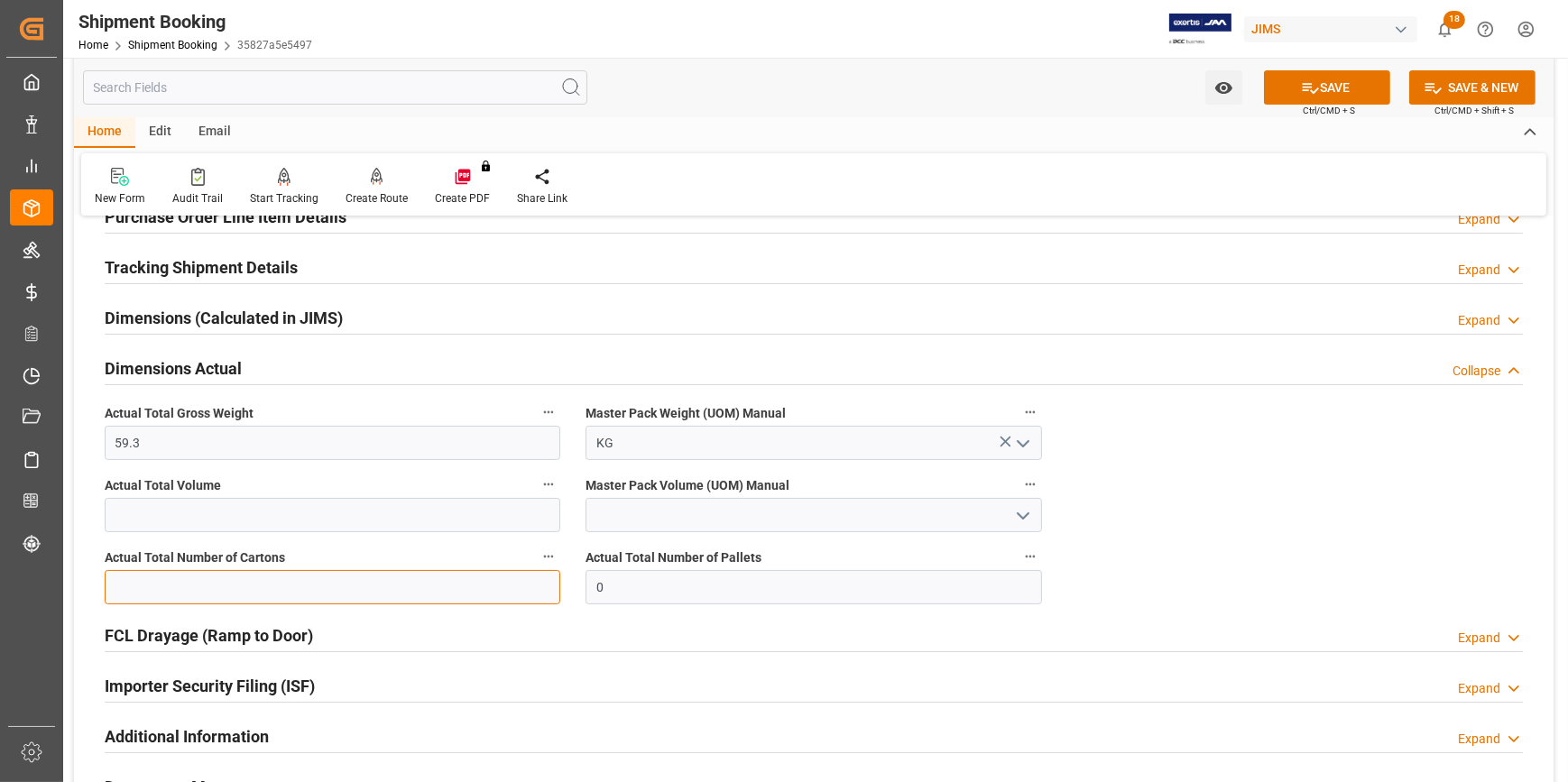
click at [204, 570] on input "text" at bounding box center [332, 587] width 456 height 34
type input "10"
click at [1312, 92] on icon at bounding box center [1310, 88] width 19 height 19
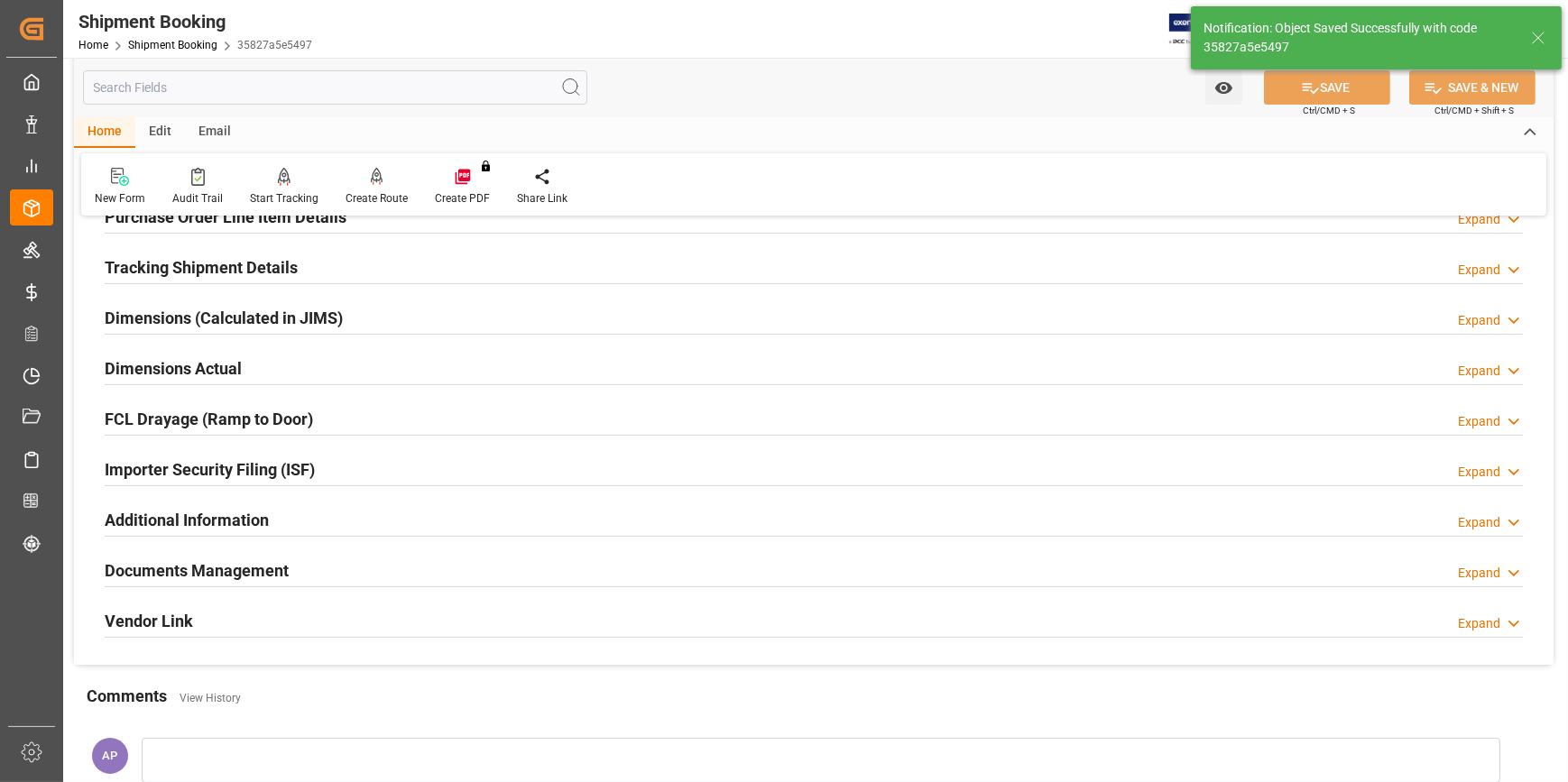
click at [345, 354] on div "Dimensions Actual Expand" at bounding box center [813, 367] width 1418 height 34
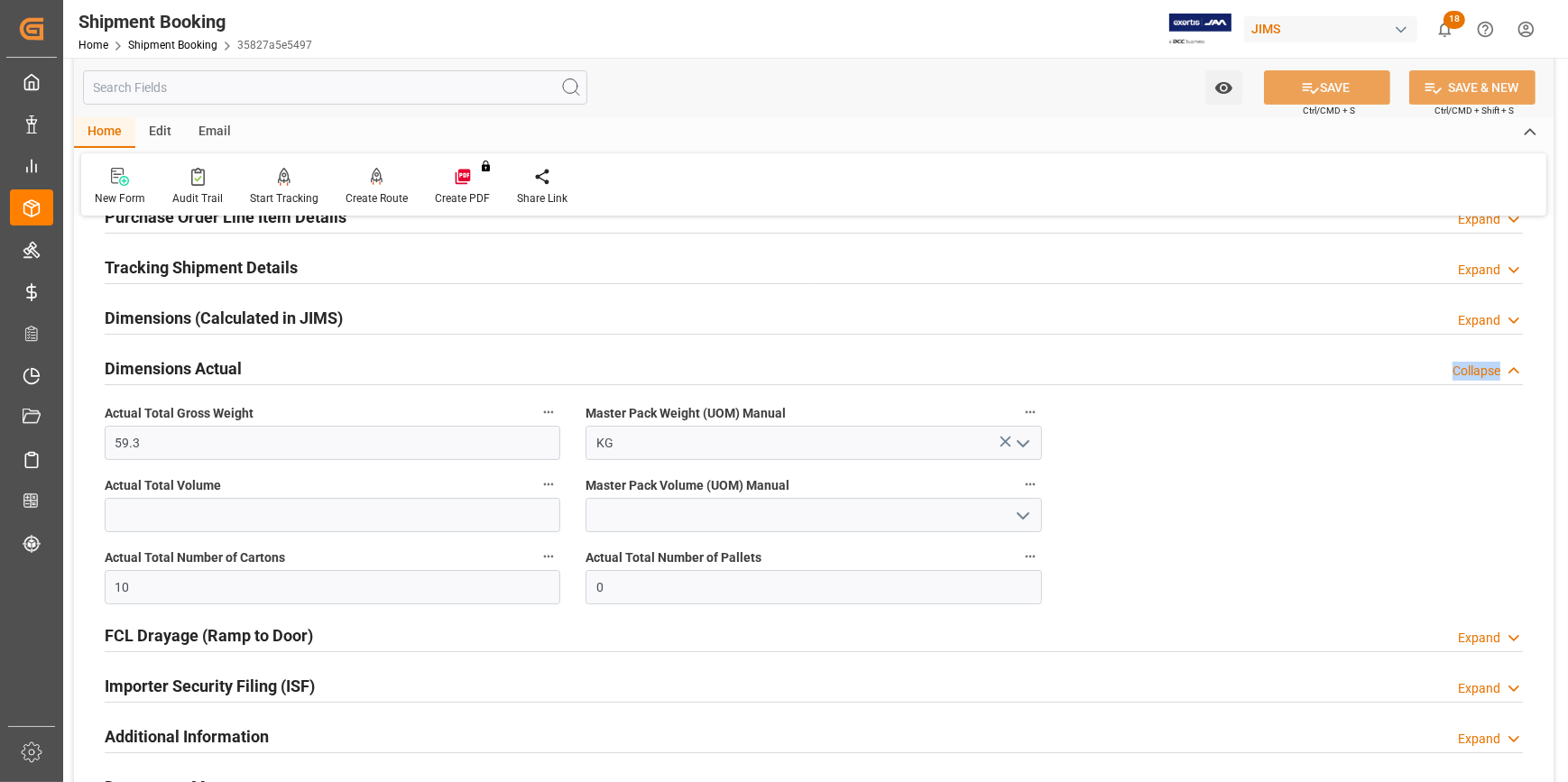
click at [356, 381] on div "Dimensions Actual Collapse" at bounding box center [813, 367] width 1418 height 35
click at [356, 375] on div "Dimensions Actual Collapse" at bounding box center [813, 367] width 1418 height 34
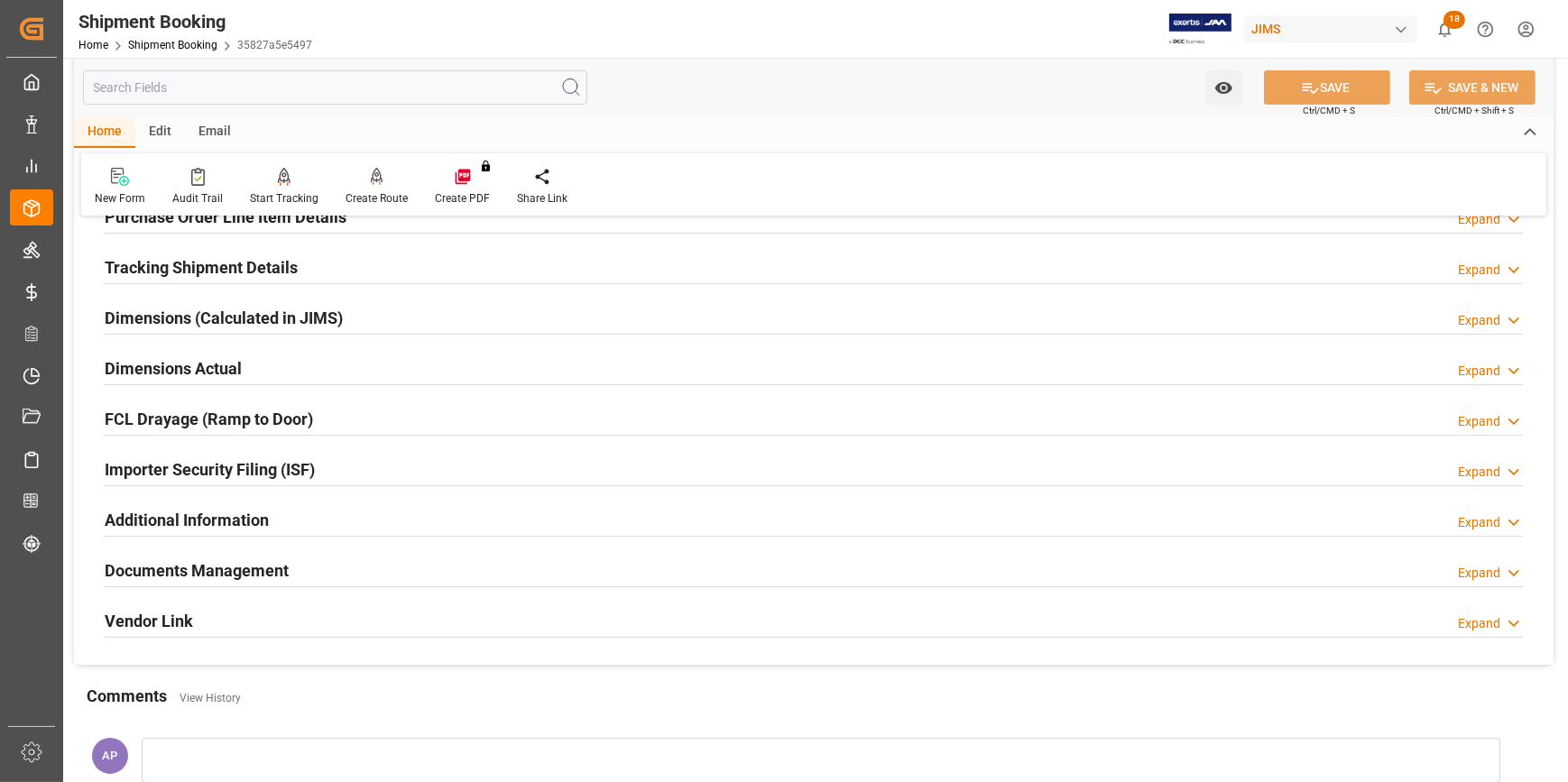
click at [342, 514] on div "Additional Information Expand" at bounding box center [813, 518] width 1418 height 34
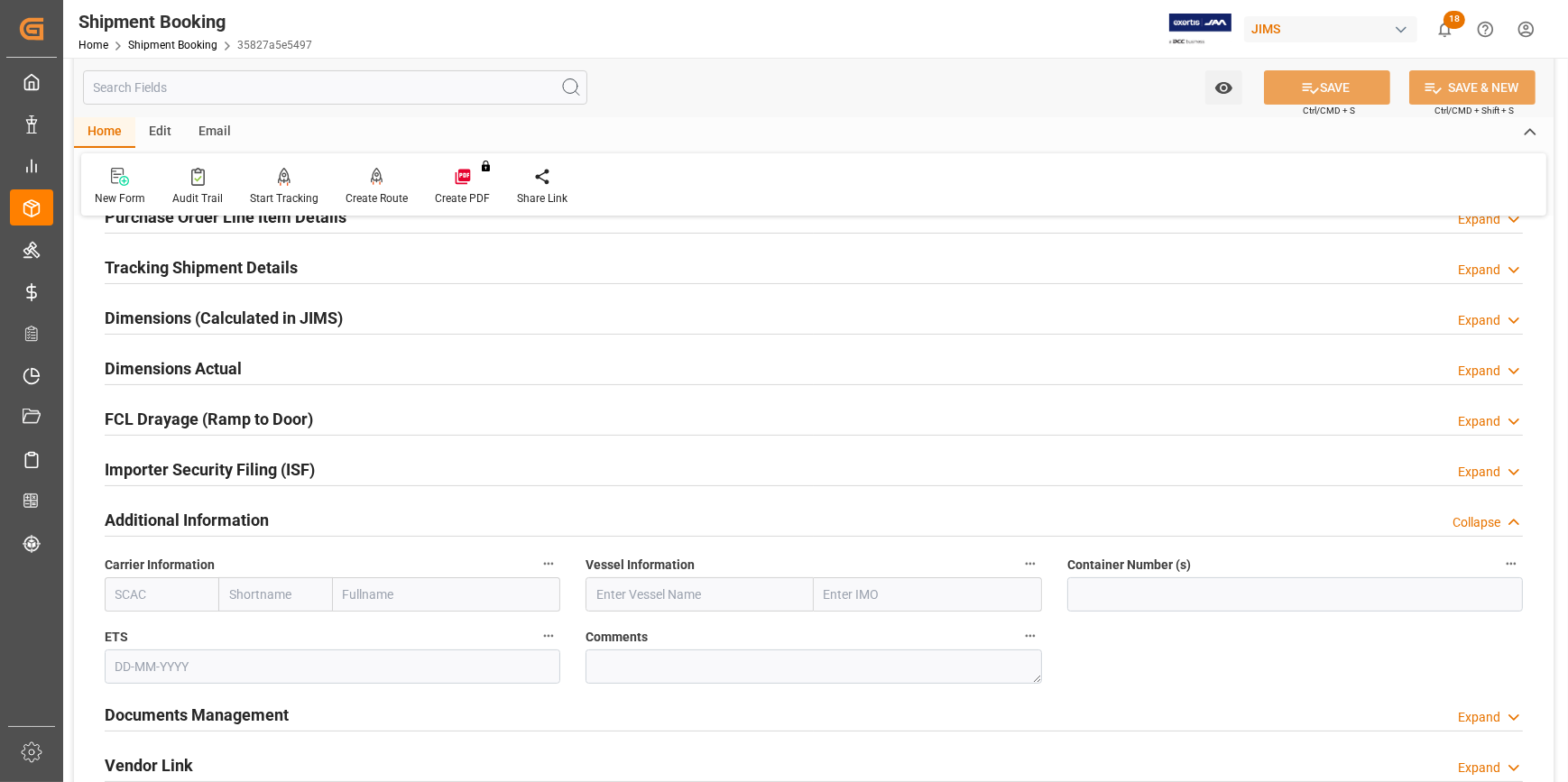
scroll to position [409, 0]
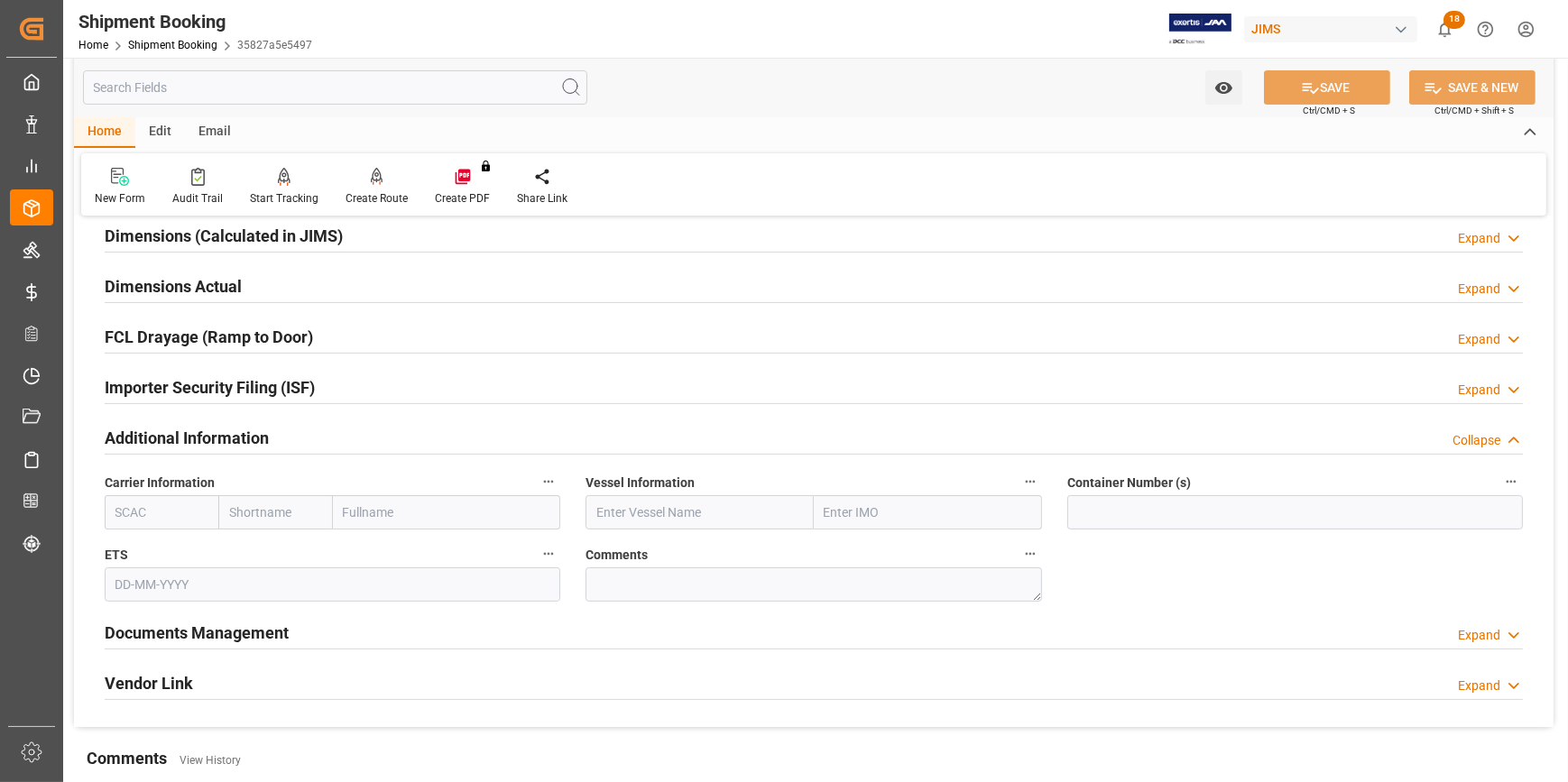
click at [325, 435] on div "Additional Information Collapse" at bounding box center [813, 437] width 1418 height 34
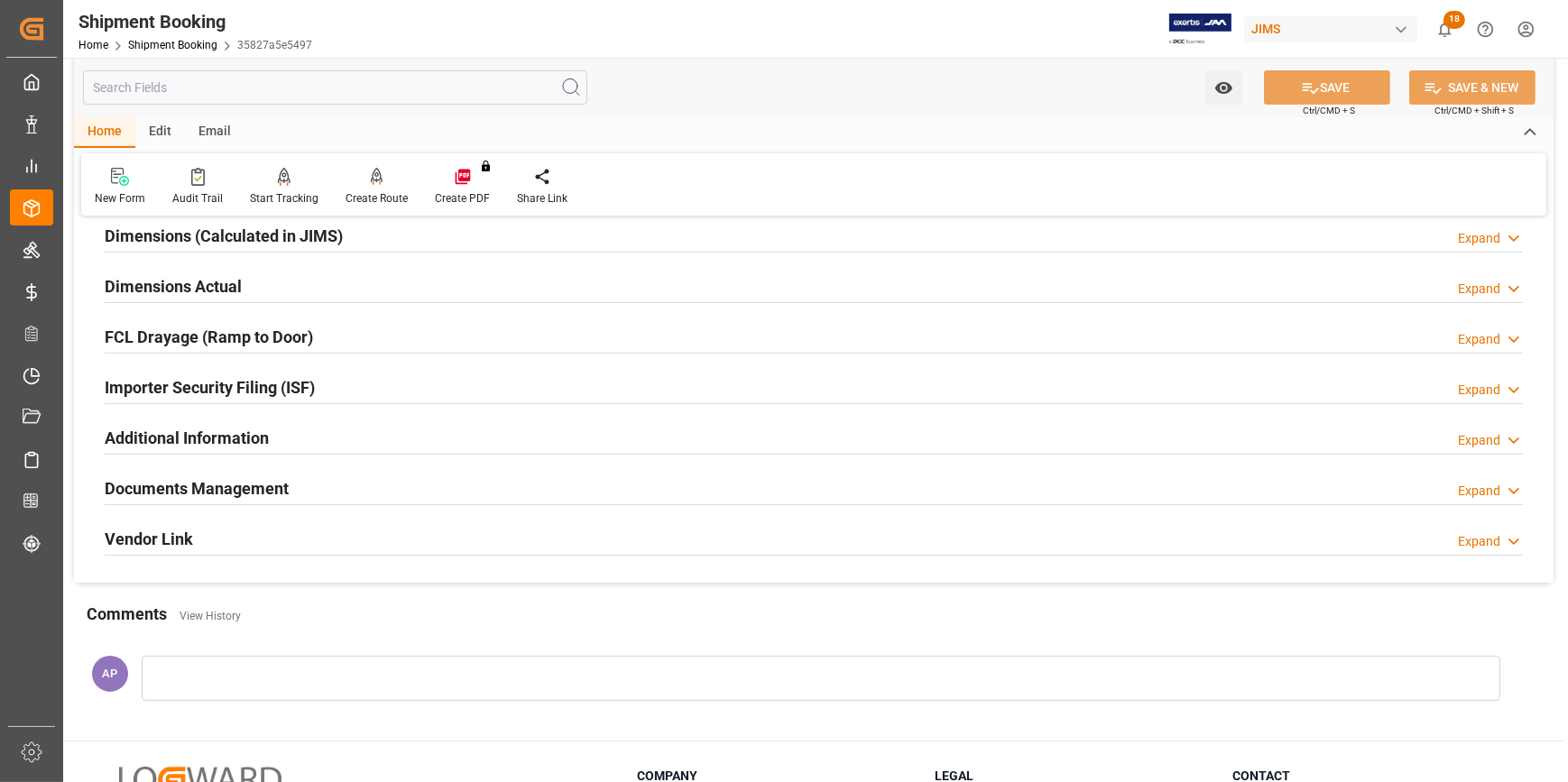
click at [354, 387] on div "Importer Security Filing (ISF) Expand" at bounding box center [813, 386] width 1418 height 34
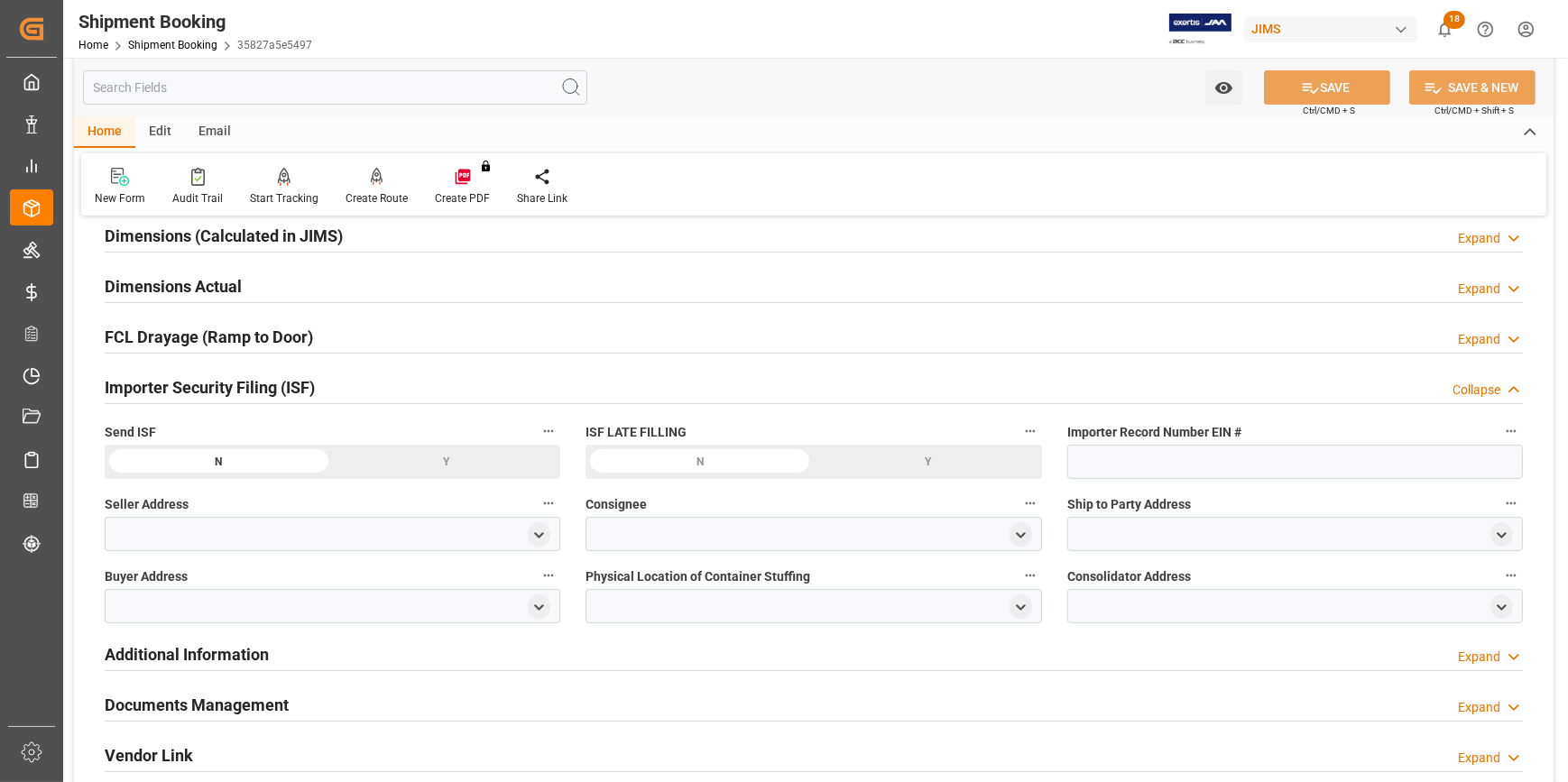
click at [355, 387] on div "Importer Security Filing (ISF) Collapse" at bounding box center [813, 386] width 1418 height 34
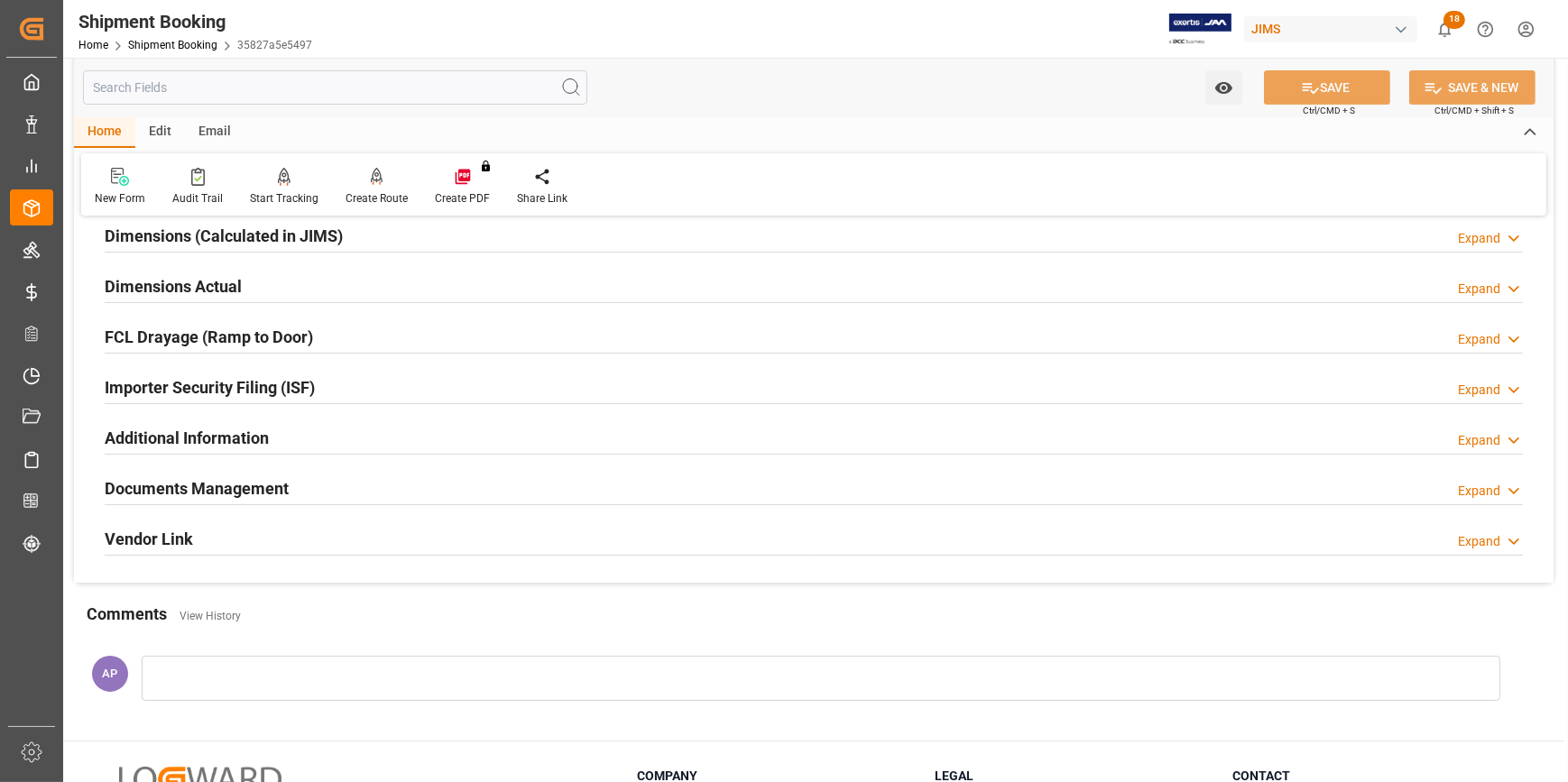
click at [352, 475] on div "Documents Management Expand" at bounding box center [813, 487] width 1418 height 34
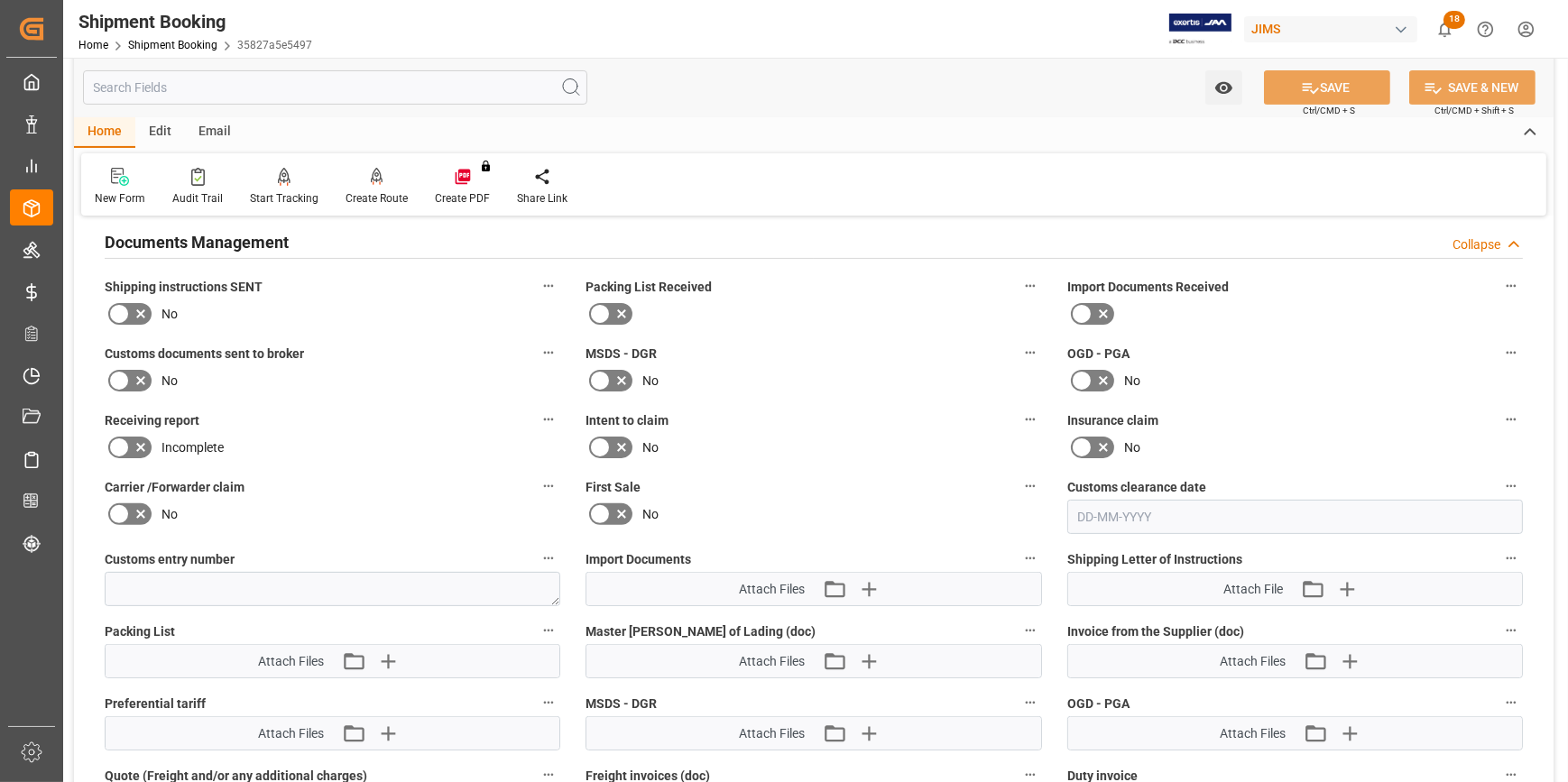
scroll to position [737, 0]
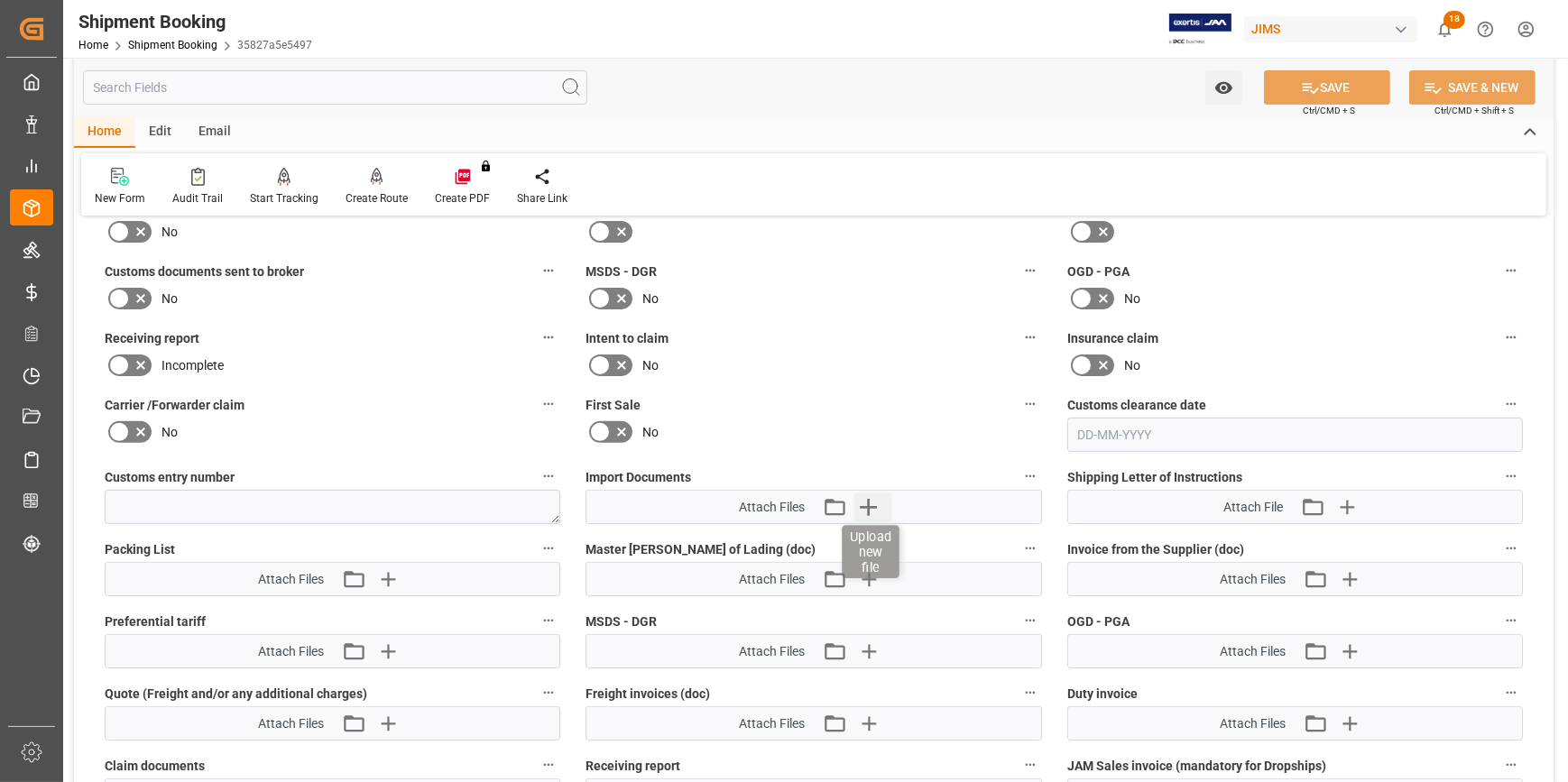
click at [868, 506] on icon "button" at bounding box center [868, 508] width 17 height 17
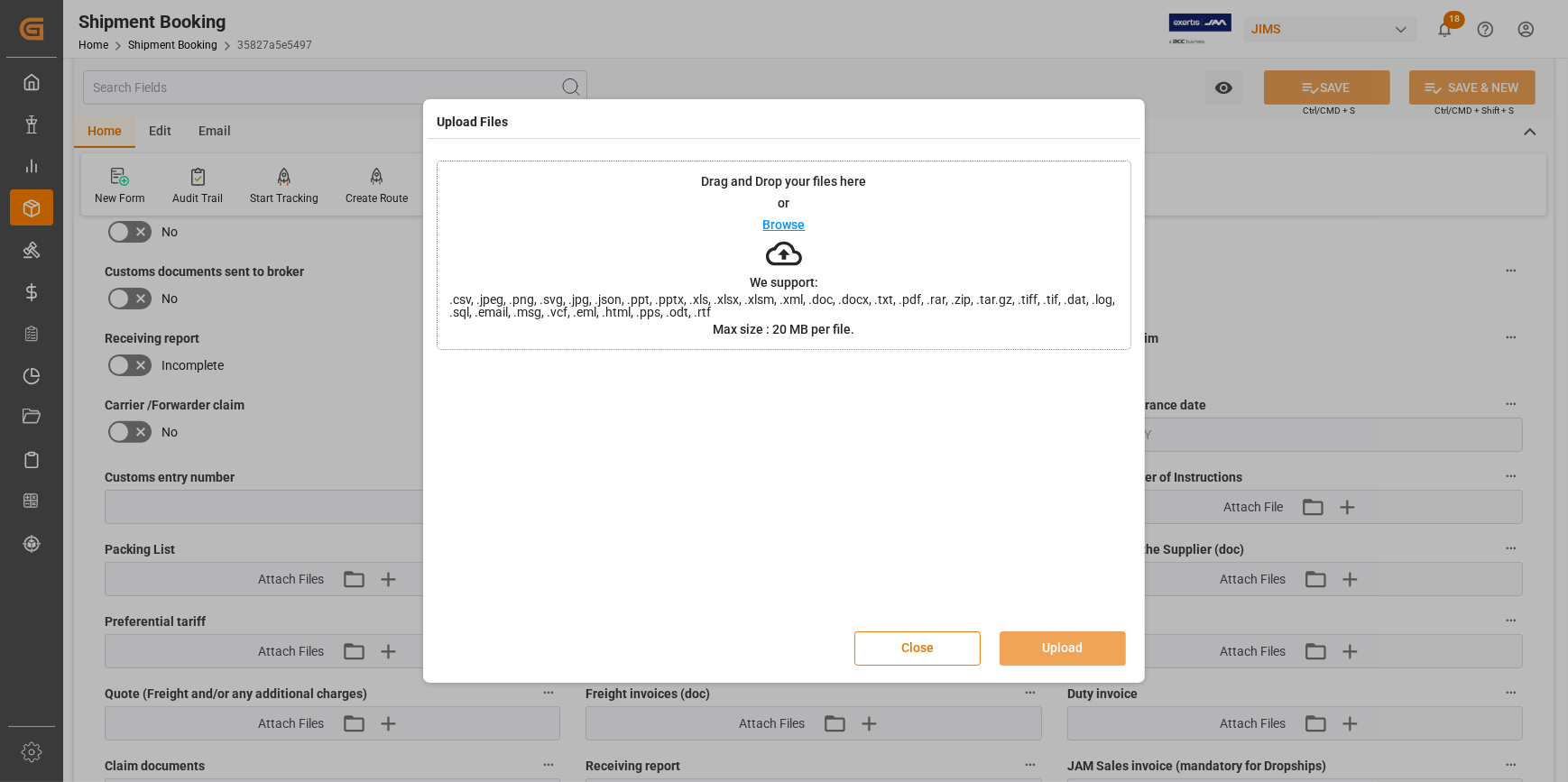
click at [785, 214] on div "Browse" at bounding box center [784, 224] width 43 height 22
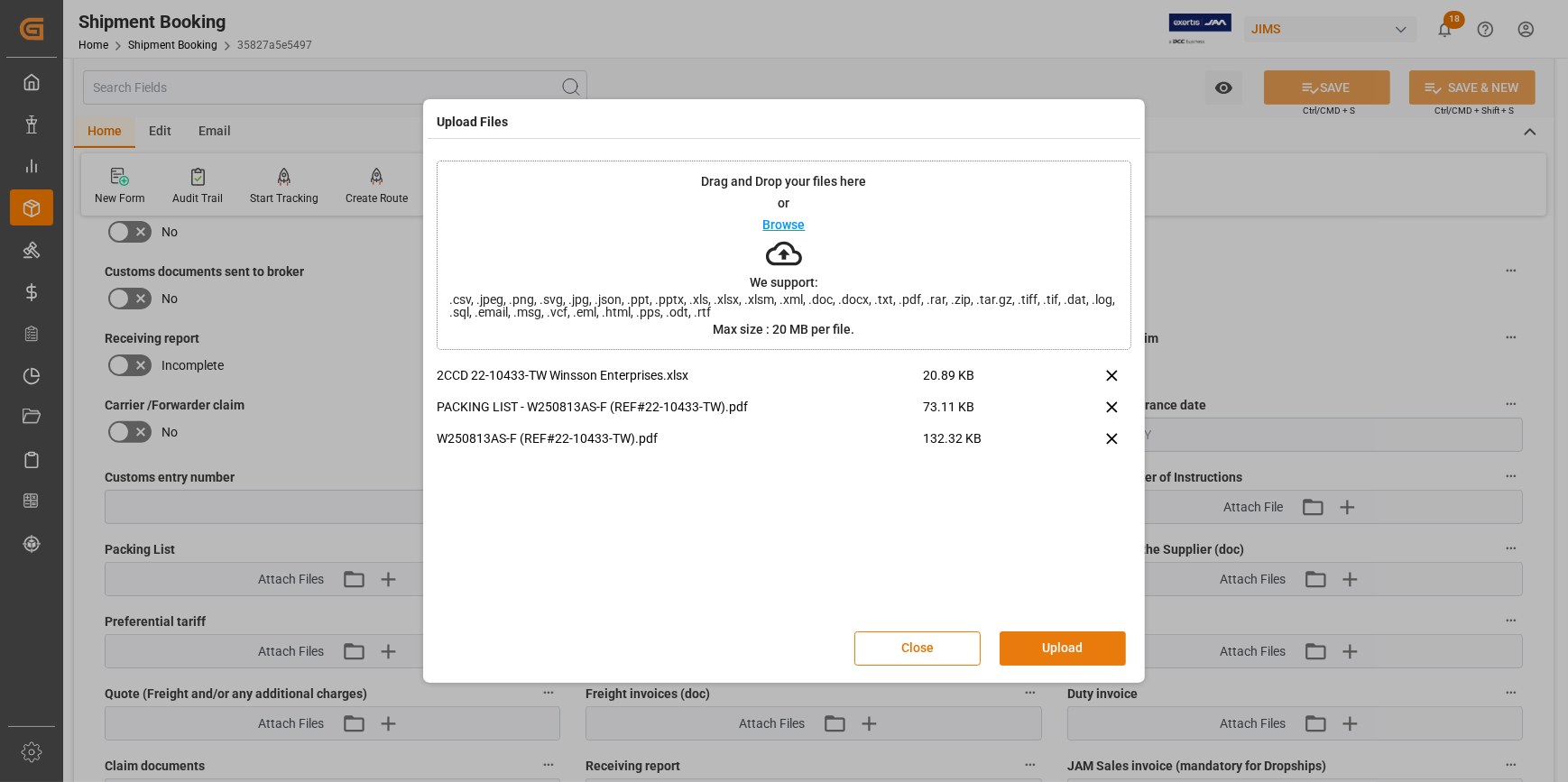
click at [1047, 644] on button "Upload" at bounding box center [1062, 648] width 126 height 34
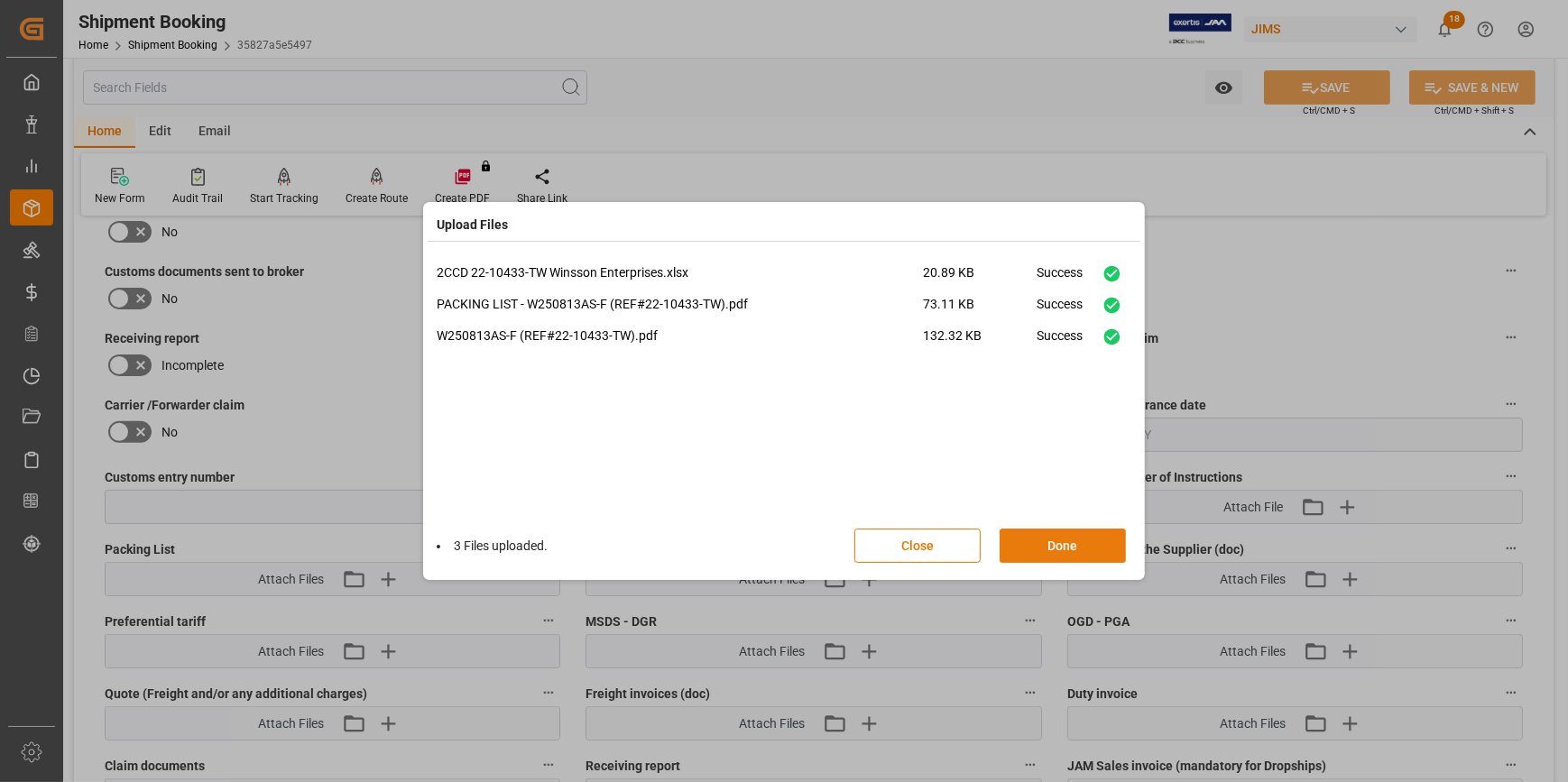
click at [1071, 548] on button "Done" at bounding box center [1062, 546] width 126 height 34
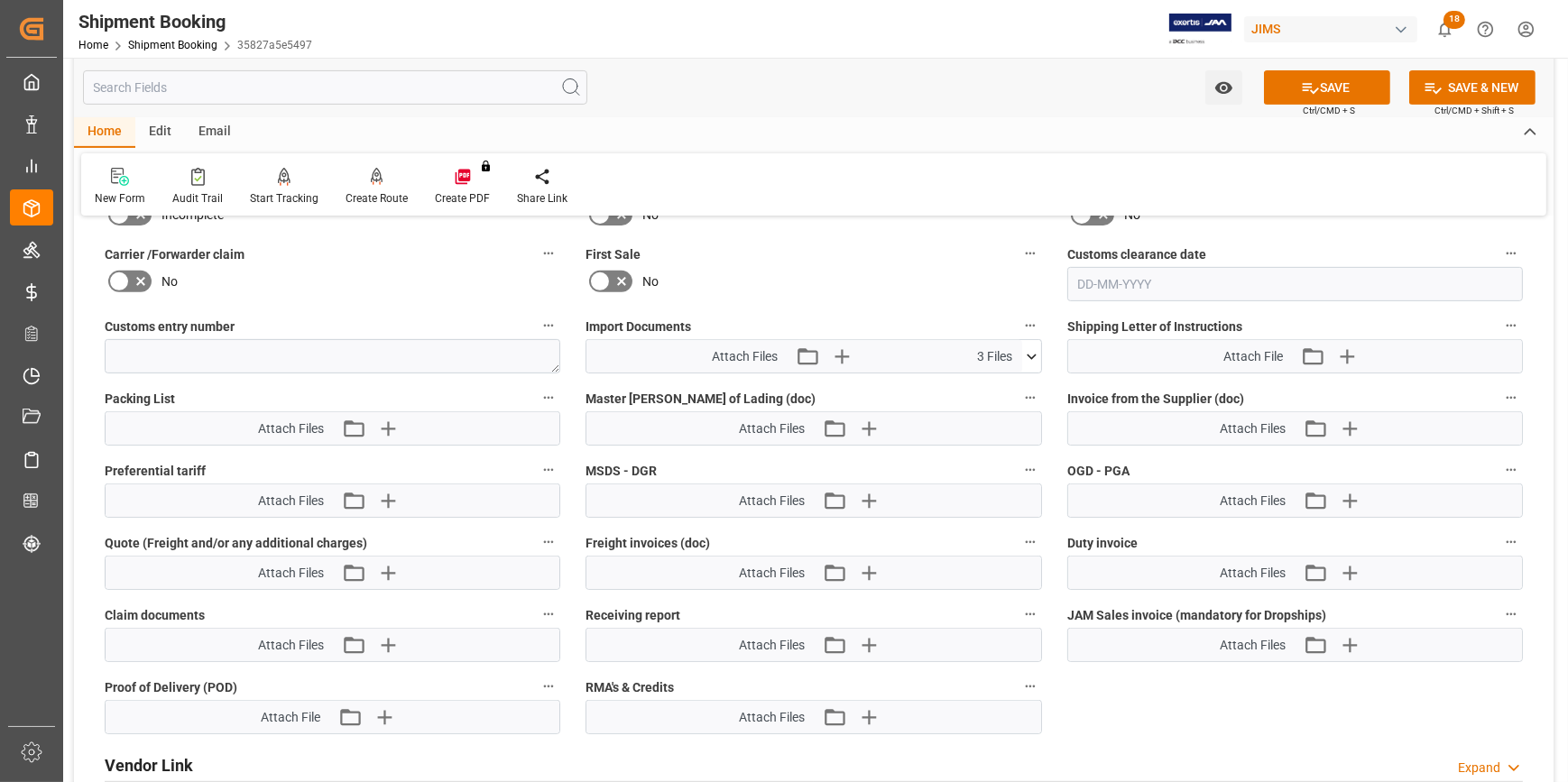
scroll to position [902, 0]
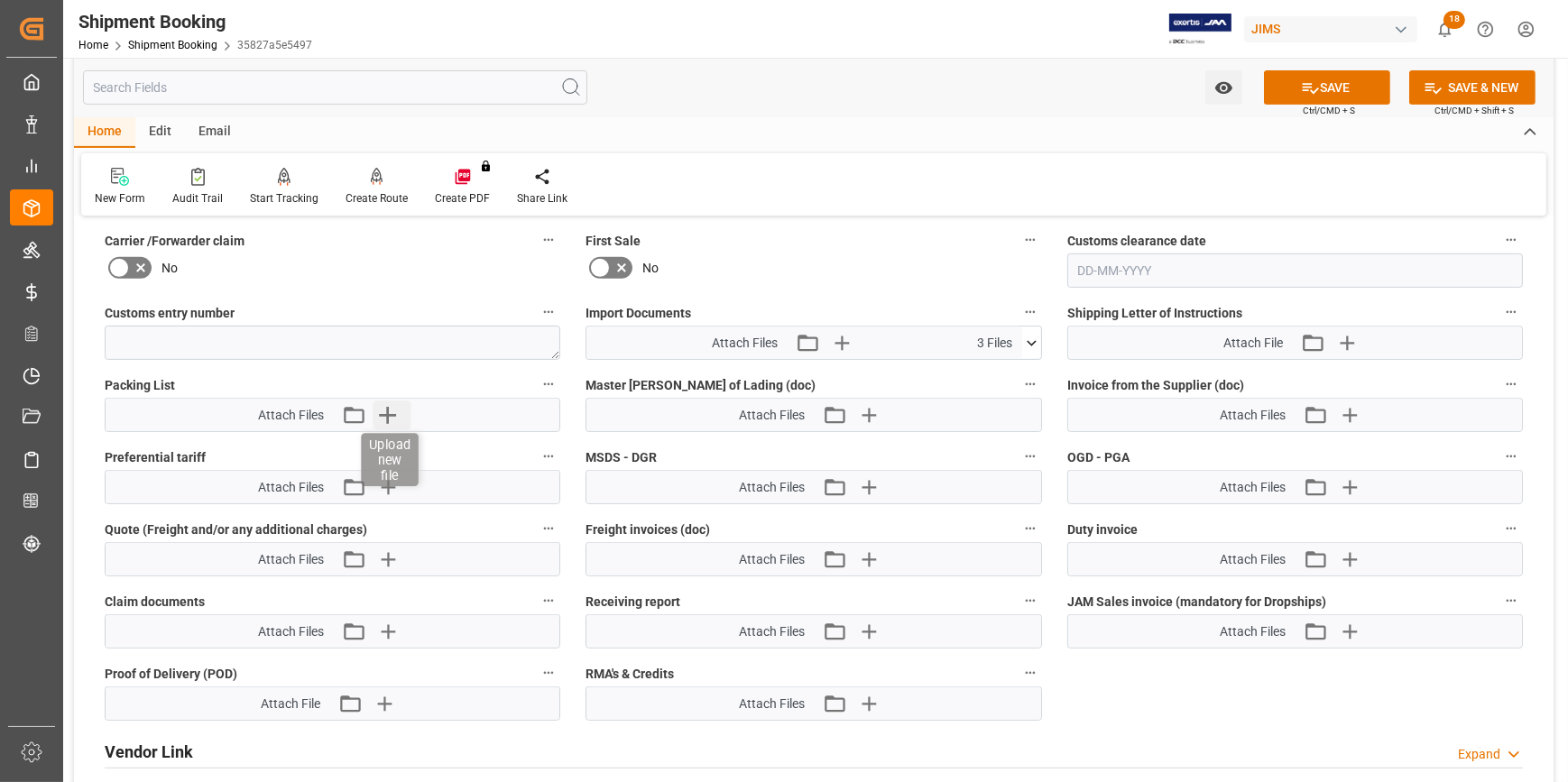
click at [383, 404] on icon "button" at bounding box center [386, 415] width 28 height 28
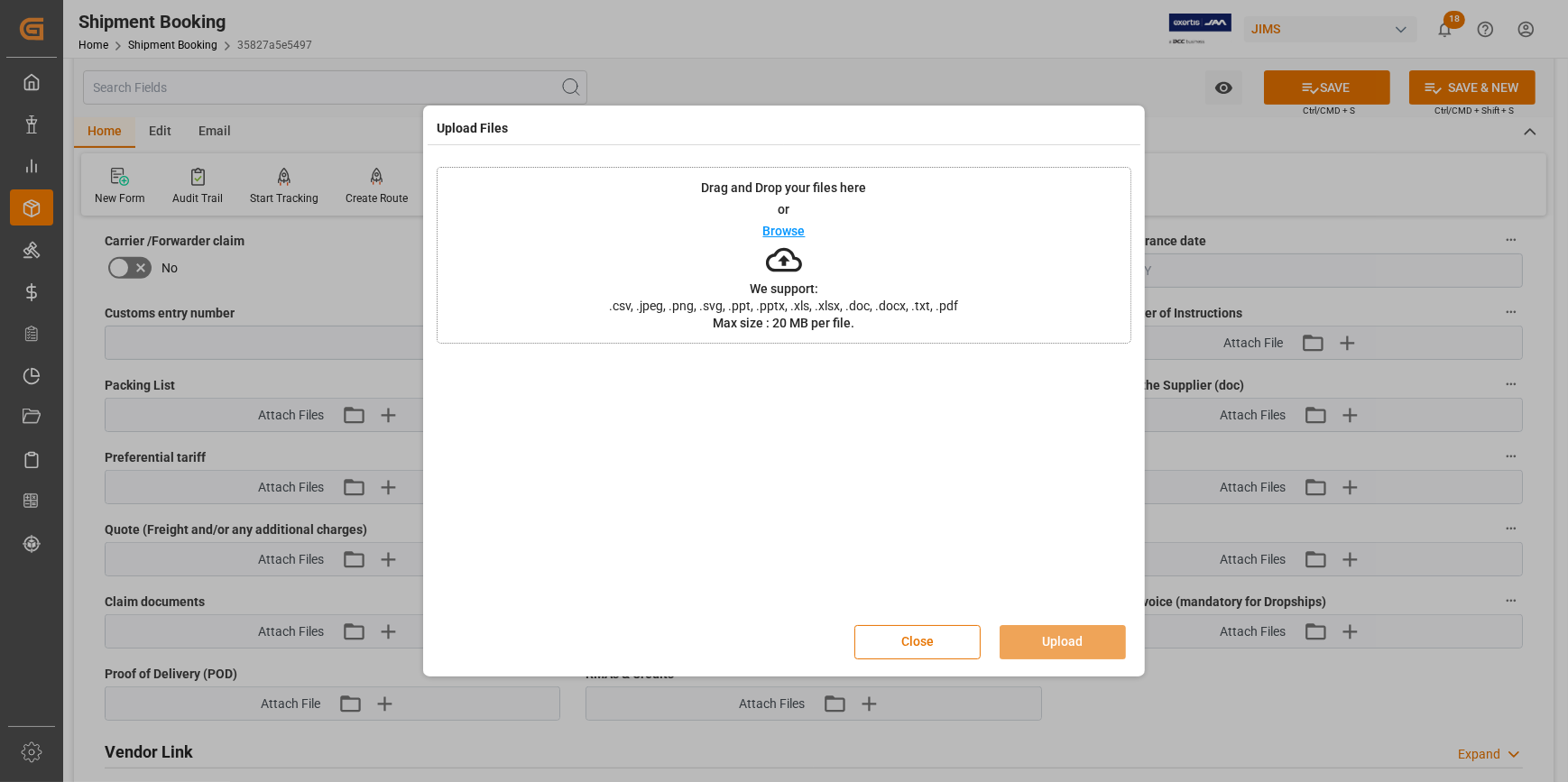
click at [775, 231] on p "Browse" at bounding box center [784, 231] width 43 height 12
click at [1064, 639] on button "Upload" at bounding box center [1062, 642] width 126 height 34
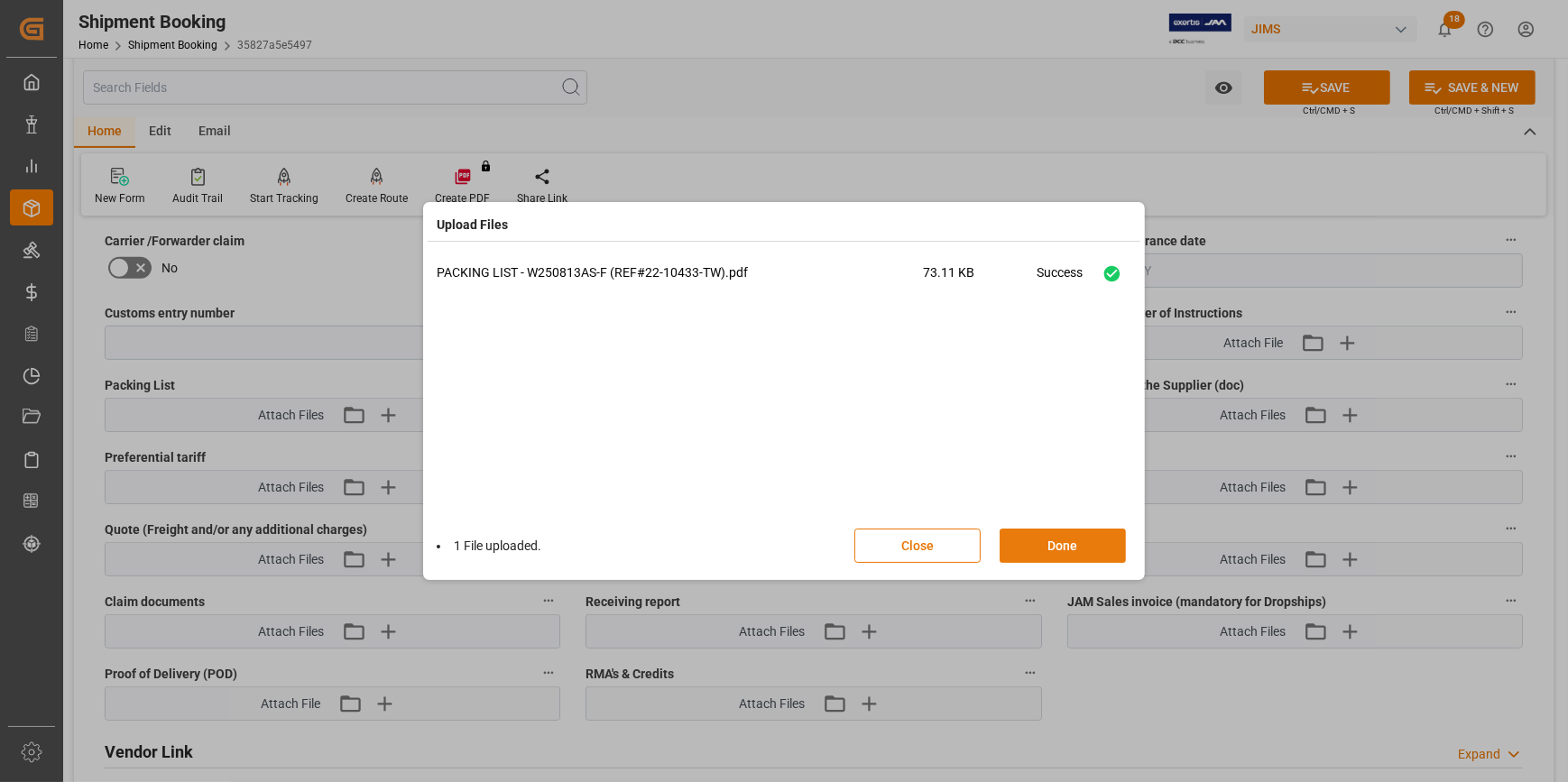
click at [1066, 550] on button "Done" at bounding box center [1062, 546] width 126 height 34
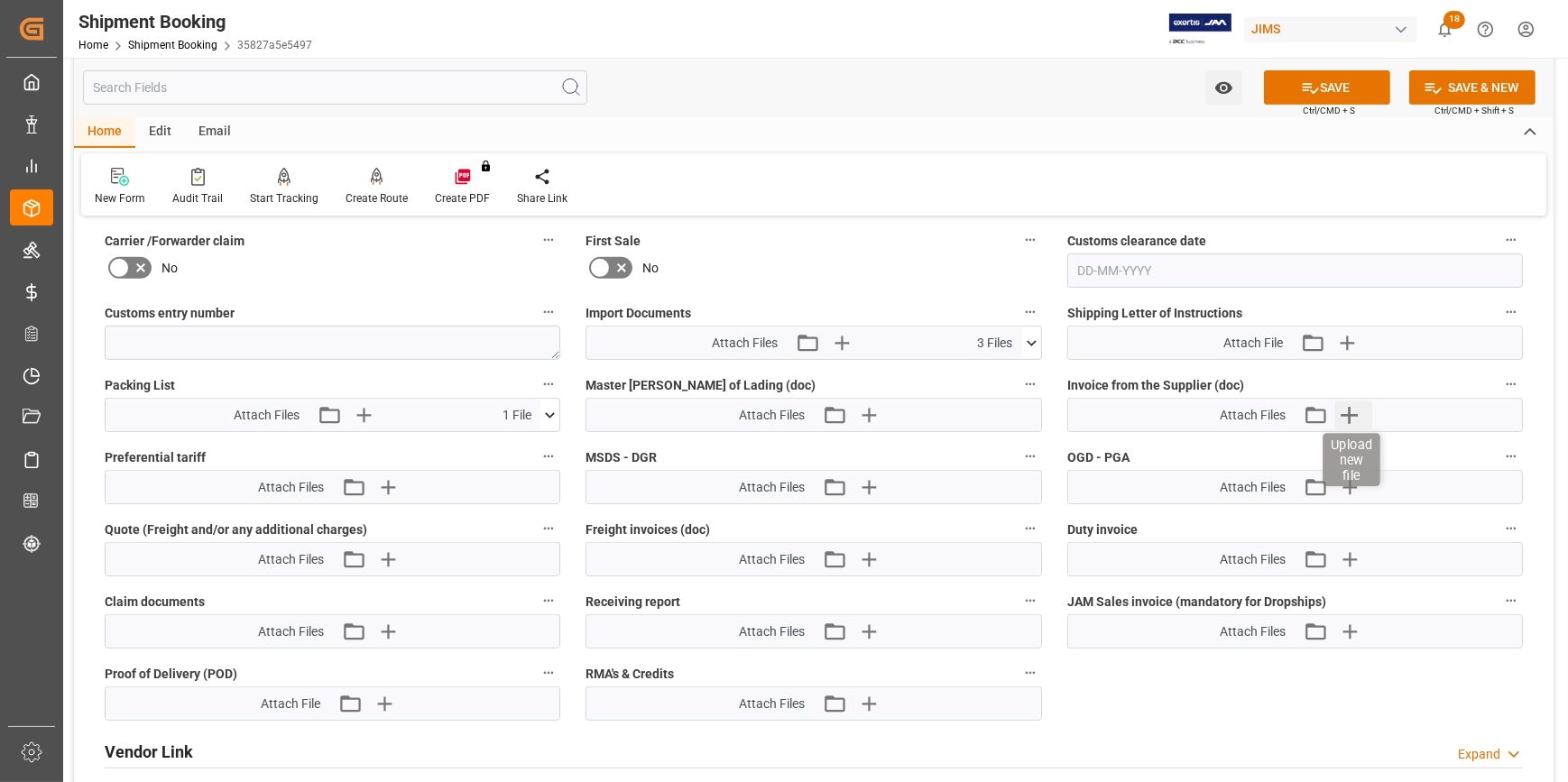
click at [1351, 413] on icon "button" at bounding box center [1350, 416] width 17 height 17
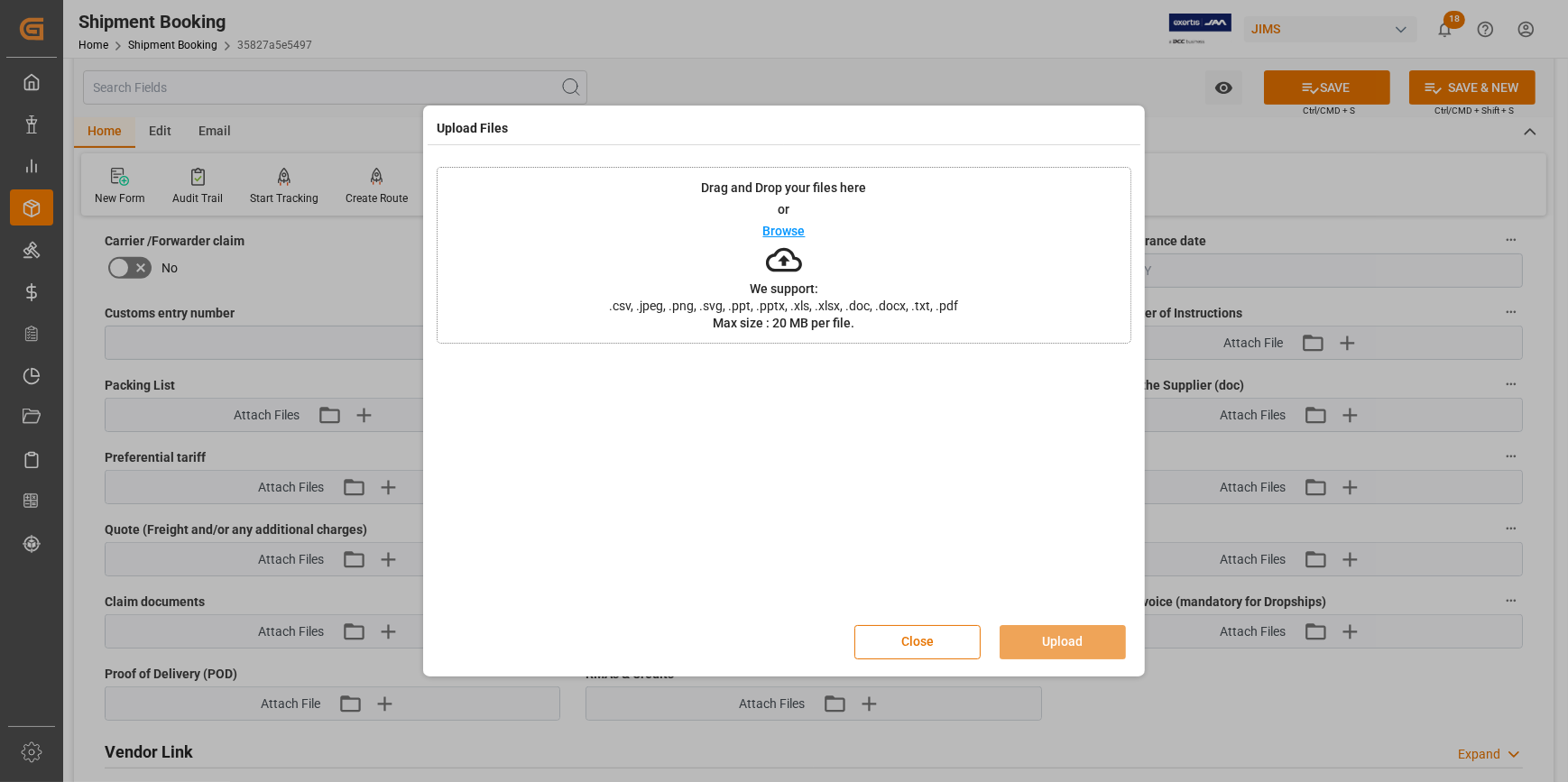
click at [793, 234] on p "Browse" at bounding box center [784, 231] width 43 height 12
click at [1055, 632] on button "Upload" at bounding box center [1062, 642] width 126 height 34
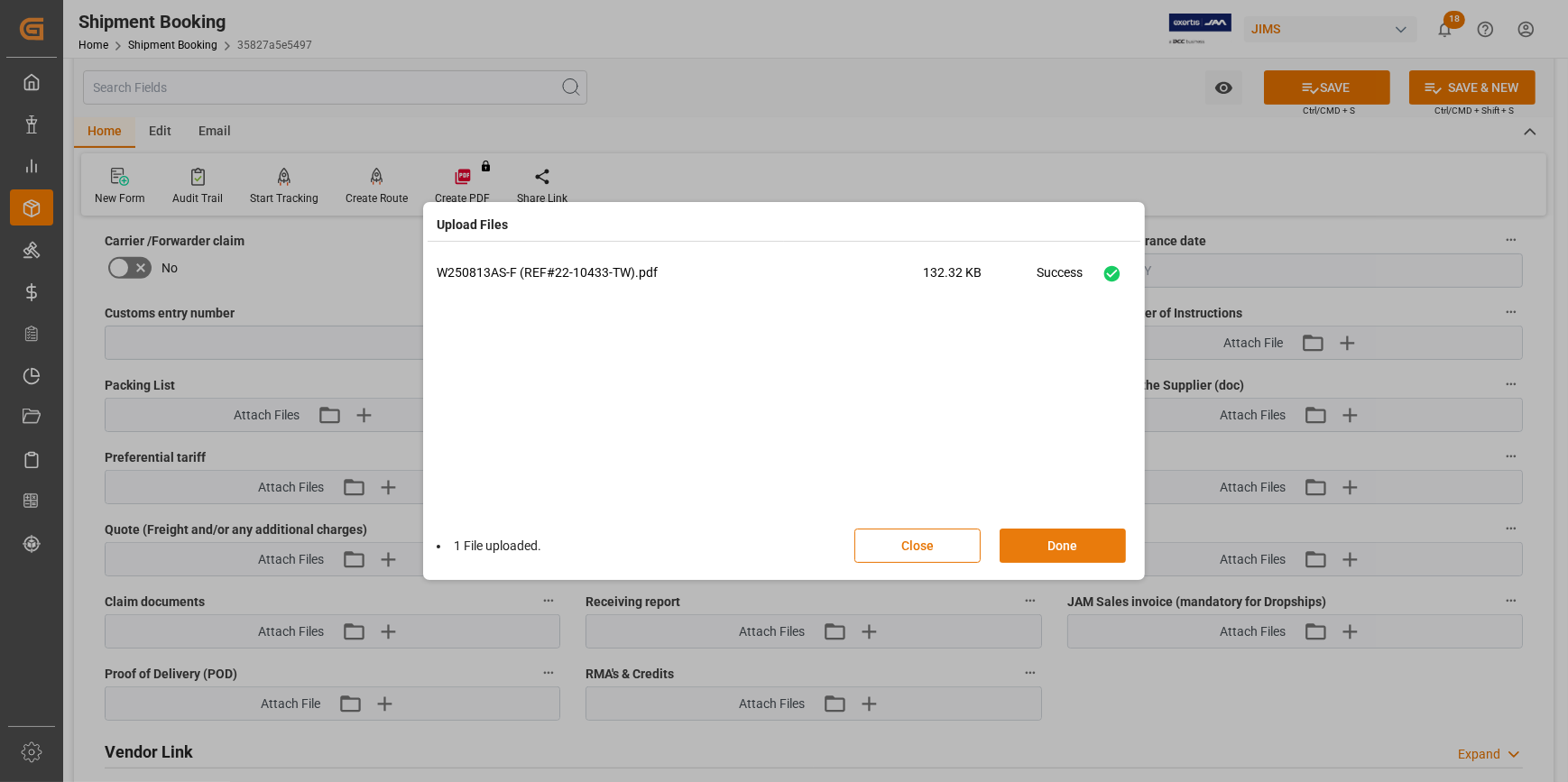
click at [1061, 544] on button "Done" at bounding box center [1062, 546] width 126 height 34
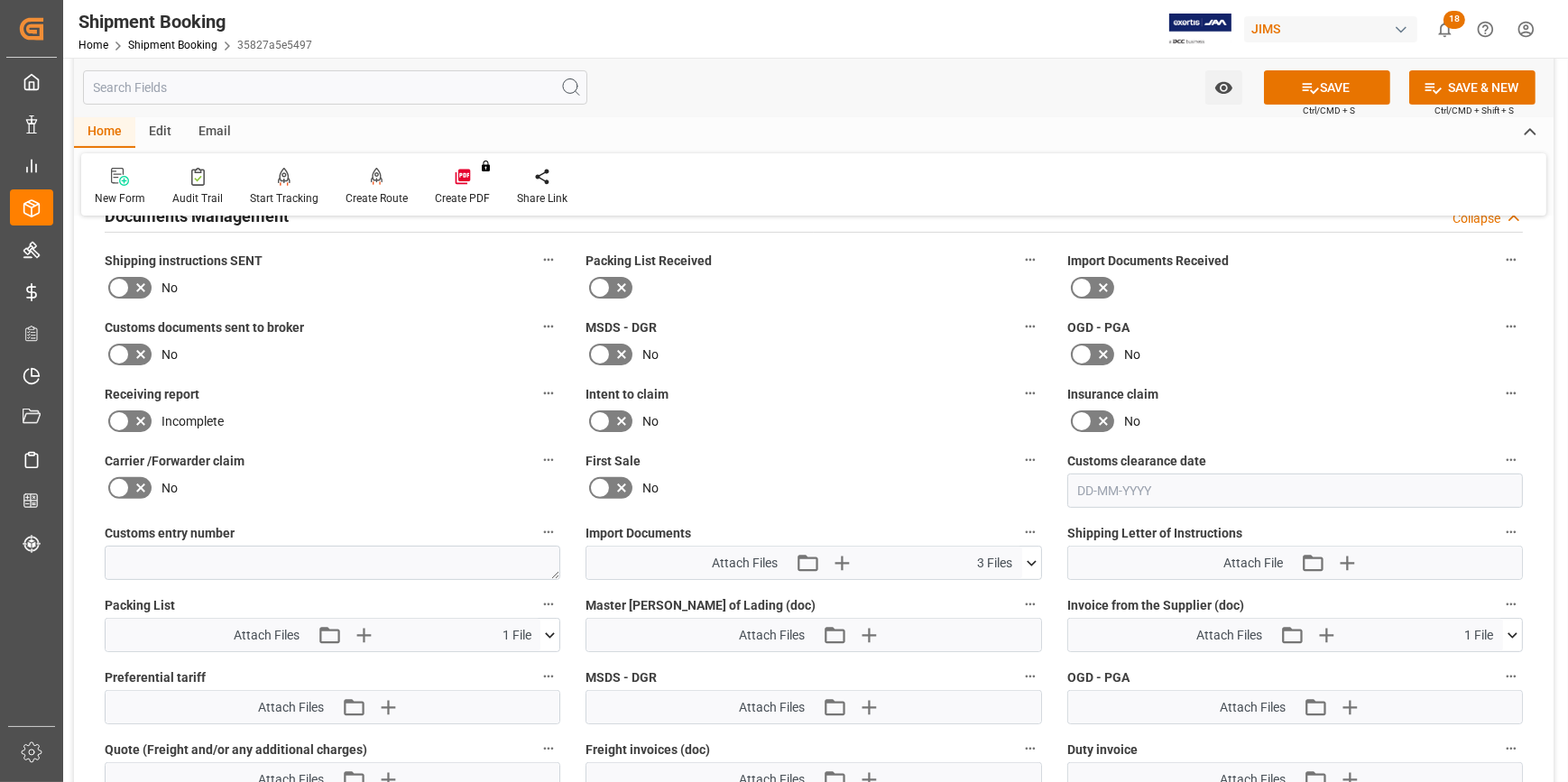
scroll to position [656, 0]
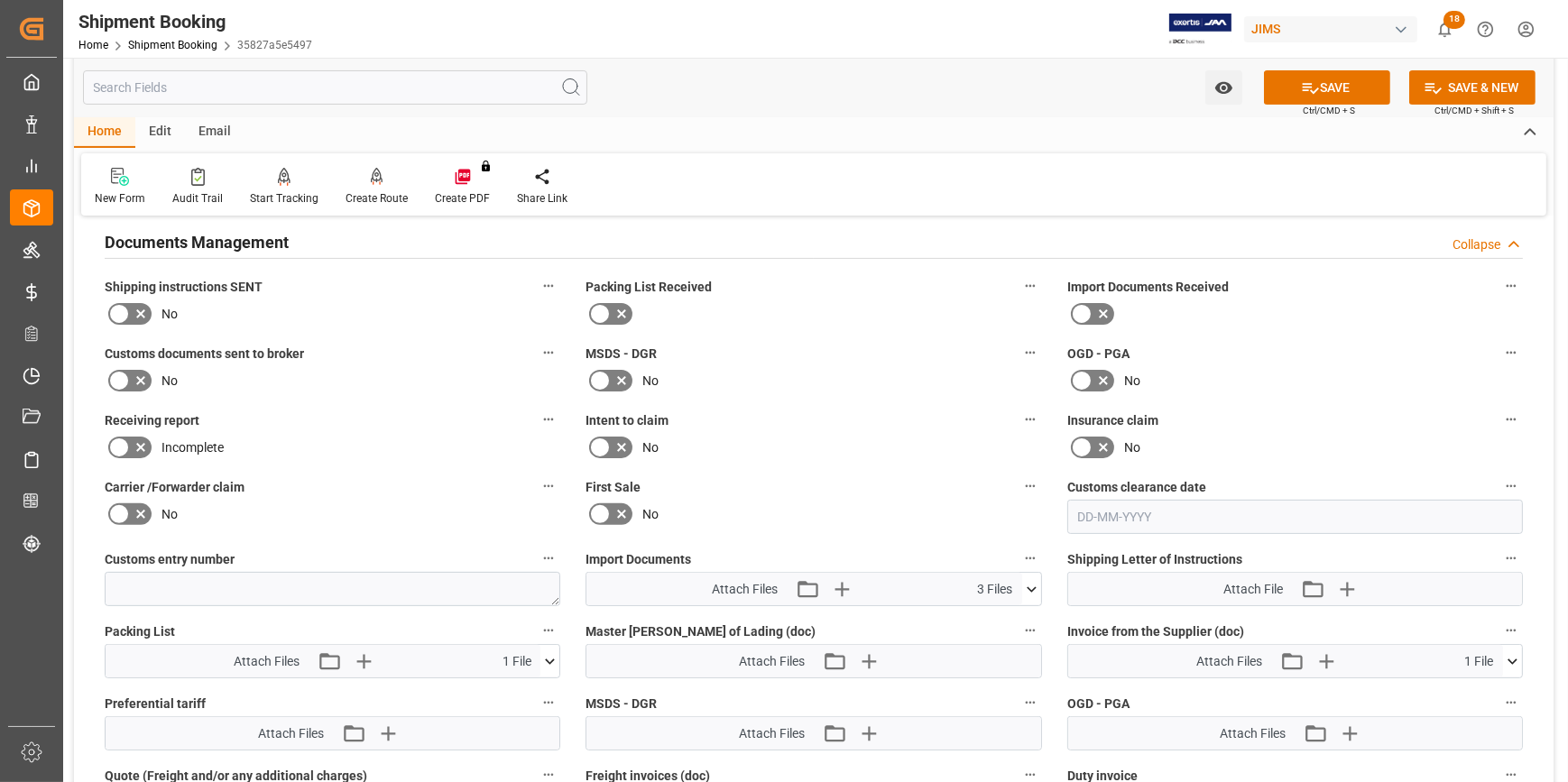
click at [144, 370] on icon at bounding box center [140, 381] width 22 height 22
click at [0, 0] on input "checkbox" at bounding box center [0, 0] width 0 height 0
click at [1314, 84] on icon at bounding box center [1310, 88] width 19 height 19
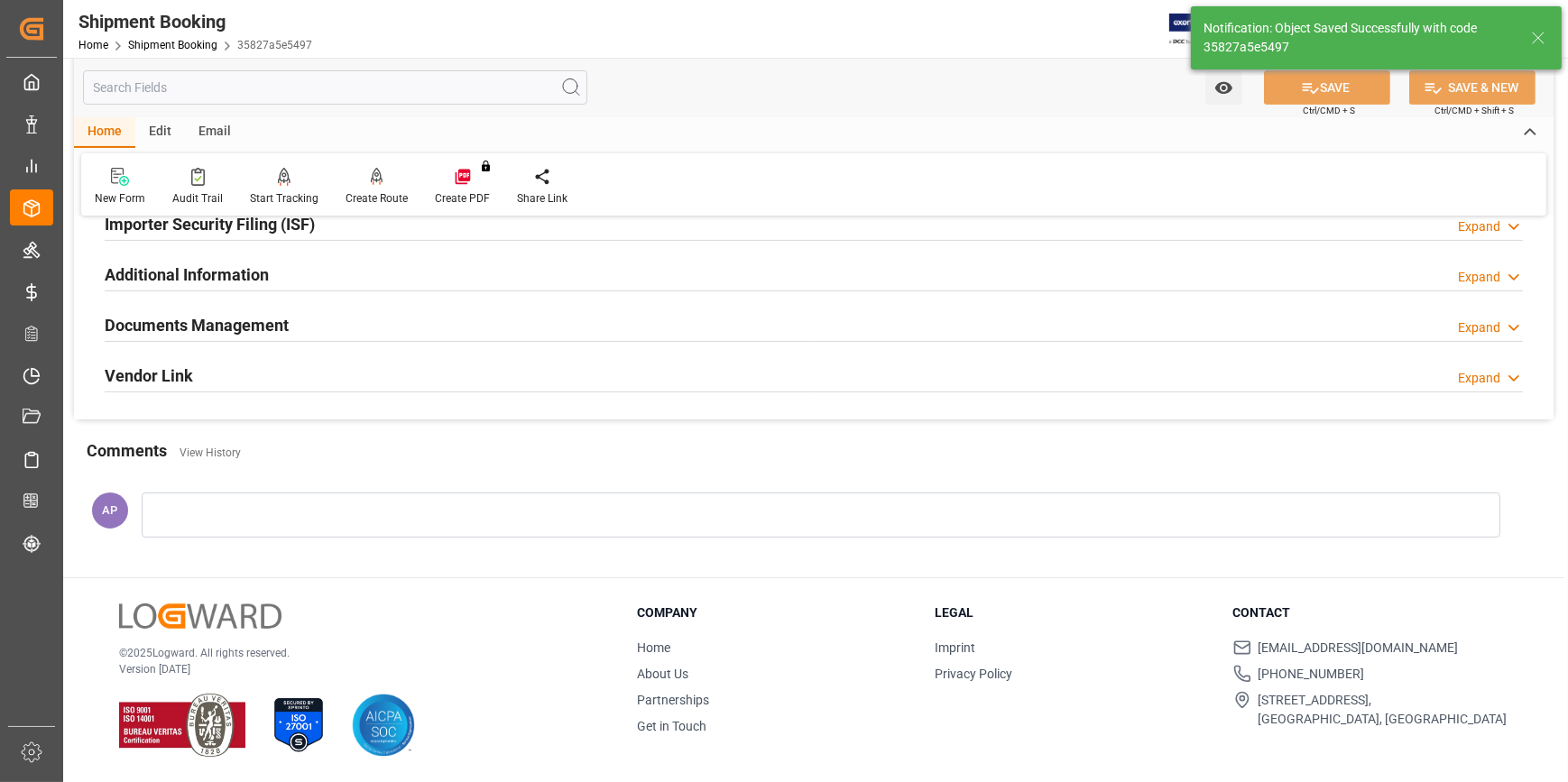
scroll to position [570, 0]
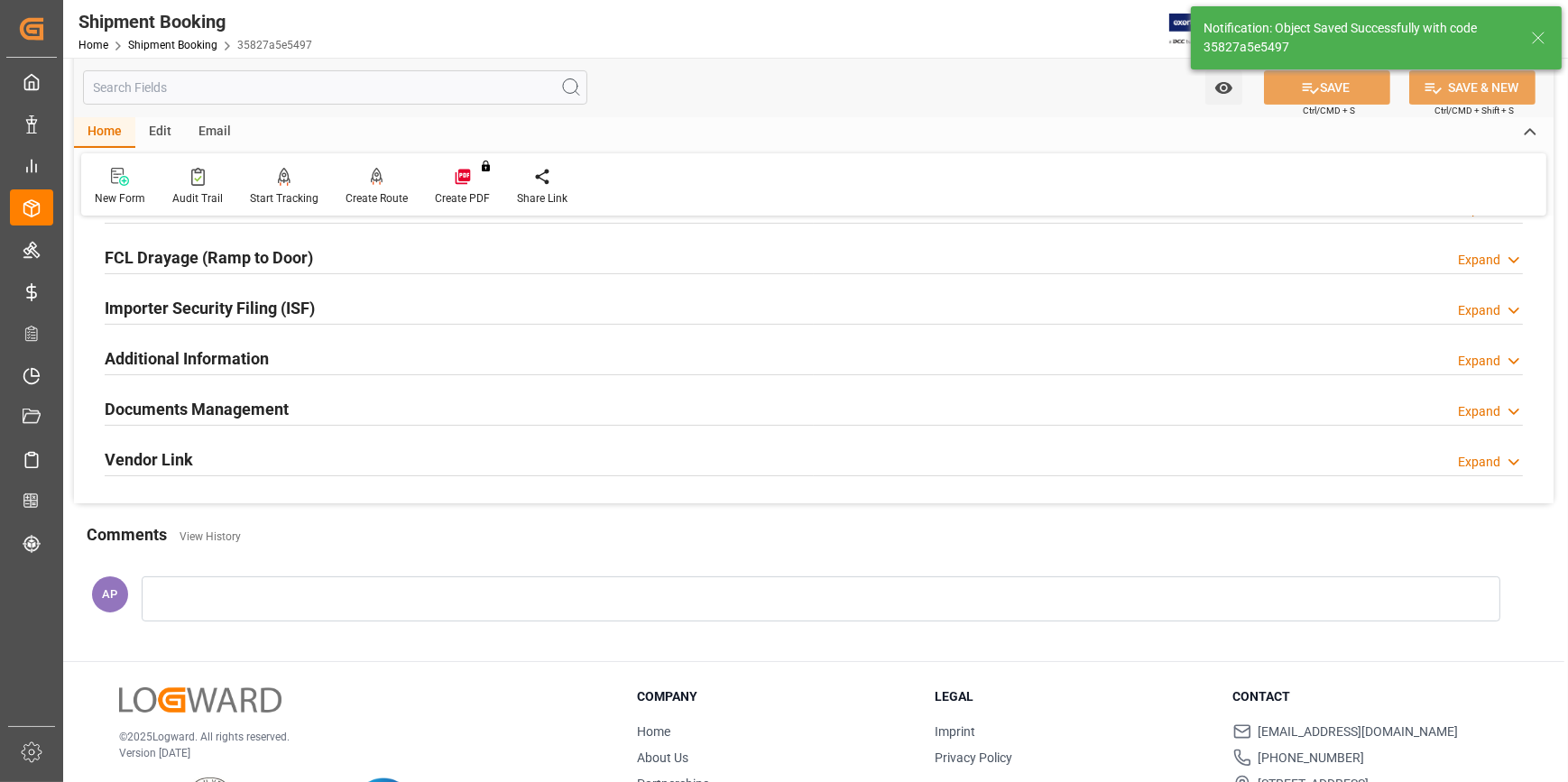
click at [375, 399] on div "Documents Management Expand" at bounding box center [813, 407] width 1418 height 34
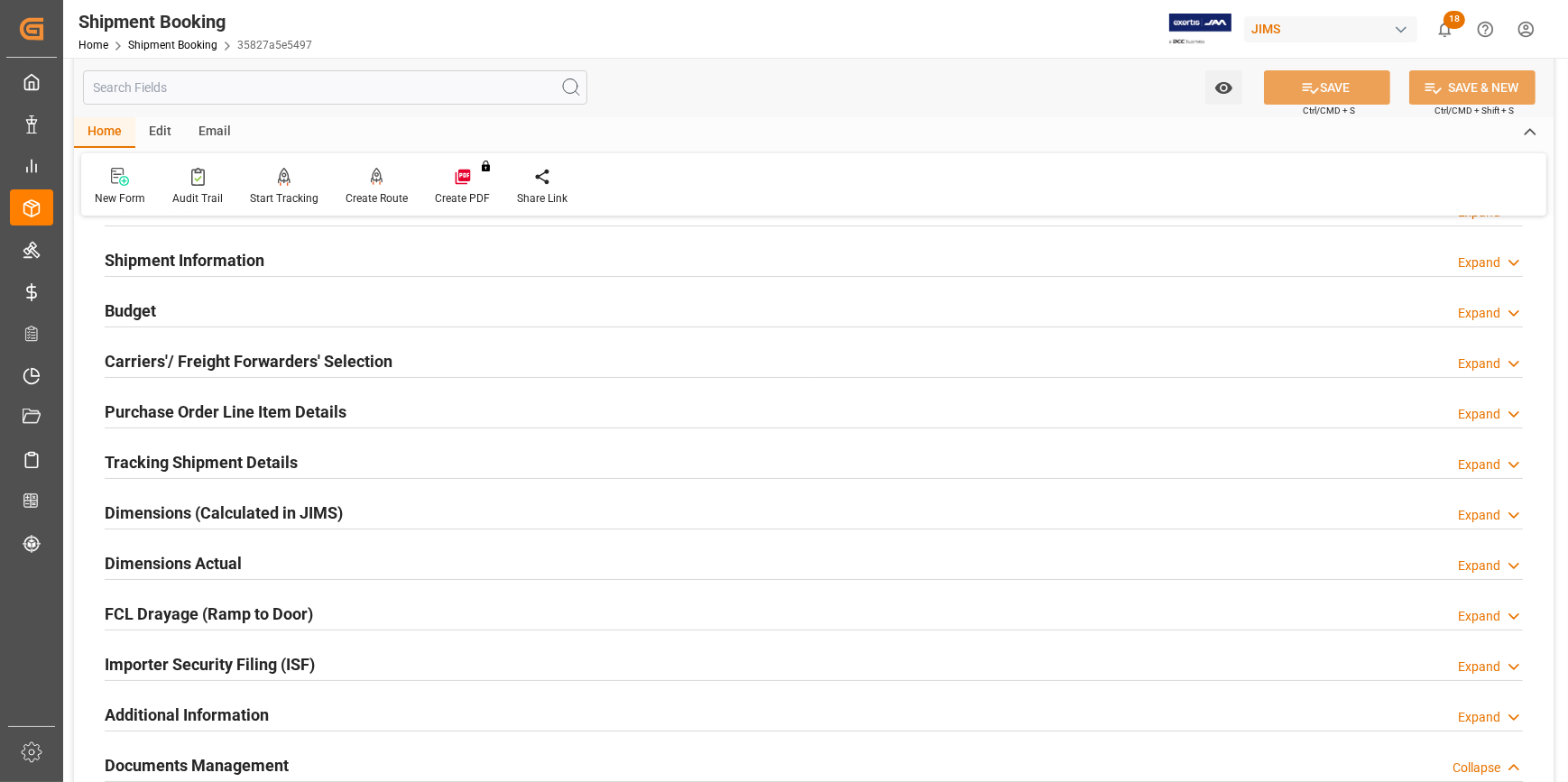
scroll to position [0, 0]
